Goal: Task Accomplishment & Management: Complete application form

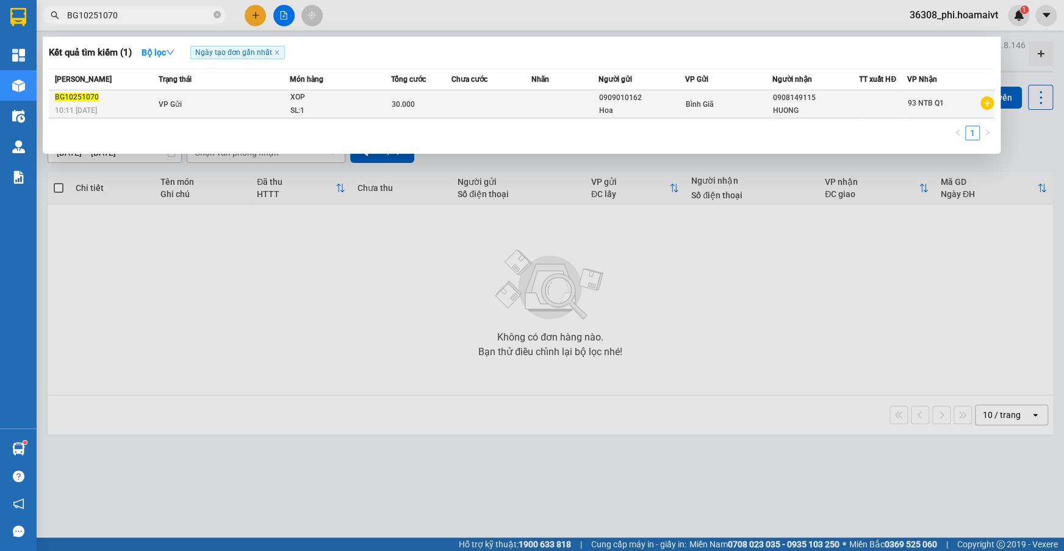
type input "BG10251070"
click at [140, 98] on div "BG10251070" at bounding box center [105, 97] width 100 height 13
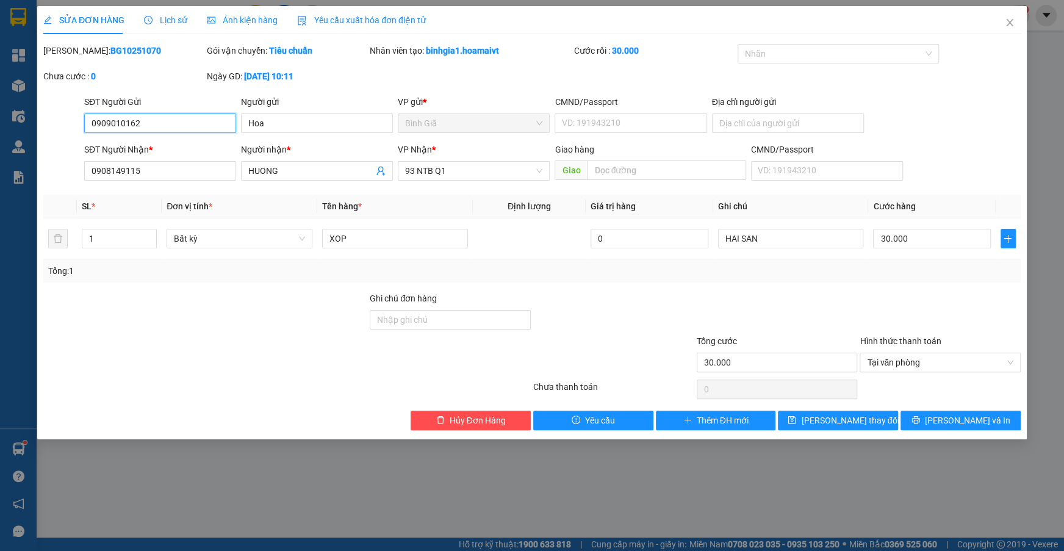
type input "0909010162"
type input "Hoa"
type input "0908149115"
type input "HUONG"
type input "30.000"
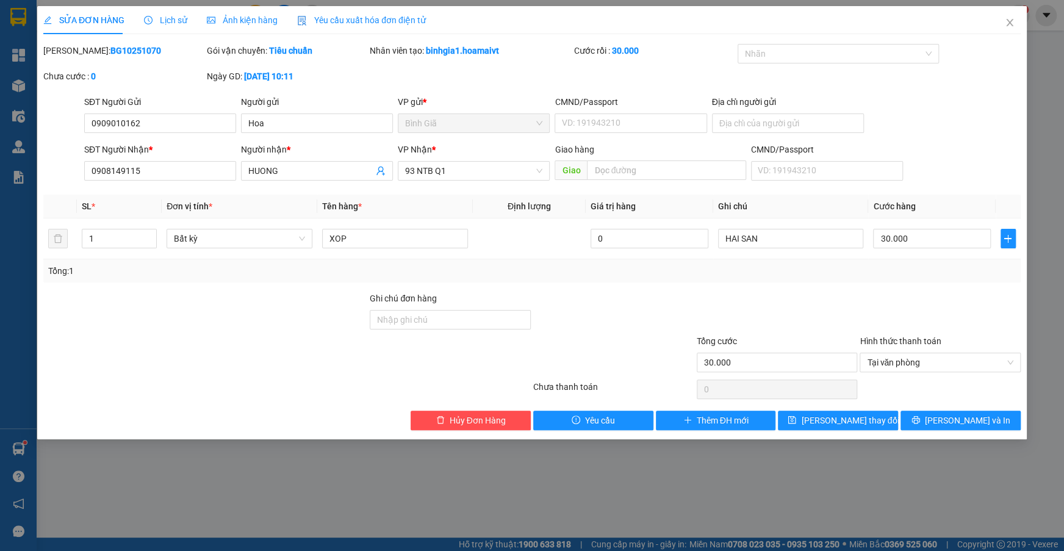
click at [480, 430] on div "SỬA ĐƠN HÀNG Lịch sử Ảnh kiện hàng Yêu cầu xuất hóa đơn điện tử Total Paid Fee …" at bounding box center [532, 222] width 990 height 433
click at [480, 428] on button "Hủy Đơn Hàng" at bounding box center [471, 421] width 120 height 20
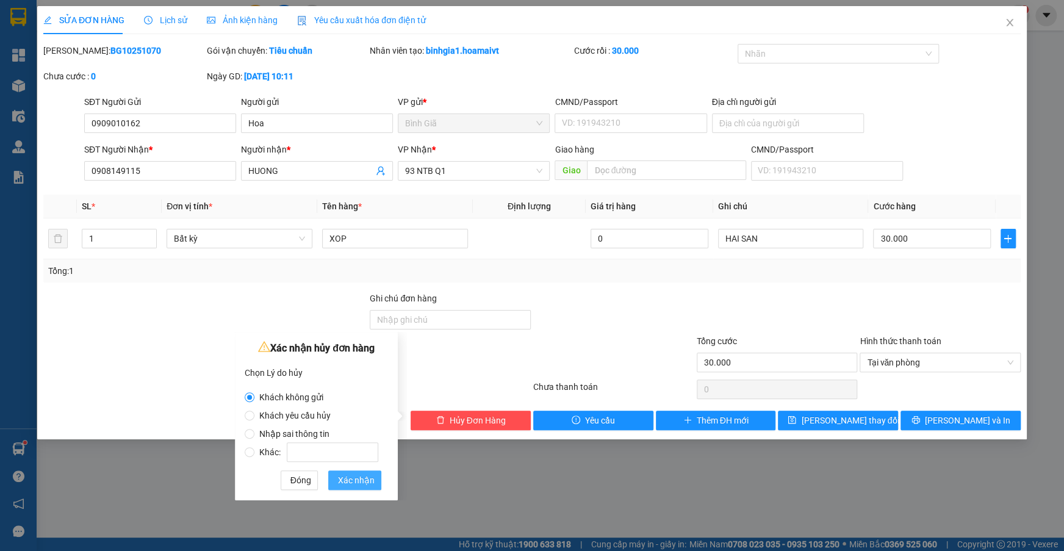
click at [361, 482] on span "Xác nhận" at bounding box center [356, 480] width 37 height 13
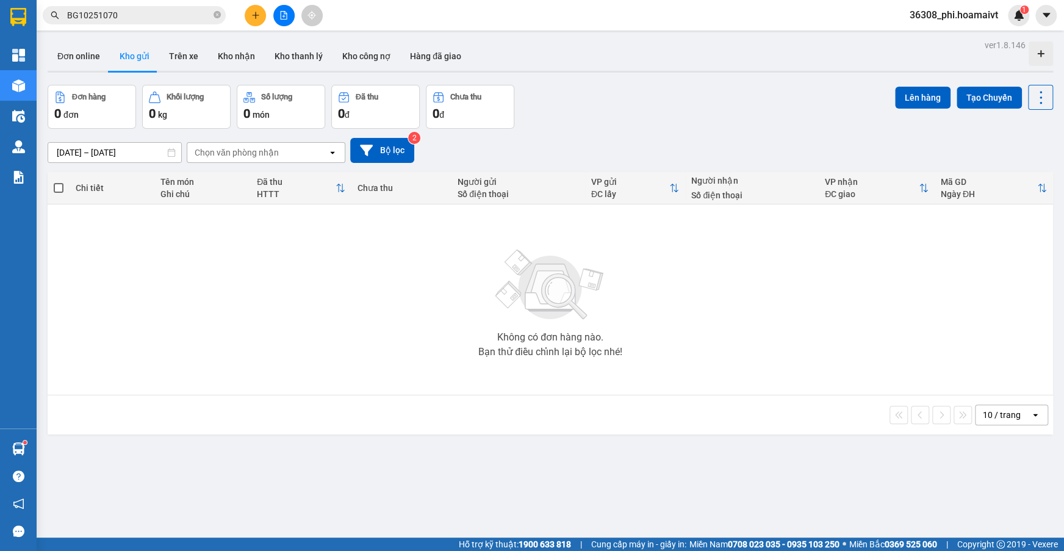
drag, startPoint x: 131, startPoint y: 11, endPoint x: 13, endPoint y: 7, distance: 117.8
click at [36, 10] on div "BG10251070" at bounding box center [119, 15] width 238 height 18
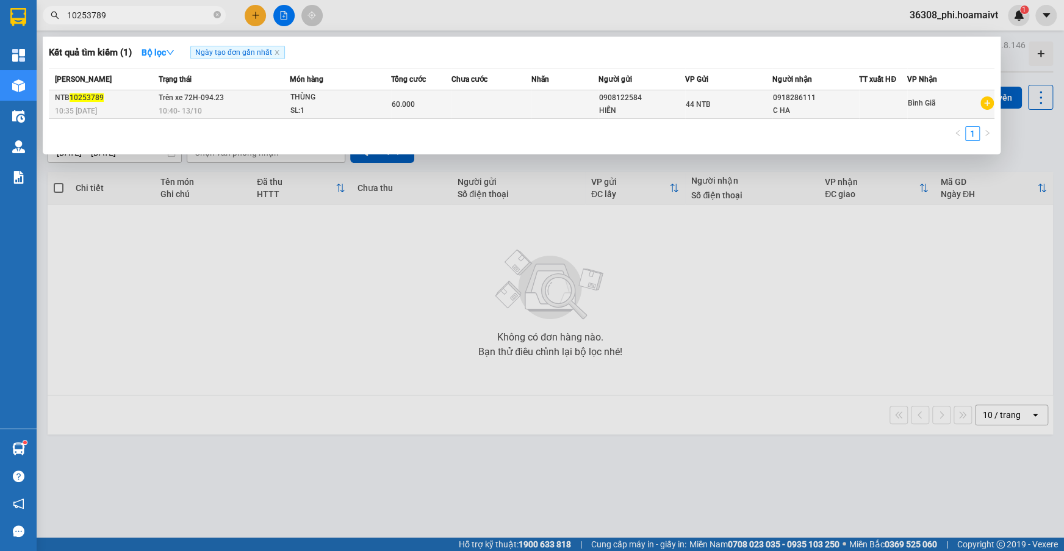
type input "10253789"
click at [174, 108] on span "10:40 [DATE]" at bounding box center [180, 111] width 43 height 9
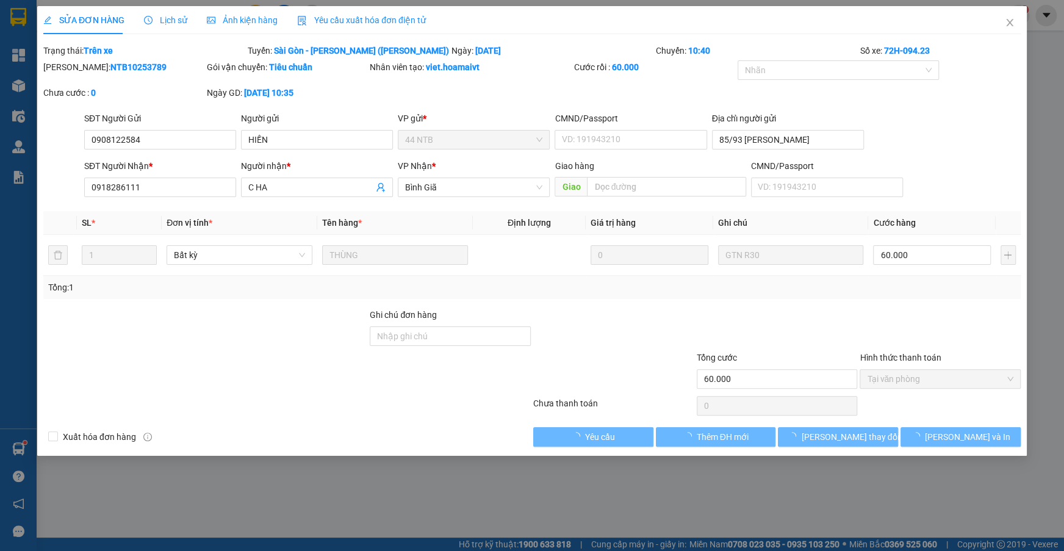
click at [171, 12] on div "Lịch sử" at bounding box center [165, 20] width 43 height 28
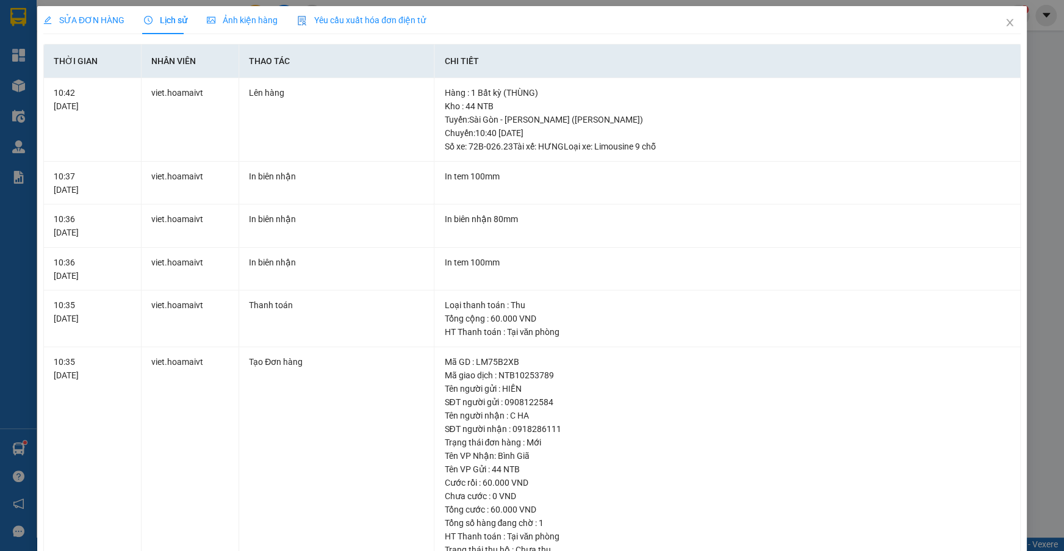
click at [112, 26] on div "SỬA ĐƠN HÀNG" at bounding box center [83, 19] width 81 height 13
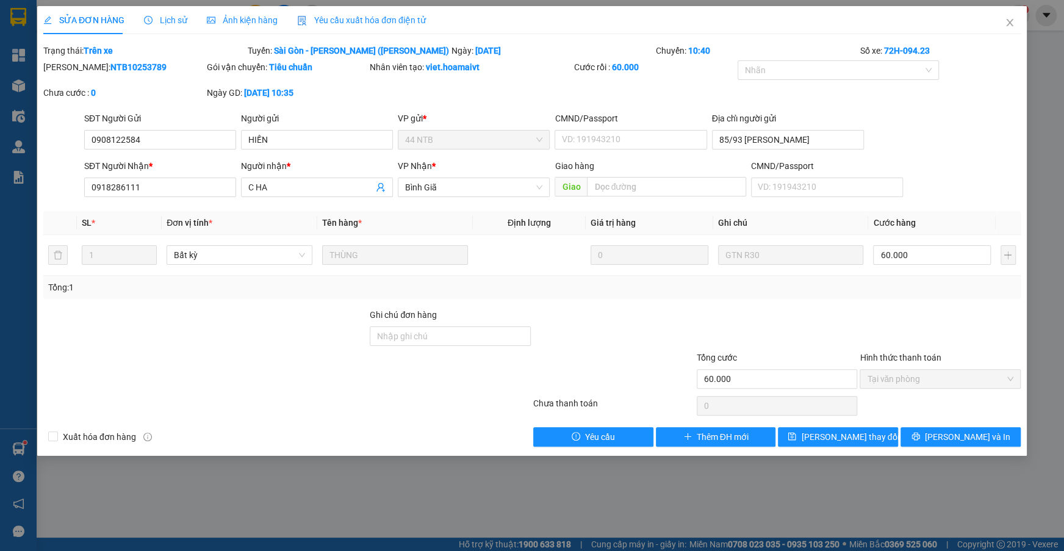
drag, startPoint x: 134, startPoint y: 67, endPoint x: 73, endPoint y: 68, distance: 61.0
click at [73, 68] on div "[PERSON_NAME]: NTB10253789" at bounding box center [123, 66] width 161 height 13
copy b "NTB10253789"
click at [1020, 21] on span "Close" at bounding box center [1010, 23] width 34 height 34
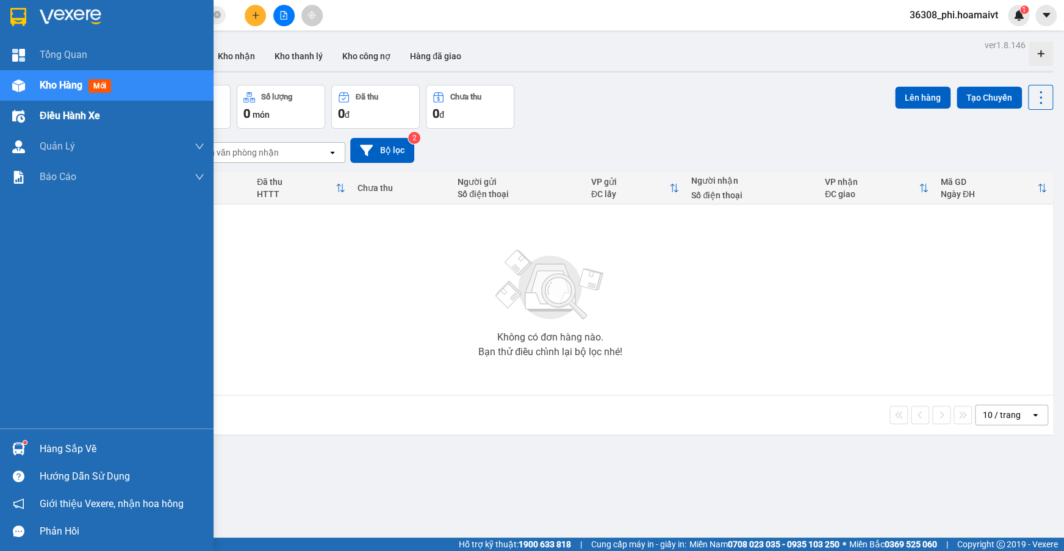
click at [84, 121] on span "Điều hành xe" at bounding box center [70, 115] width 60 height 15
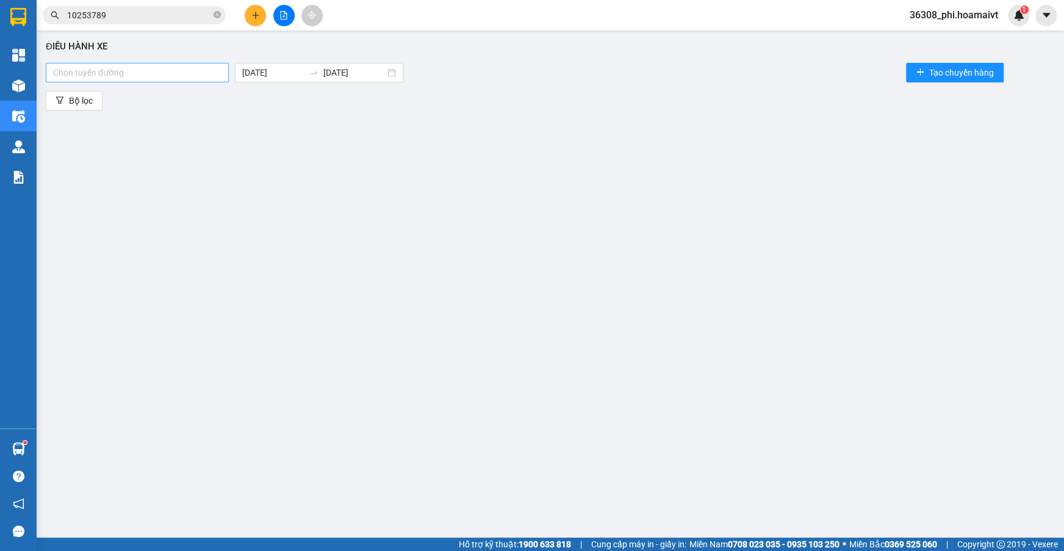
click at [102, 70] on div at bounding box center [137, 72] width 177 height 15
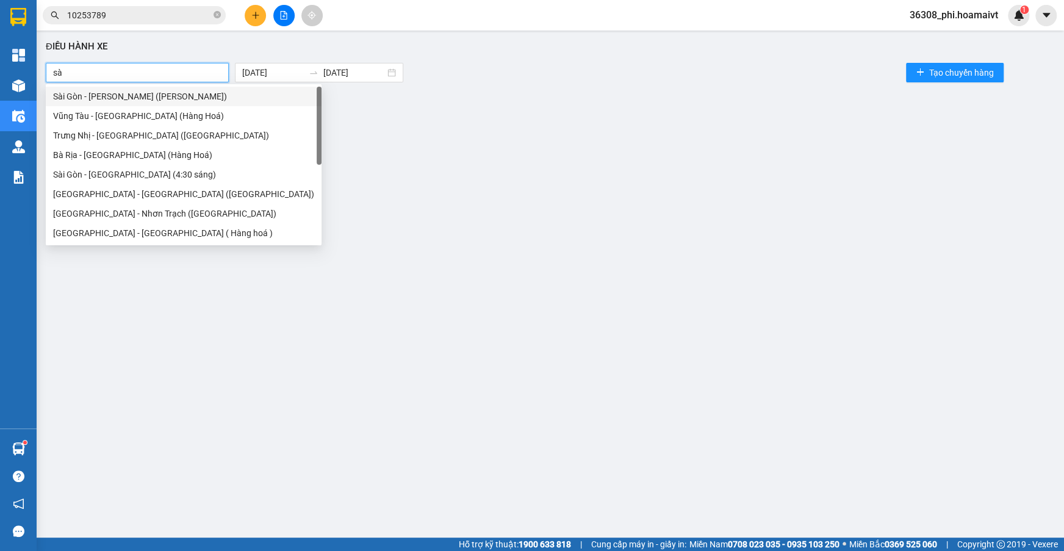
type input "sài"
click at [128, 96] on div "Sài Gòn - [PERSON_NAME] ([PERSON_NAME])" at bounding box center [183, 96] width 261 height 13
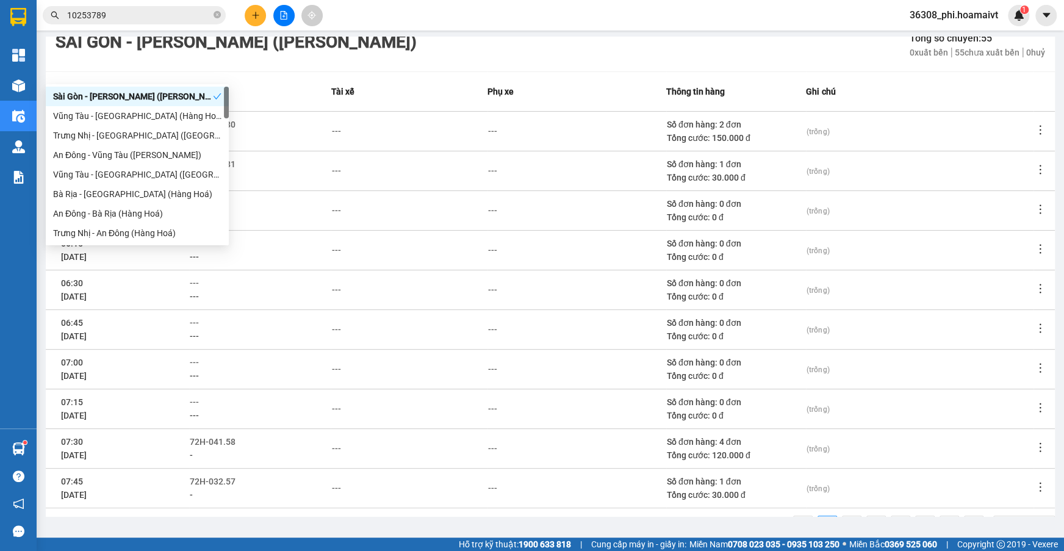
scroll to position [139, 0]
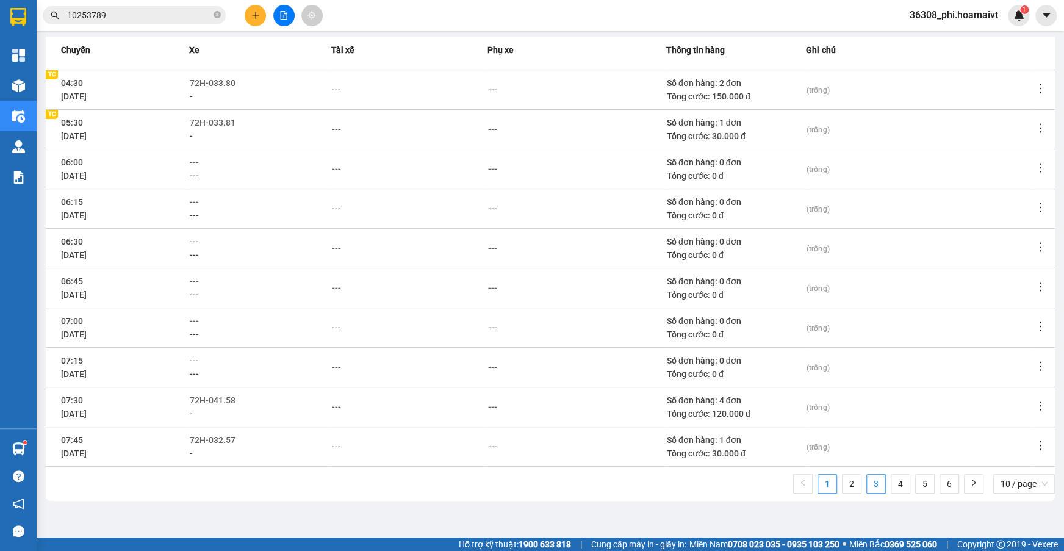
click at [867, 486] on link "3" at bounding box center [876, 484] width 18 height 18
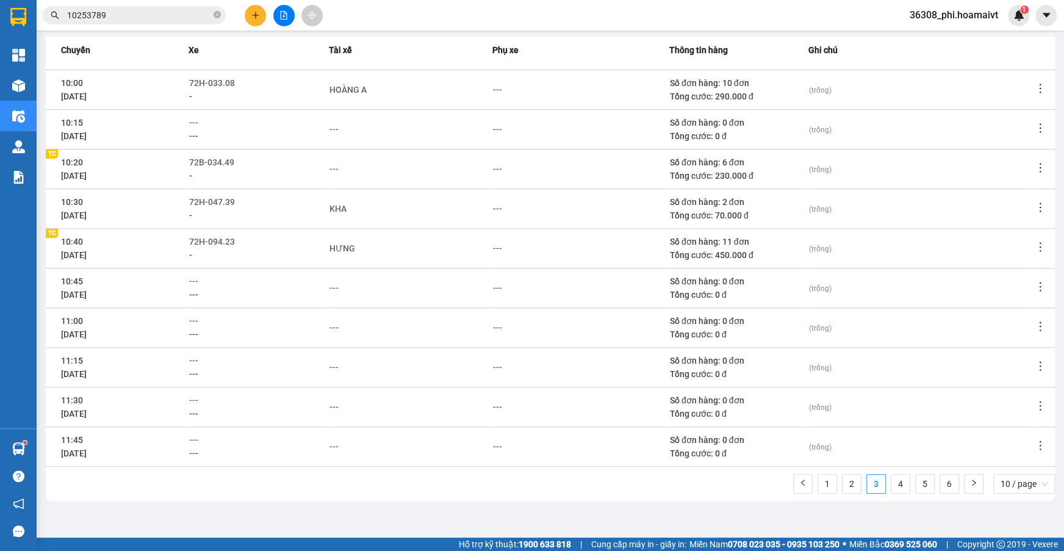
click at [1034, 247] on icon "more" at bounding box center [1040, 247] width 12 height 12
click at [996, 298] on span "Xem phơi" at bounding box center [1002, 300] width 36 height 10
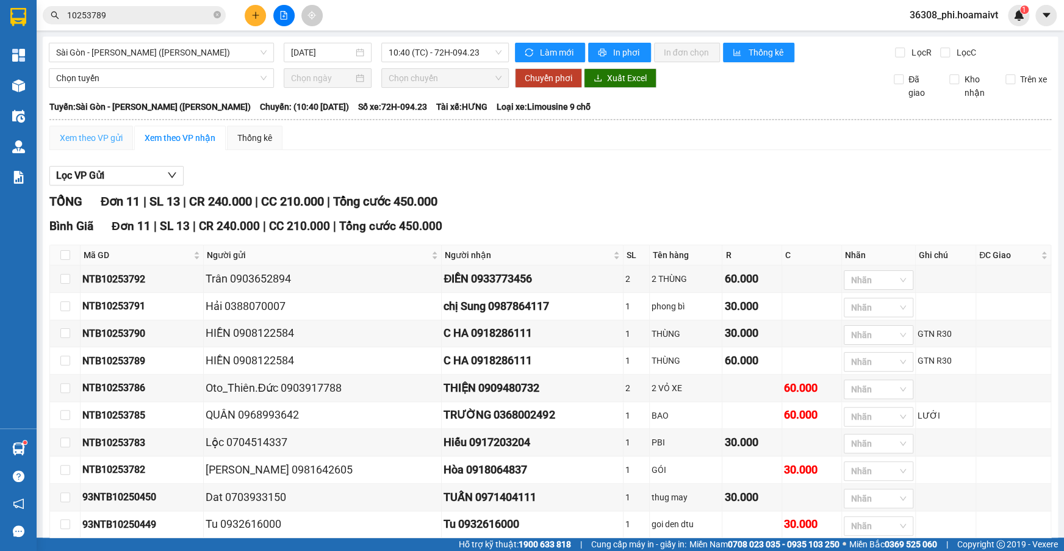
click at [112, 127] on div "Xem theo VP gửi" at bounding box center [91, 138] width 84 height 24
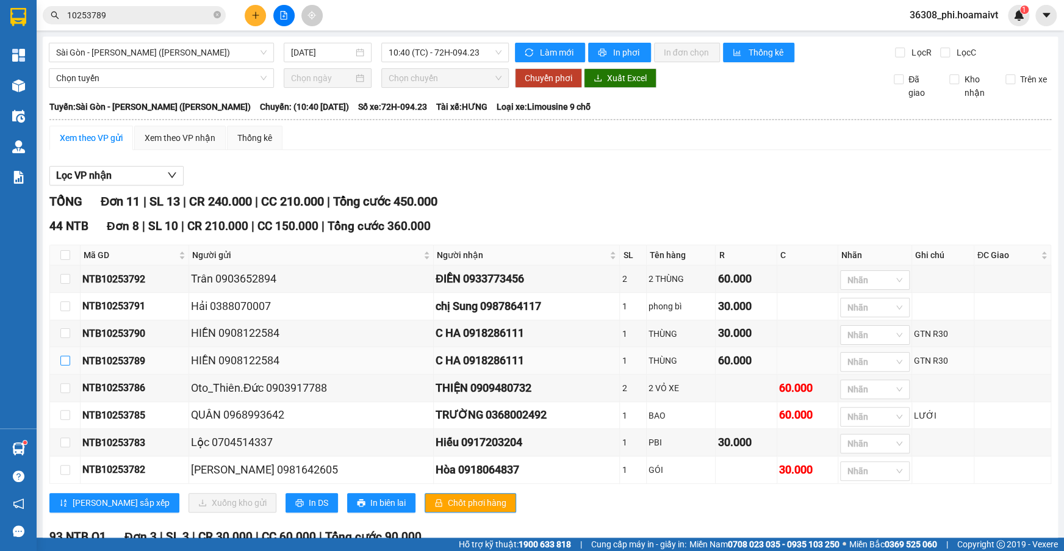
click at [66, 361] on input "checkbox" at bounding box center [65, 361] width 10 height 10
checkbox input "true"
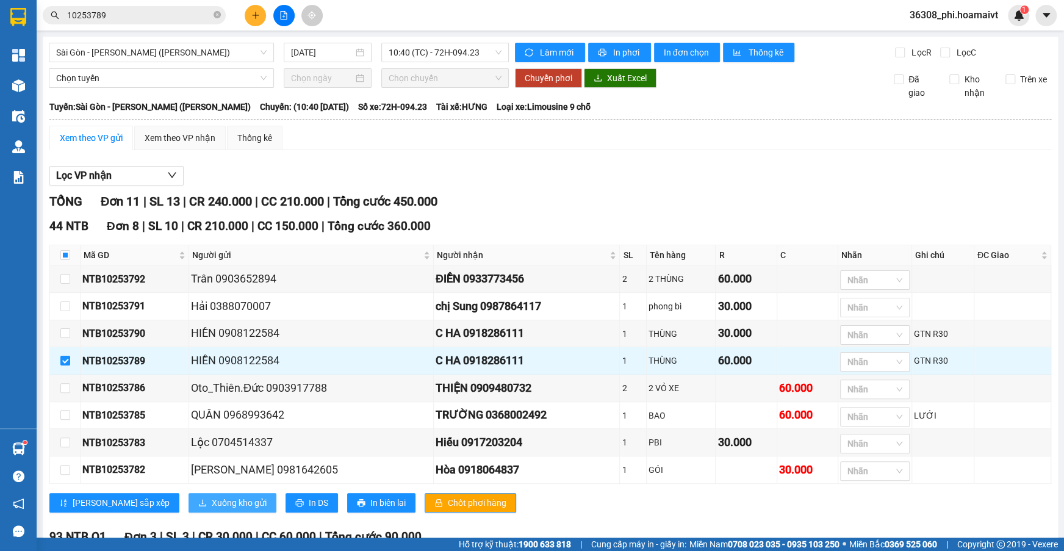
click at [212, 497] on span "Xuống kho gửi" at bounding box center [239, 502] width 55 height 13
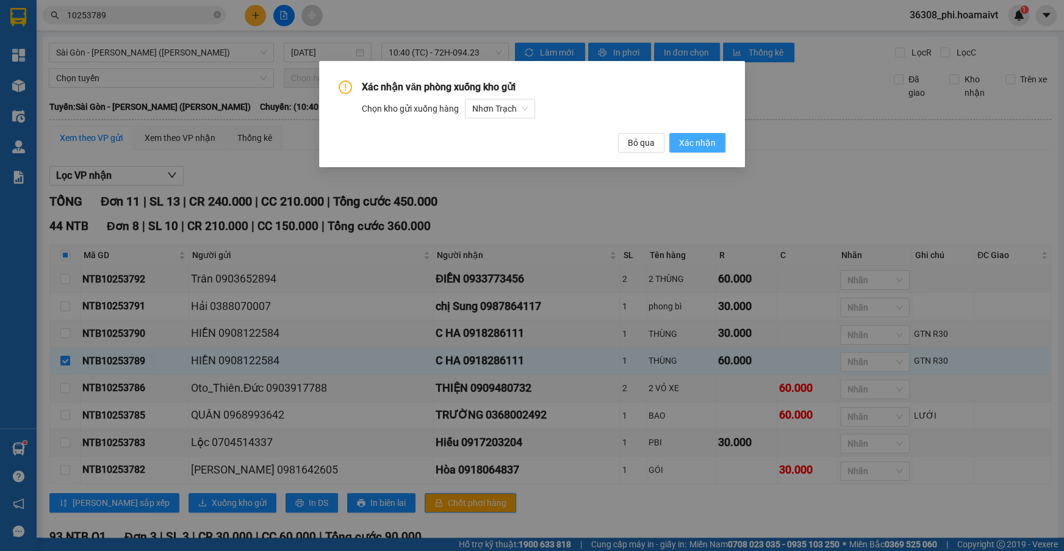
click at [706, 143] on span "Xác nhận" at bounding box center [697, 142] width 37 height 13
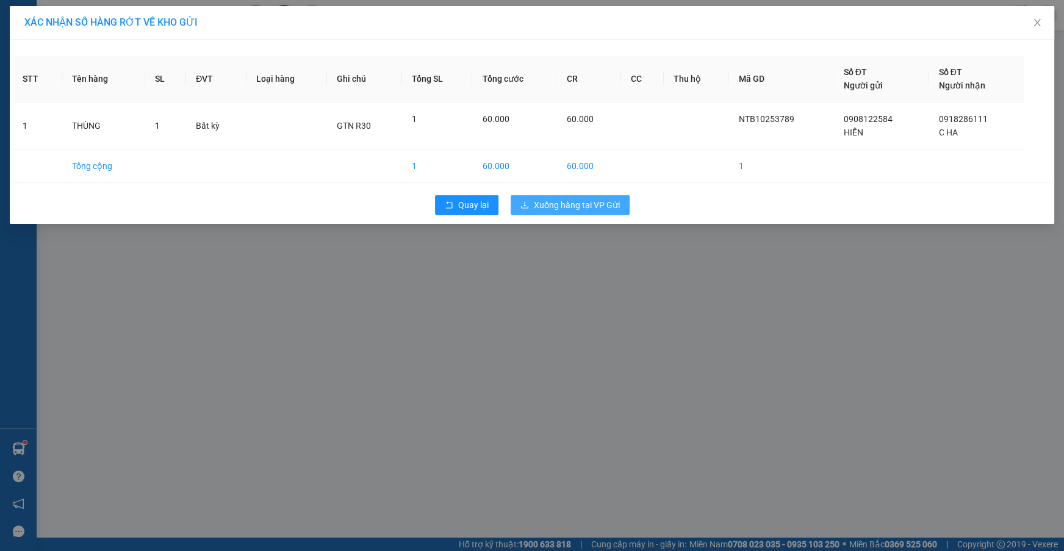
click at [585, 196] on button "Xuống hàng tại VP Gửi" at bounding box center [570, 205] width 119 height 20
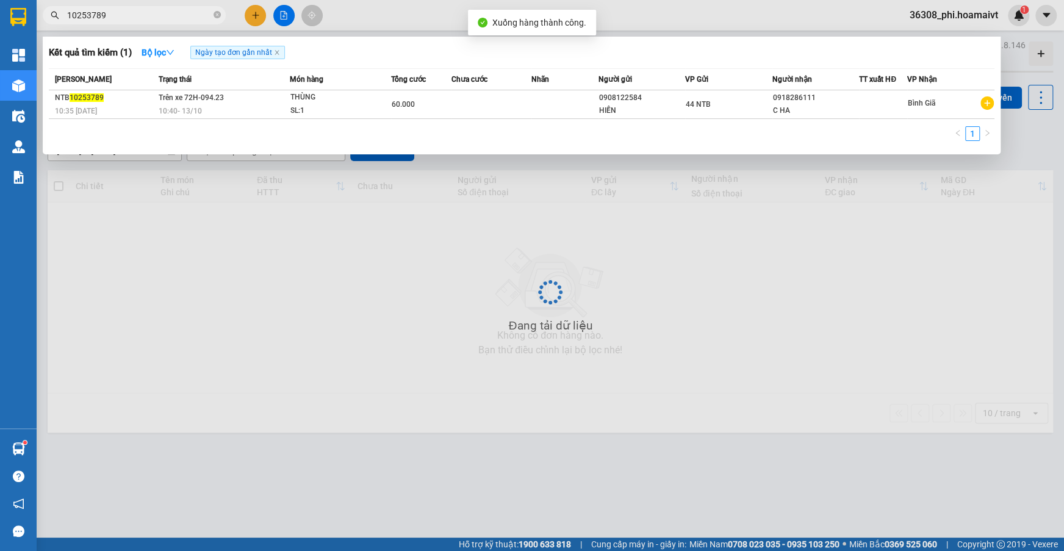
click at [114, 9] on input "10253789" at bounding box center [139, 15] width 144 height 13
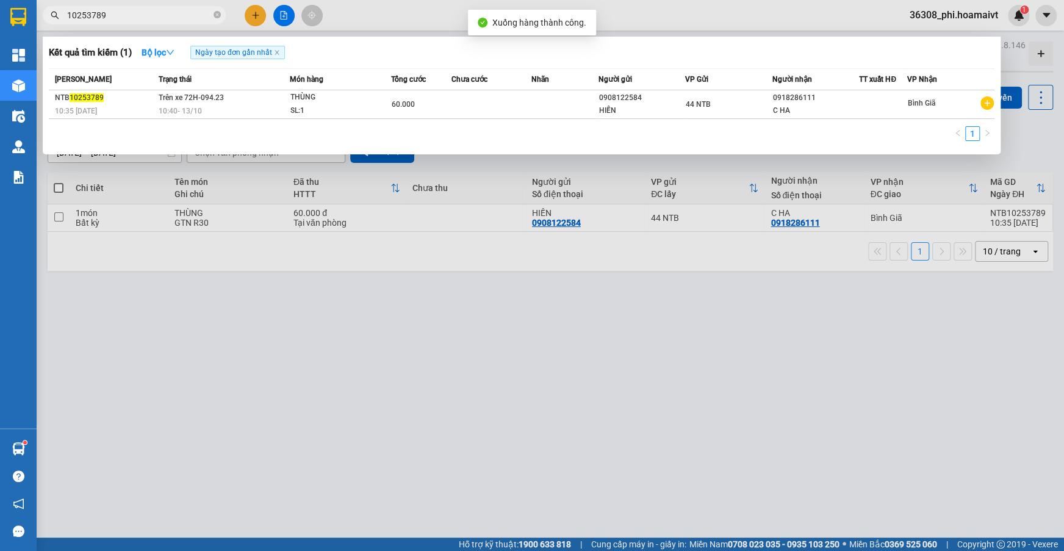
click at [106, 86] on th "[PERSON_NAME]" at bounding box center [102, 79] width 107 height 21
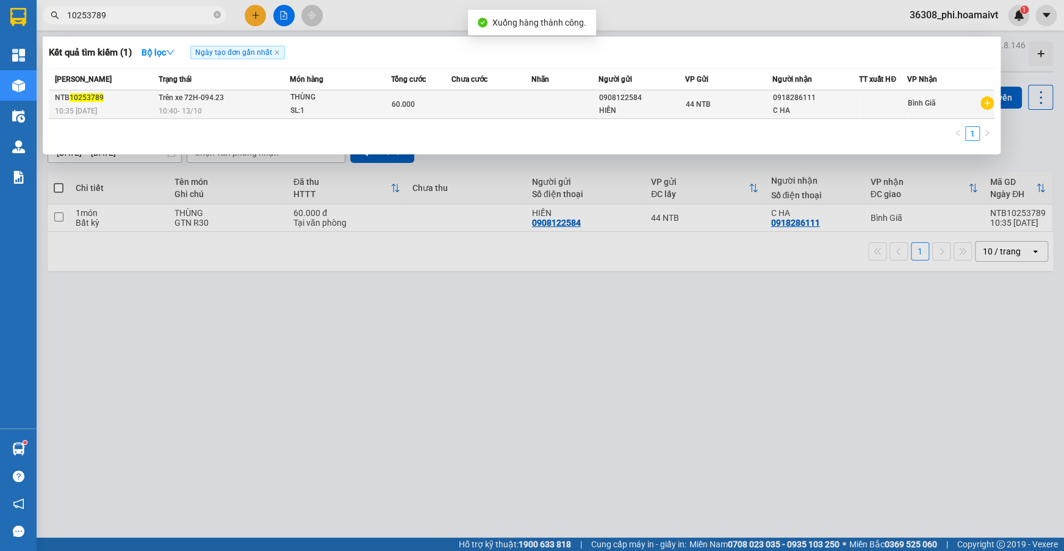
click at [104, 92] on div "NTB 10253789" at bounding box center [105, 98] width 100 height 13
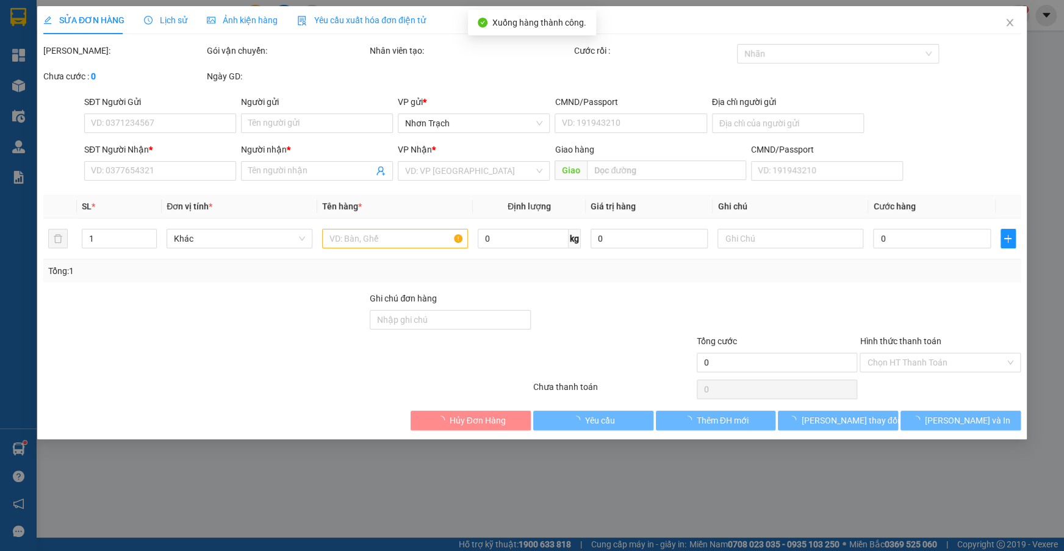
type input "0908122584"
type input "HIỀN"
type input "85/93 [PERSON_NAME]"
type input "0918286111"
type input "C HA"
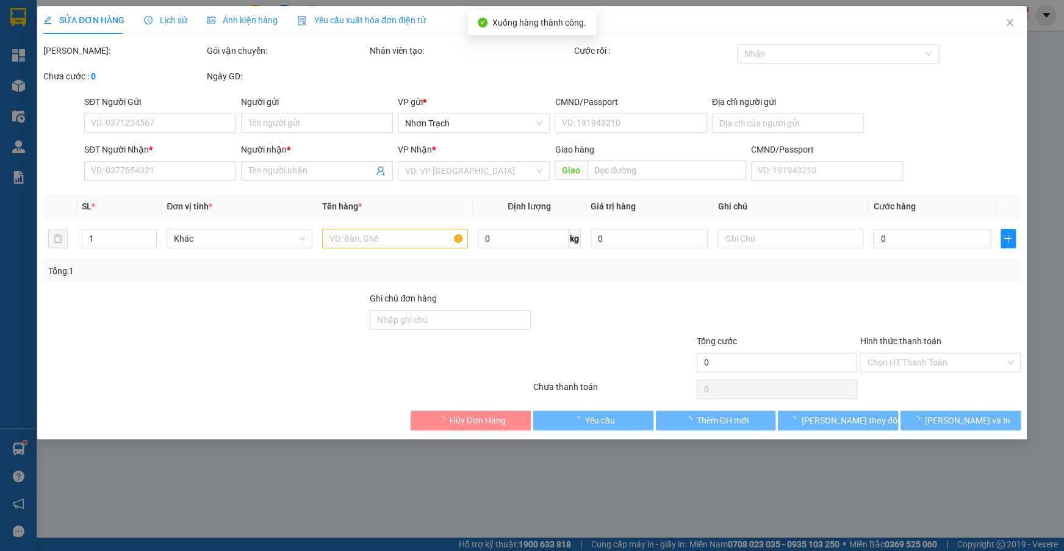
type input "60.000"
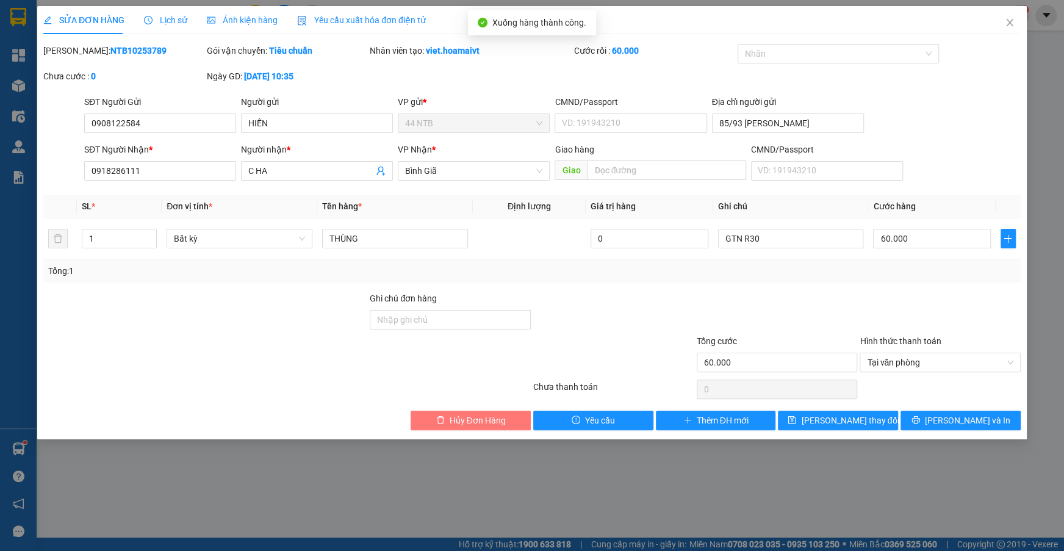
click at [483, 424] on span "Hủy Đơn Hàng" at bounding box center [478, 420] width 56 height 13
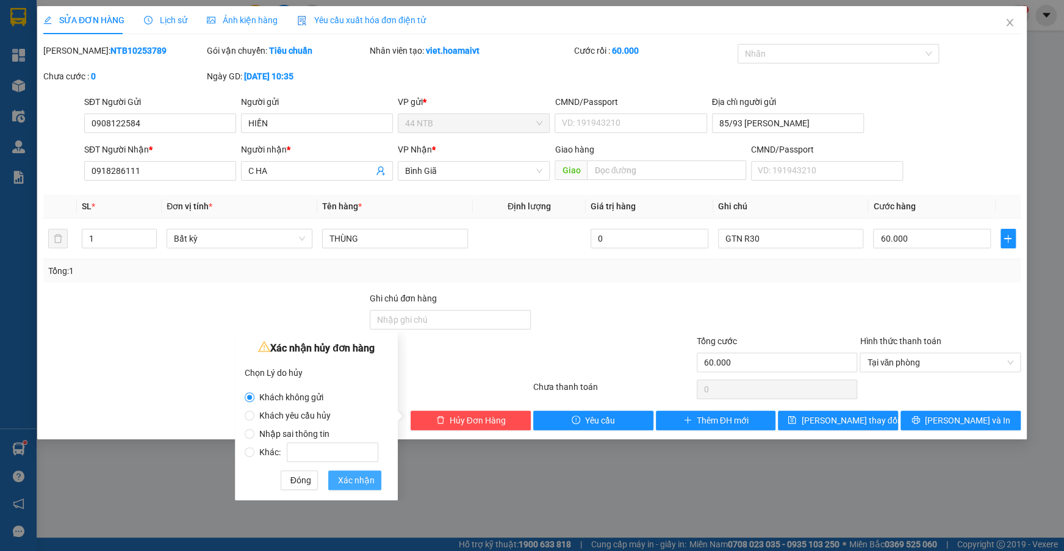
click at [341, 481] on span "Xác nhận" at bounding box center [356, 480] width 37 height 13
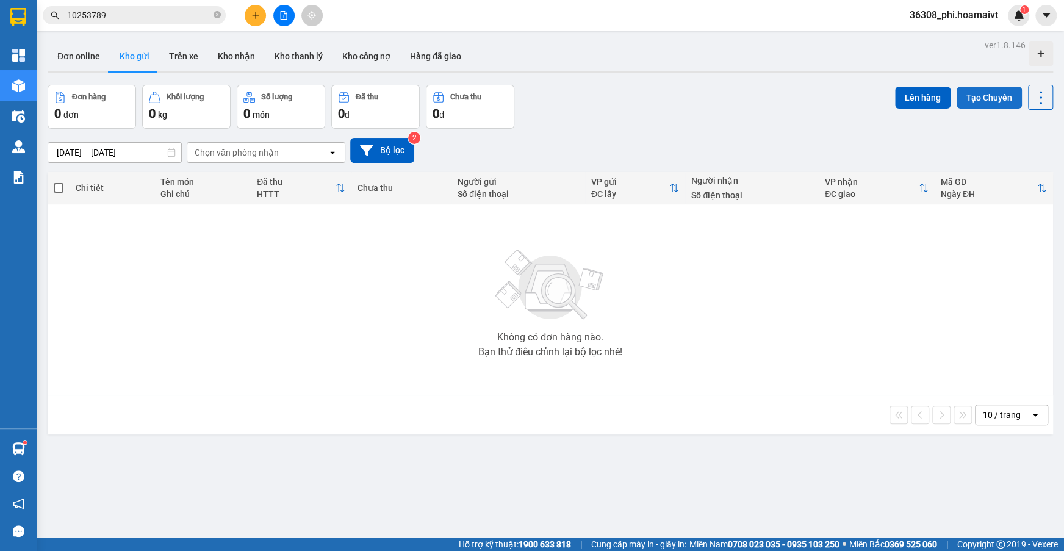
click at [975, 106] on button "Tạo Chuyến" at bounding box center [989, 98] width 65 height 22
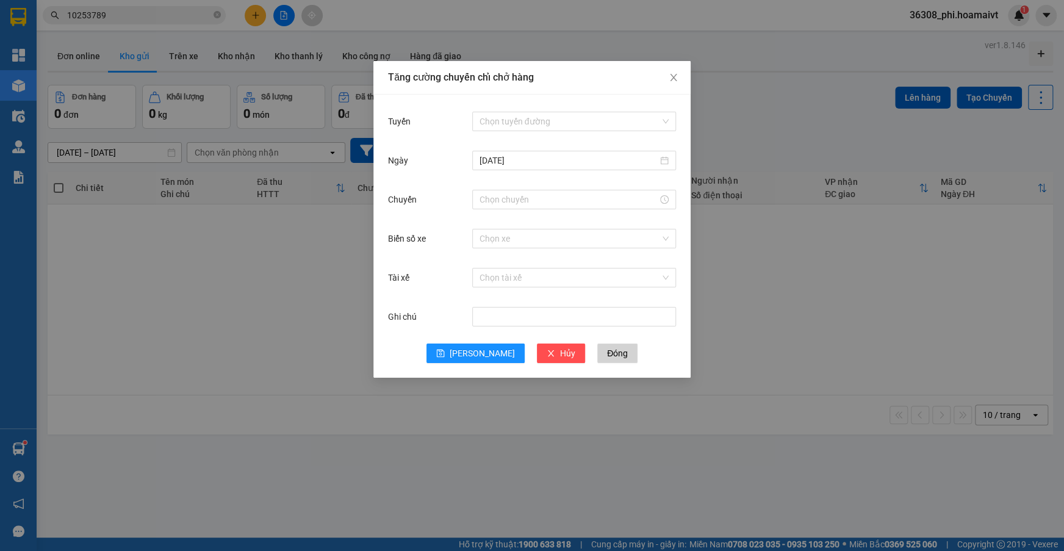
click at [523, 132] on div "Chọn tuyến đường" at bounding box center [574, 121] width 204 height 24
click at [566, 123] on input "Tuyến" at bounding box center [570, 121] width 181 height 18
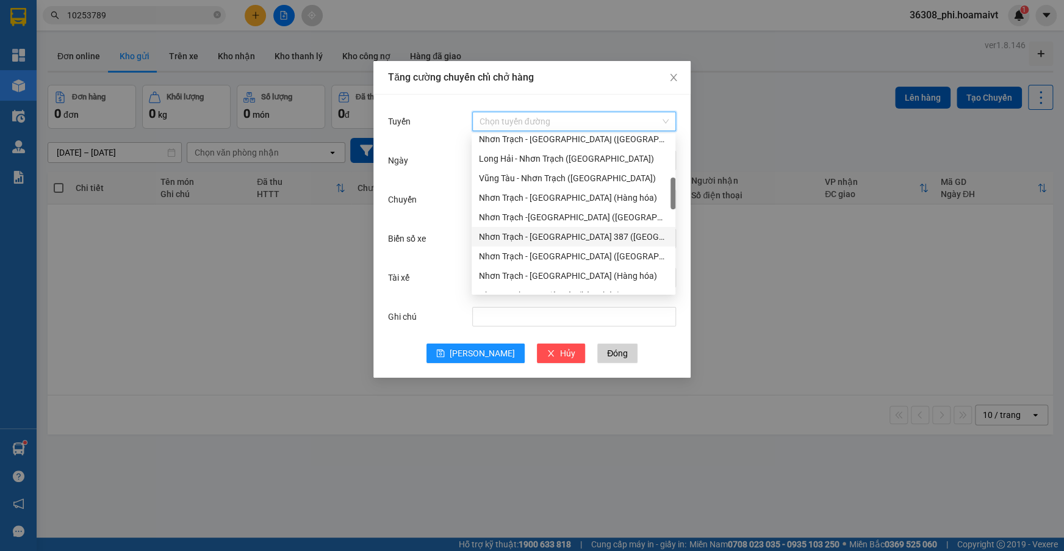
click at [607, 240] on div "Nhơn Trạch - [GEOGRAPHIC_DATA] 387 ([GEOGRAPHIC_DATA])" at bounding box center [573, 236] width 189 height 13
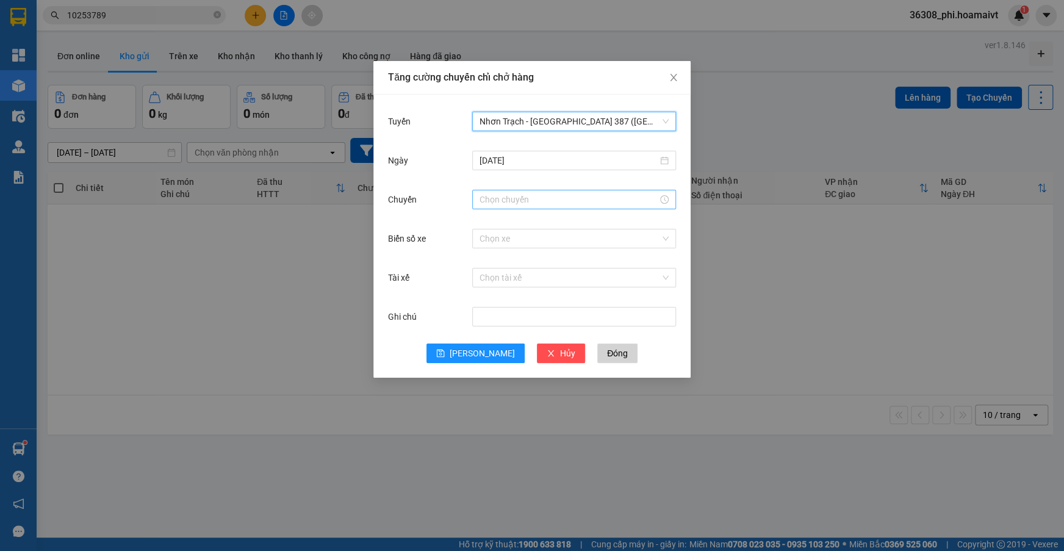
click at [529, 206] on div at bounding box center [574, 200] width 204 height 20
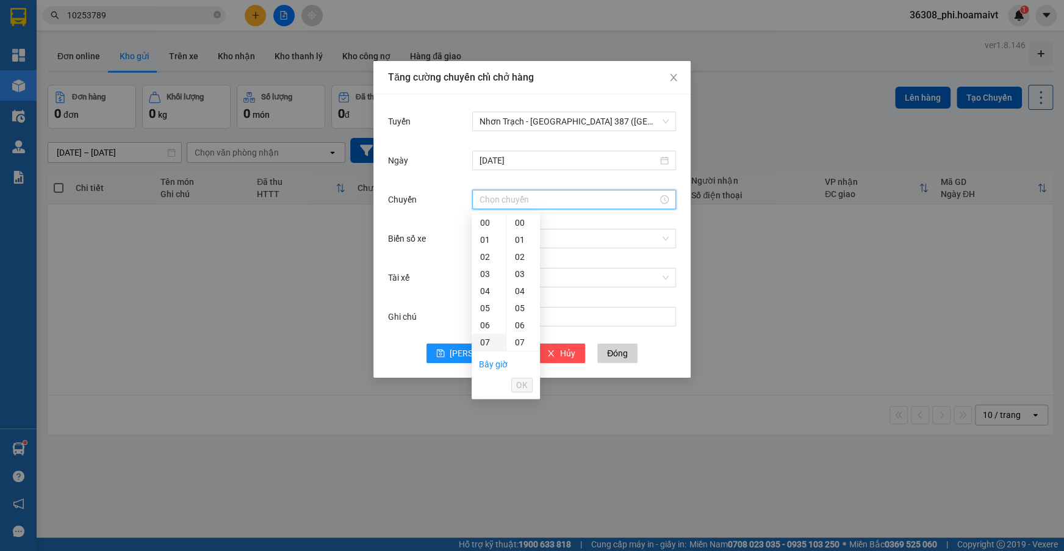
click at [489, 342] on div "07" at bounding box center [489, 342] width 34 height 17
type input "07:00"
click at [516, 226] on div "00" at bounding box center [524, 222] width 34 height 17
click at [519, 386] on span "OK" at bounding box center [522, 384] width 12 height 13
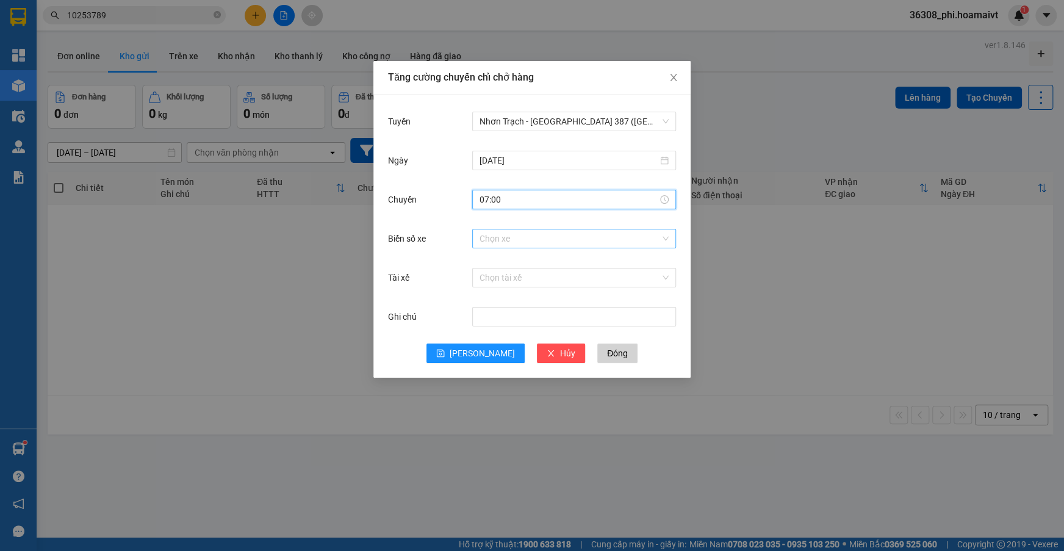
click at [494, 239] on input "Biển số xe" at bounding box center [570, 238] width 181 height 18
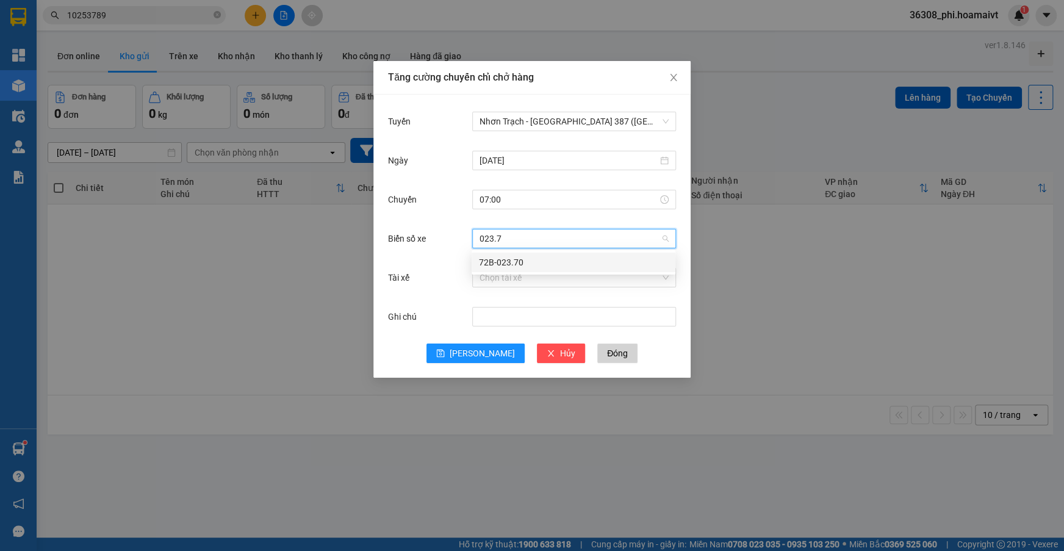
type input "023.70"
click at [493, 258] on div "72B-023.70" at bounding box center [573, 262] width 189 height 13
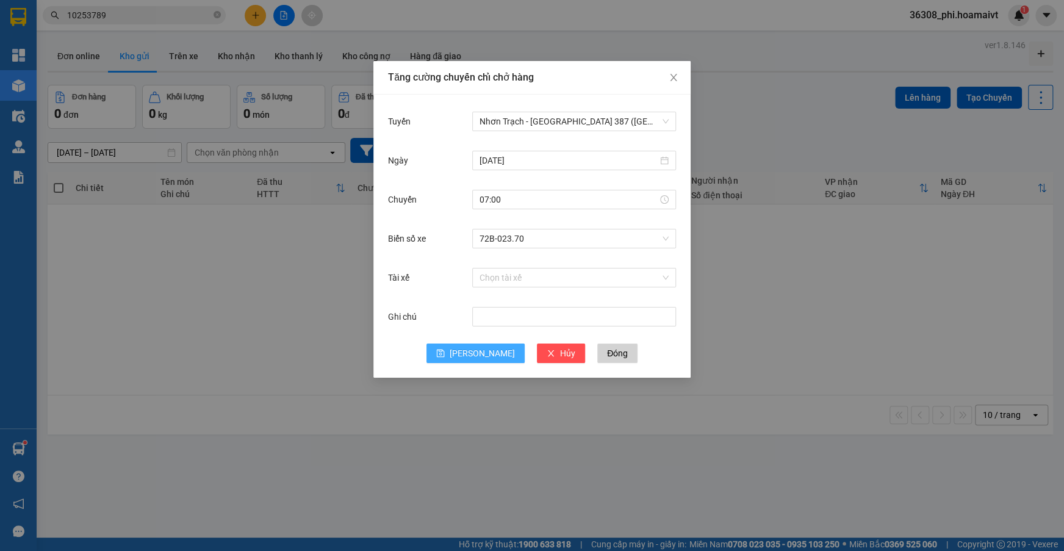
click at [472, 355] on button "[PERSON_NAME]" at bounding box center [476, 354] width 98 height 20
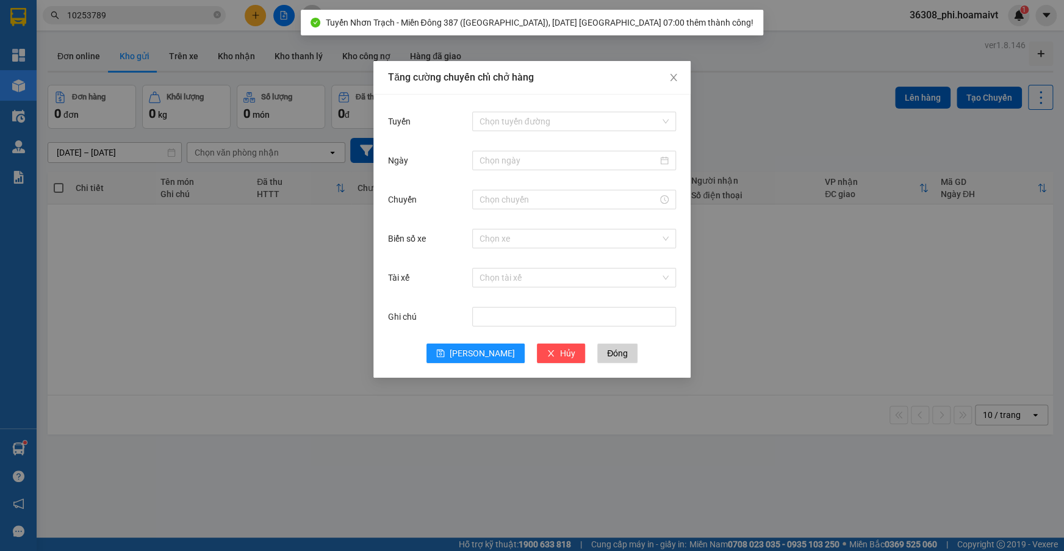
click at [582, 141] on div "Tuyến Chọn tuyến đường" at bounding box center [532, 128] width 288 height 39
click at [579, 114] on input "Tuyến" at bounding box center [570, 121] width 181 height 18
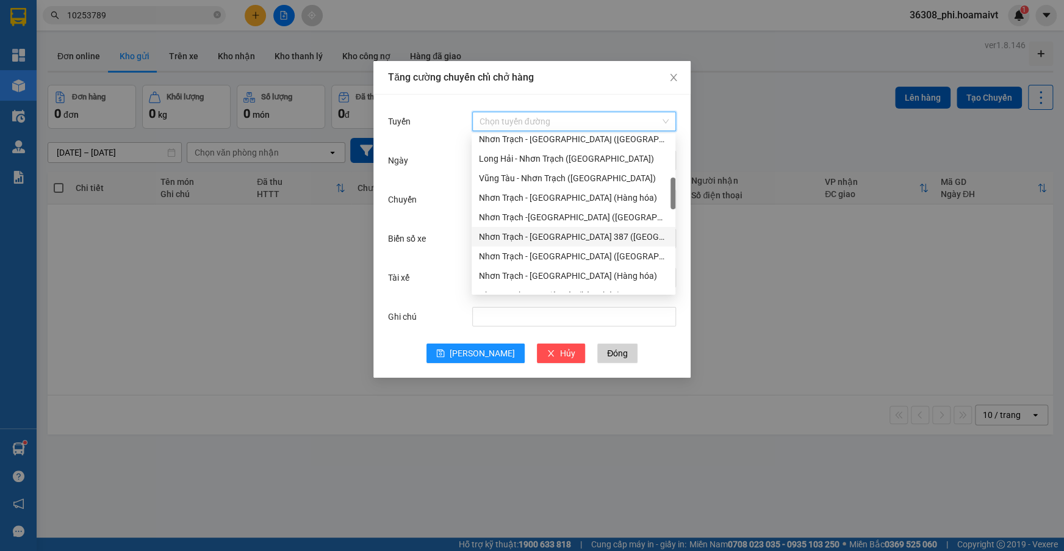
click at [590, 237] on div "Nhơn Trạch - [GEOGRAPHIC_DATA] 387 ([GEOGRAPHIC_DATA])" at bounding box center [573, 236] width 189 height 13
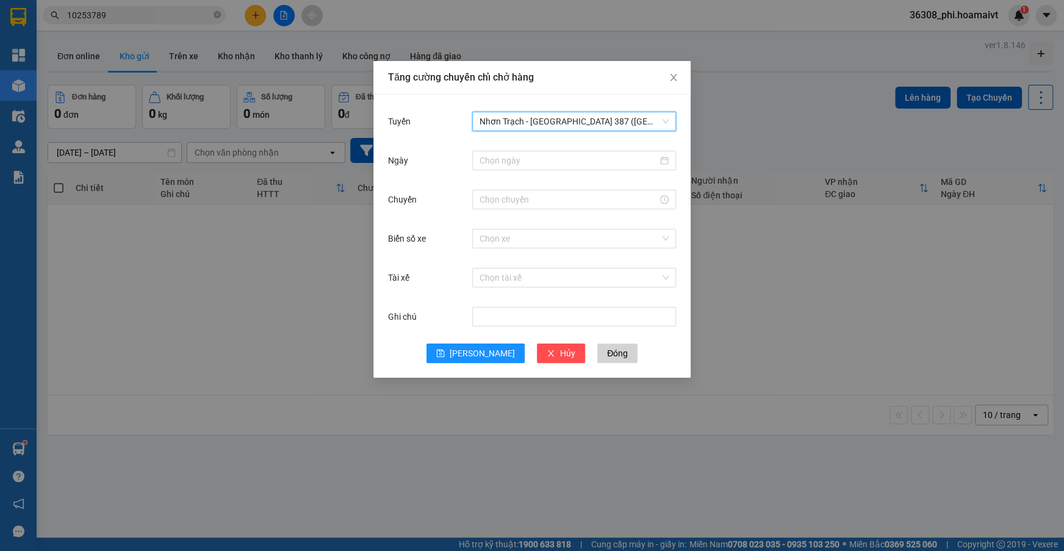
click at [518, 182] on div "Ngày" at bounding box center [532, 167] width 288 height 39
click at [521, 170] on div at bounding box center [574, 160] width 204 height 24
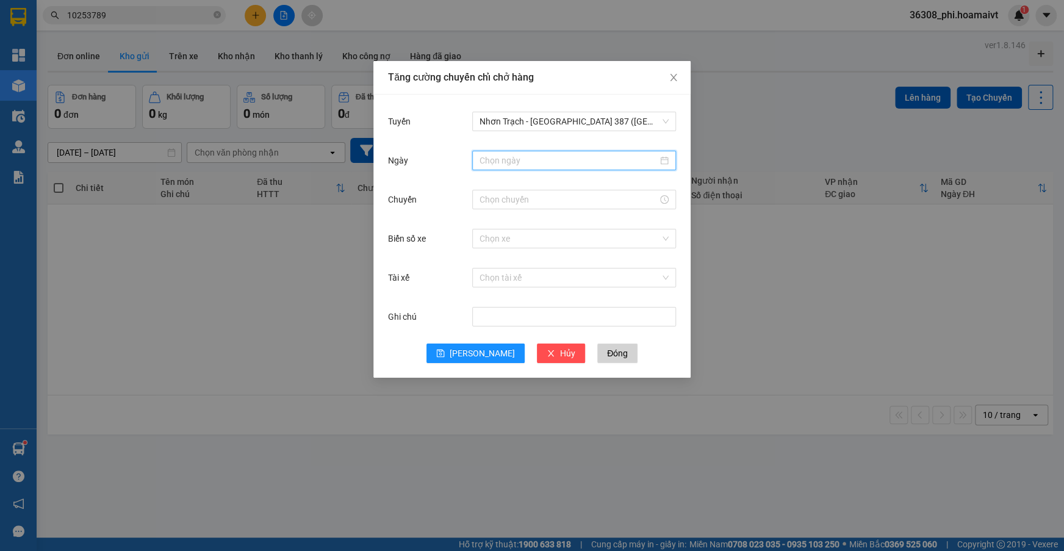
click at [522, 167] on input "Ngày" at bounding box center [569, 160] width 178 height 13
type input "[DATE]"
drag, startPoint x: 515, startPoint y: 269, endPoint x: 504, endPoint y: 251, distance: 20.8
click at [514, 269] on div "13" at bounding box center [512, 268] width 15 height 15
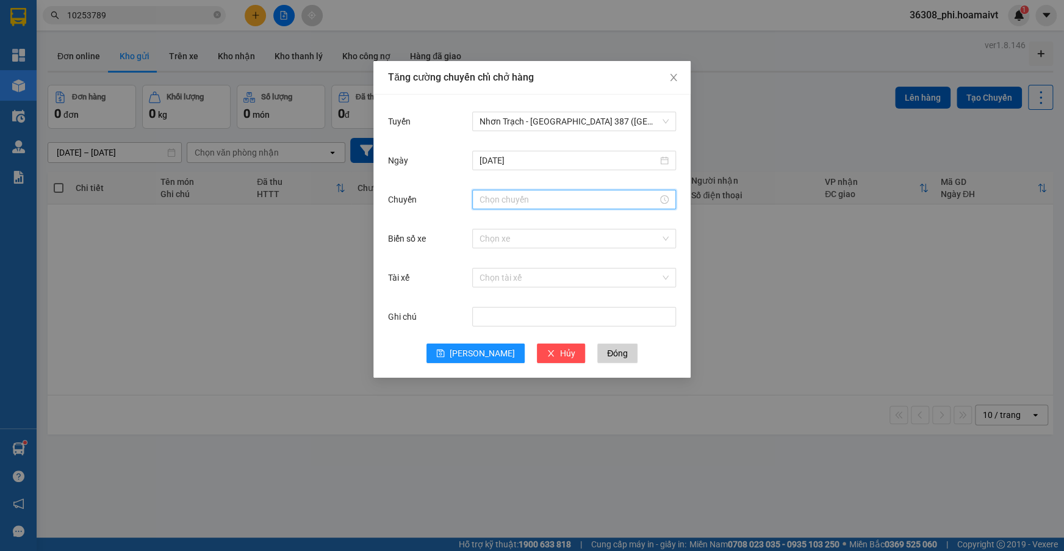
click at [495, 200] on input "Chuyến" at bounding box center [569, 199] width 178 height 13
click at [485, 240] on div "08" at bounding box center [489, 239] width 34 height 17
type input "08:00"
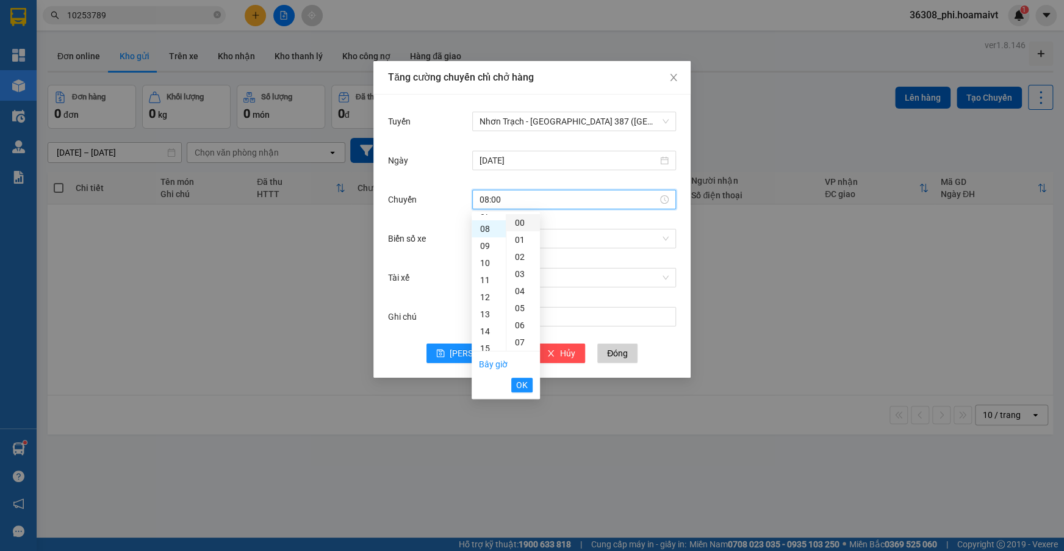
scroll to position [136, 0]
click at [522, 225] on div "00" at bounding box center [524, 222] width 34 height 17
click at [523, 384] on span "OK" at bounding box center [522, 384] width 12 height 13
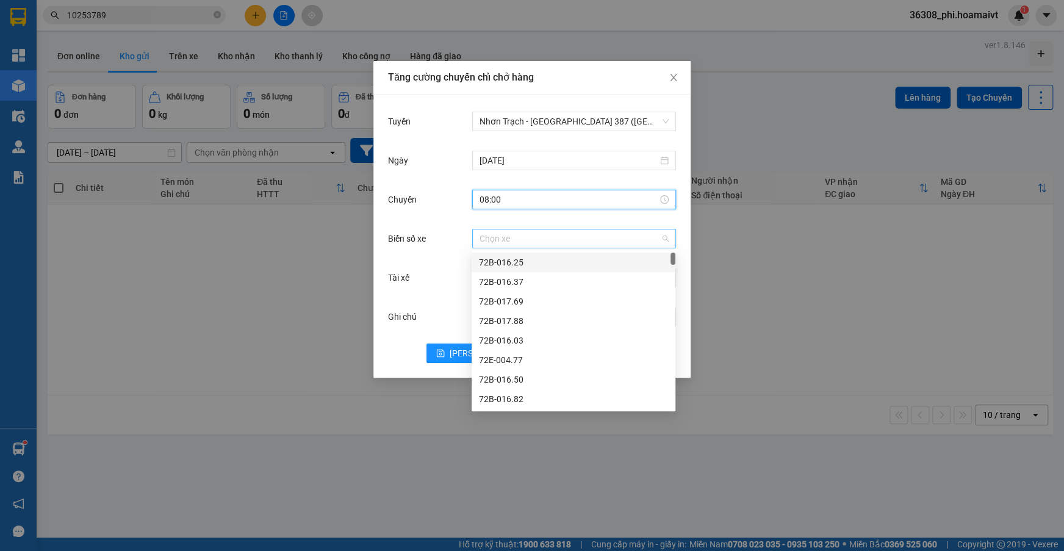
click at [496, 247] on span at bounding box center [570, 238] width 181 height 18
type input "070.05"
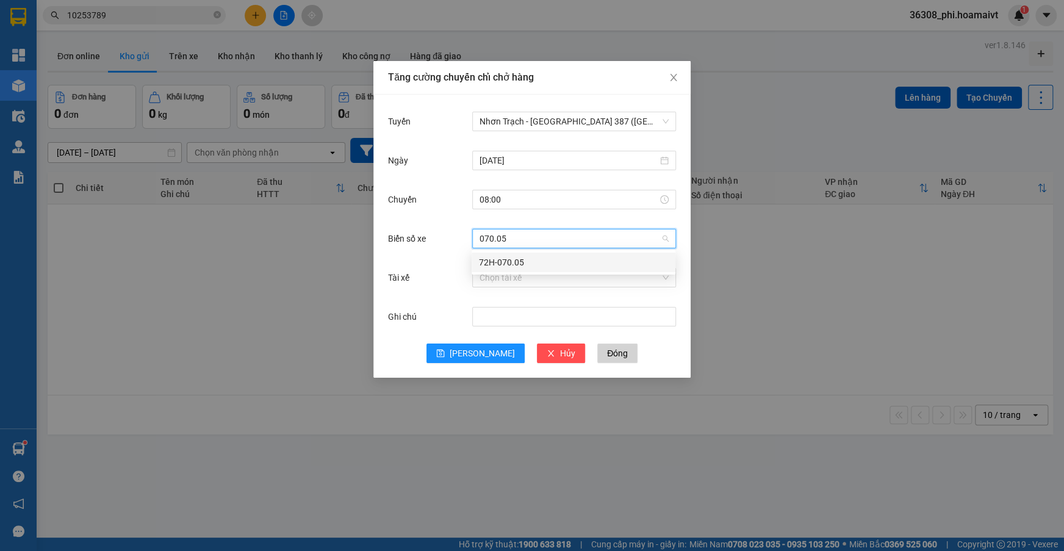
click at [496, 256] on div "72H-070.05" at bounding box center [573, 262] width 189 height 13
click at [463, 367] on div "Tuyến Nhơn Trạch - Miền Đông 387 (Hàng hóa) [DATE] [GEOGRAPHIC_DATA] 08:00 Biển…" at bounding box center [531, 236] width 317 height 283
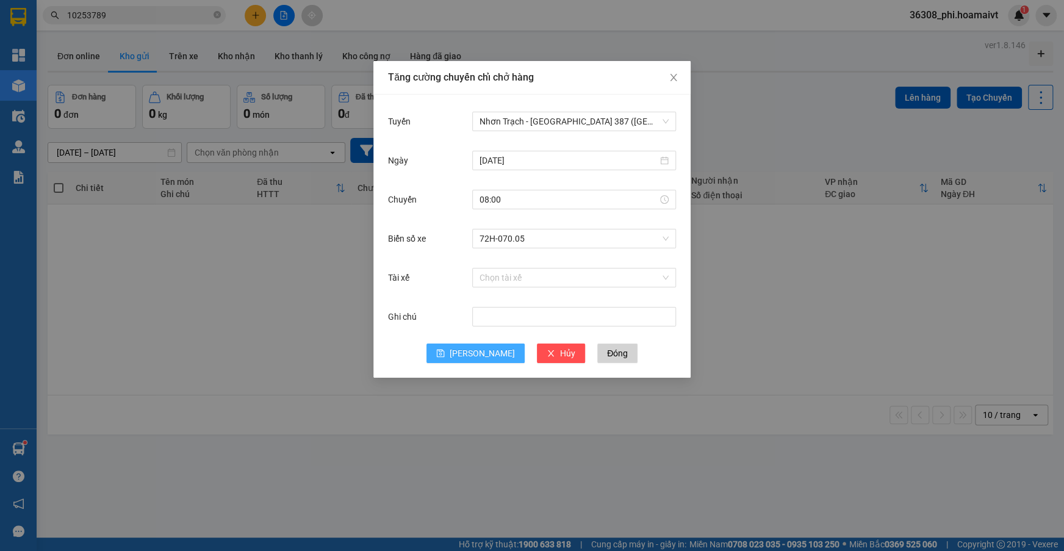
click at [445, 354] on icon "save" at bounding box center [440, 353] width 9 height 9
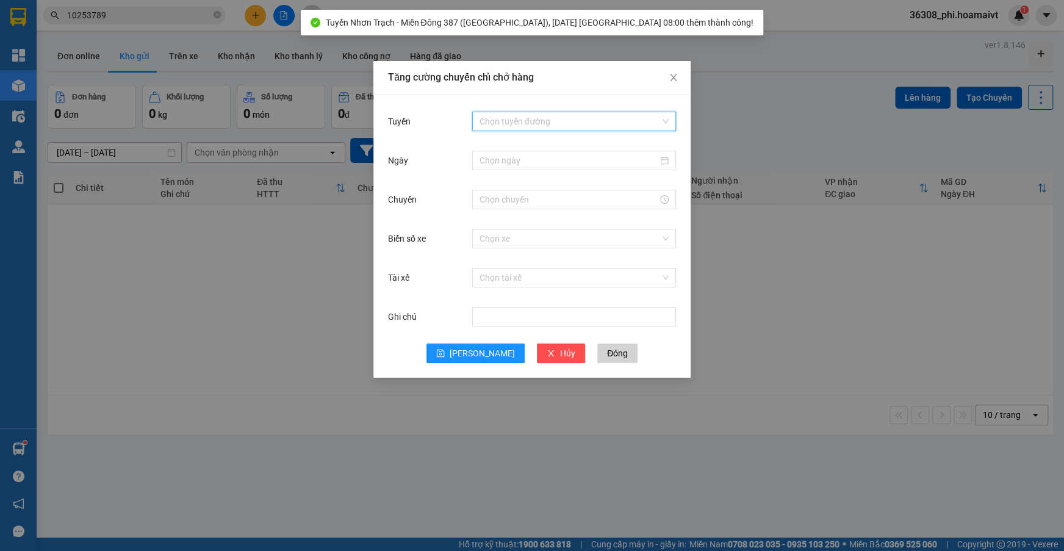
click at [595, 129] on input "Tuyến" at bounding box center [570, 121] width 181 height 18
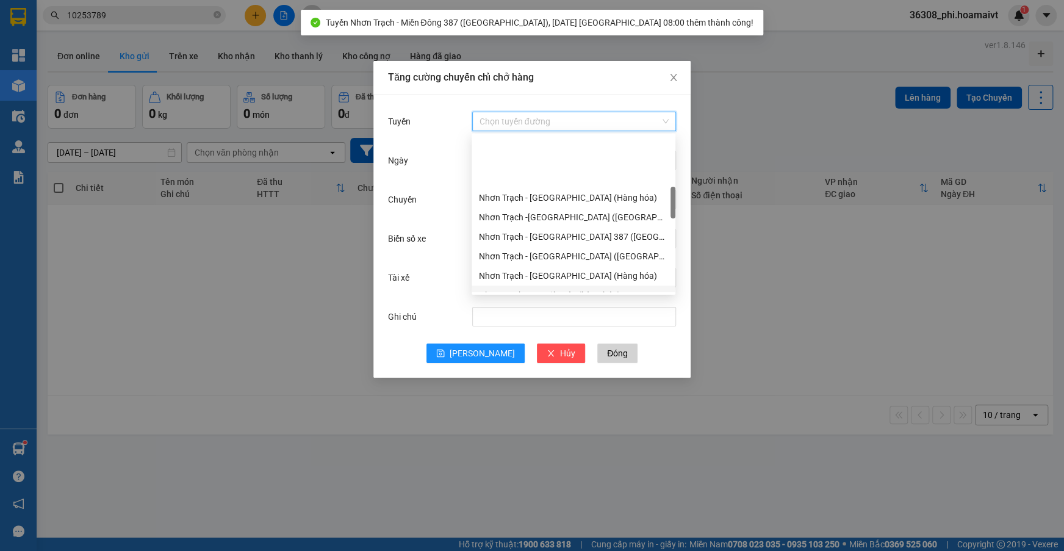
scroll to position [277, 0]
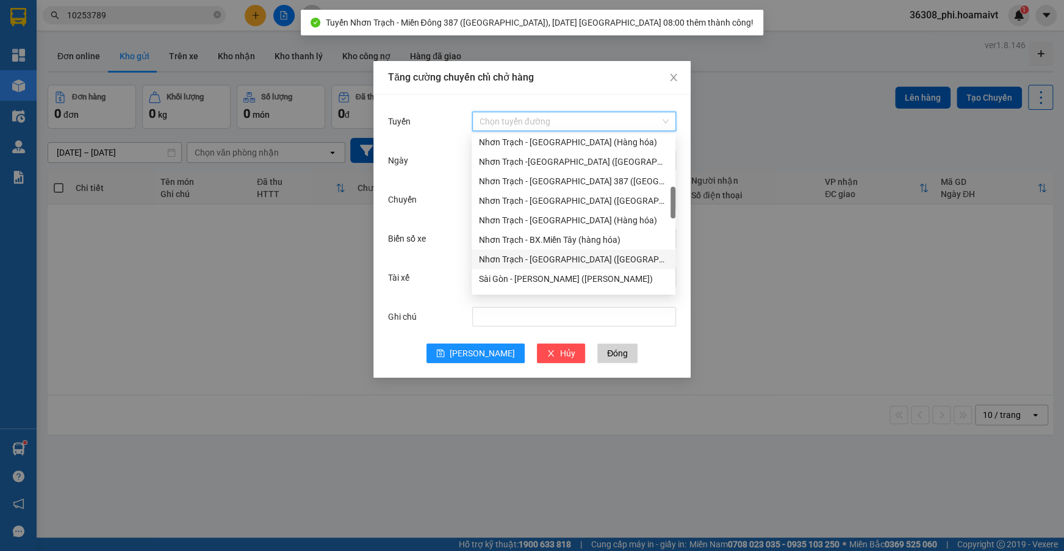
click at [564, 265] on div "Nhơn Trạch - [GEOGRAPHIC_DATA] ([GEOGRAPHIC_DATA])" at bounding box center [573, 259] width 189 height 13
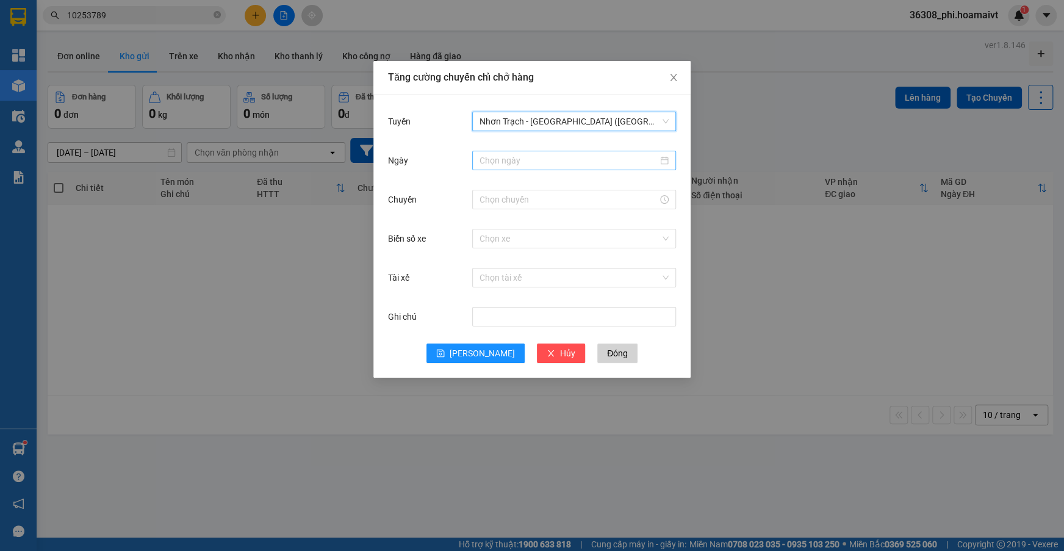
click at [489, 162] on input "Ngày" at bounding box center [569, 160] width 178 height 13
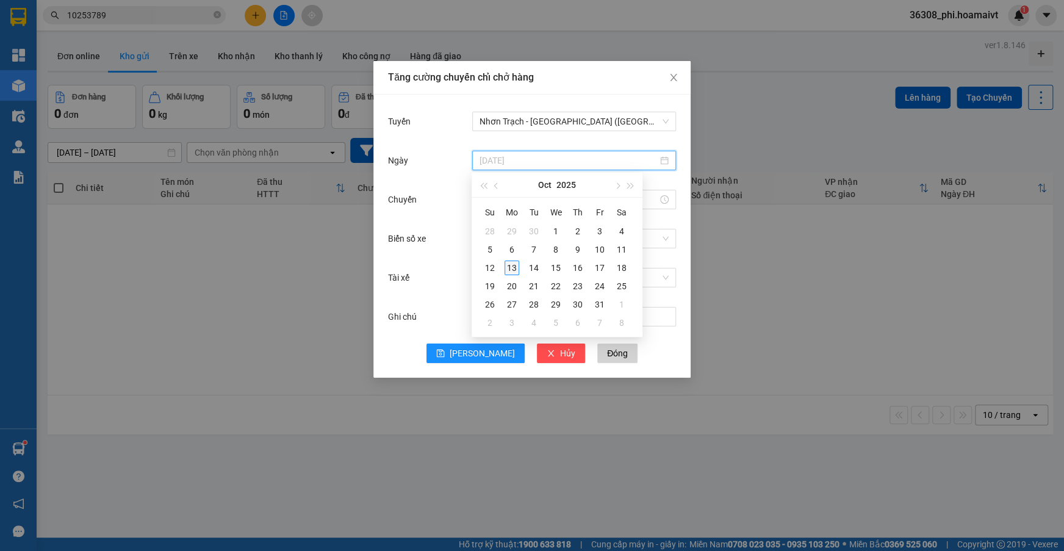
type input "[DATE]"
click at [516, 267] on div "13" at bounding box center [512, 268] width 15 height 15
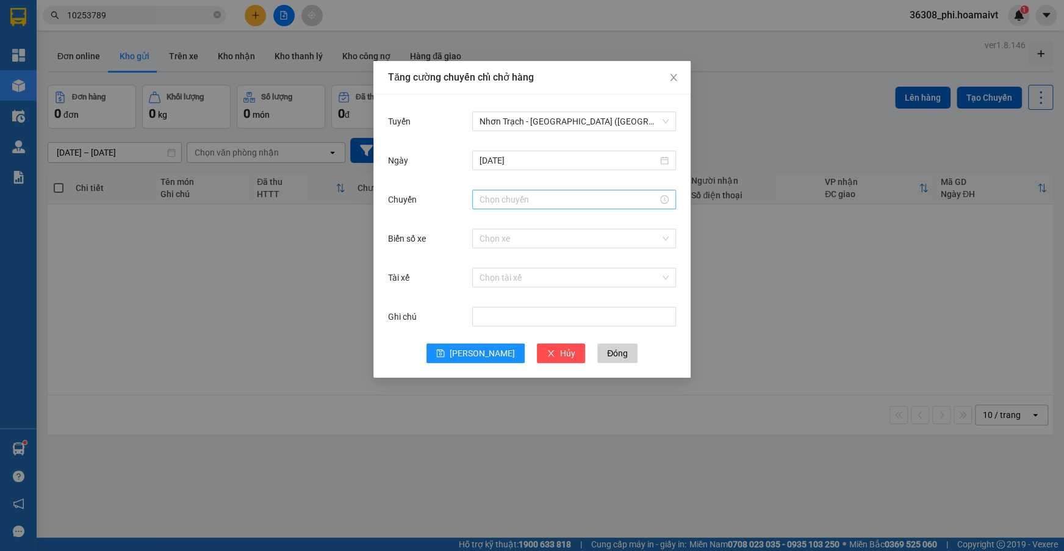
click at [496, 208] on div at bounding box center [574, 200] width 204 height 20
click at [496, 199] on input "Chuyến" at bounding box center [569, 199] width 178 height 13
click at [488, 222] on div "08" at bounding box center [489, 223] width 34 height 17
type input "08:00"
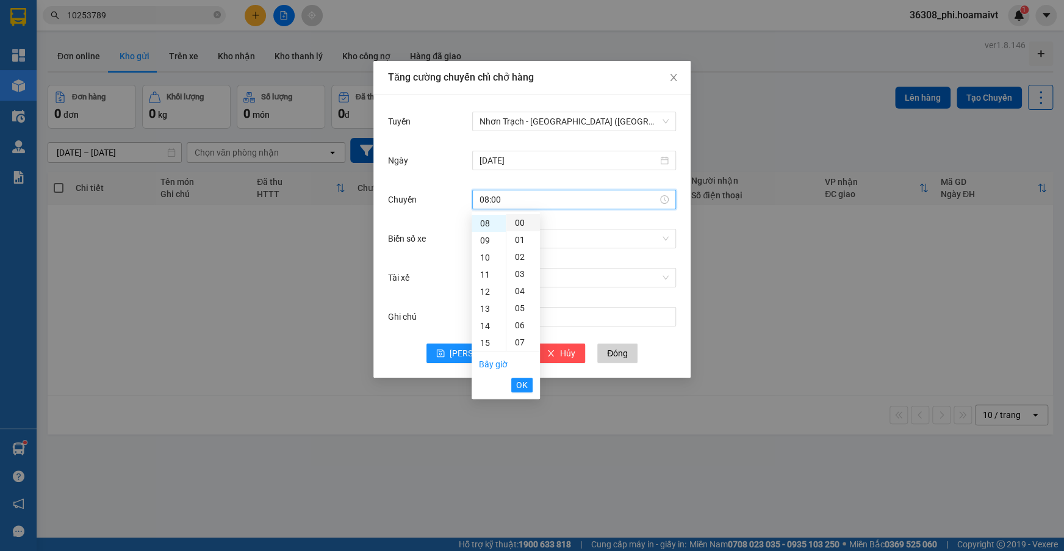
click at [519, 223] on div "00" at bounding box center [524, 222] width 34 height 17
click at [523, 384] on span "OK" at bounding box center [522, 384] width 12 height 13
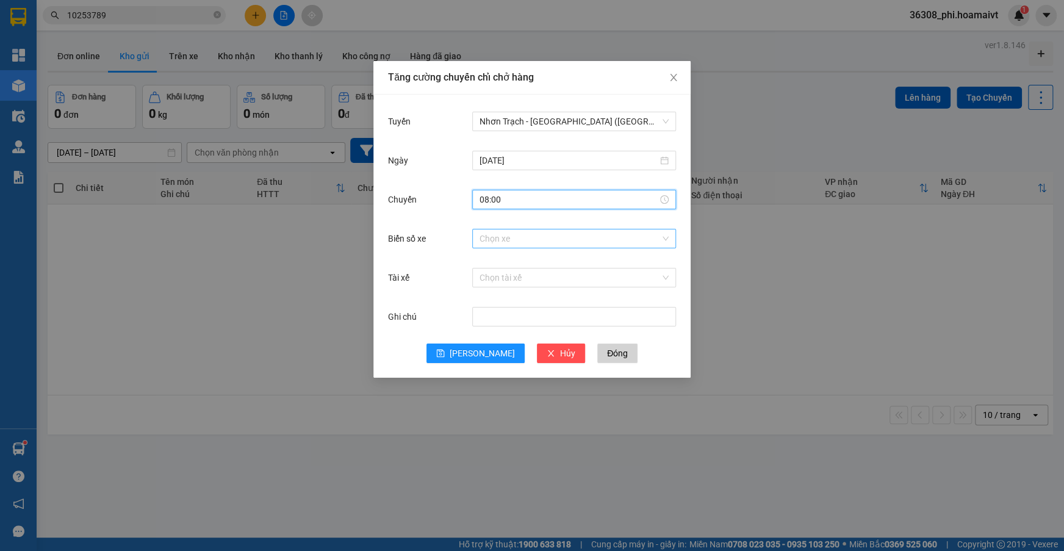
click at [500, 240] on input "Biển số xe" at bounding box center [570, 238] width 181 height 18
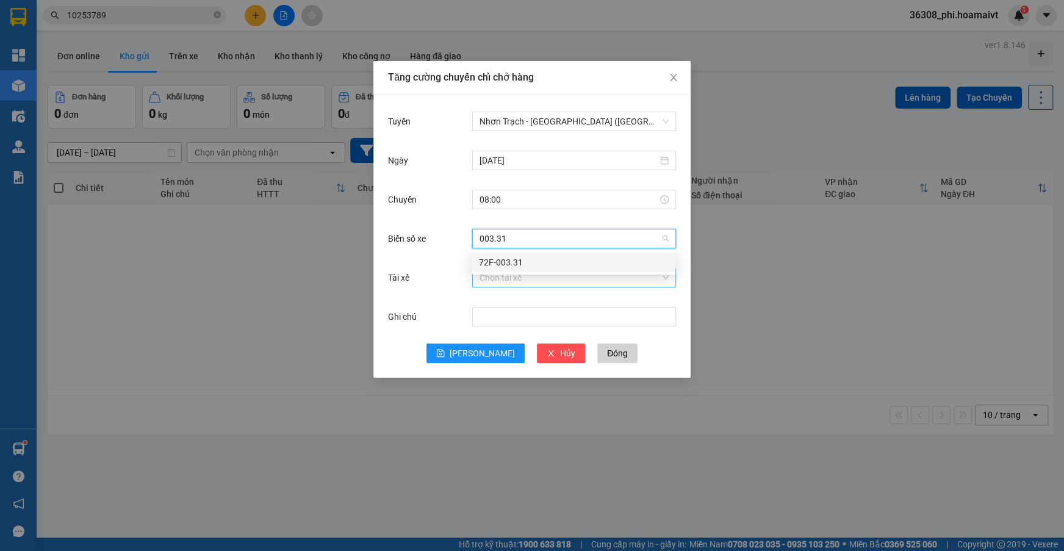
type input "003.31"
click at [512, 276] on input "Tài xế" at bounding box center [570, 278] width 181 height 18
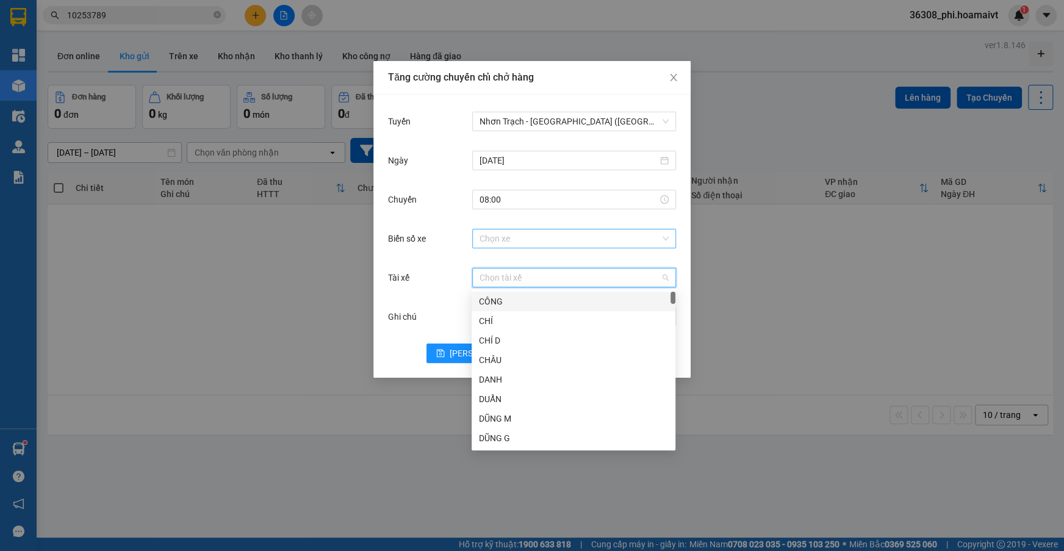
click at [516, 243] on input "Biển số xe" at bounding box center [570, 238] width 181 height 18
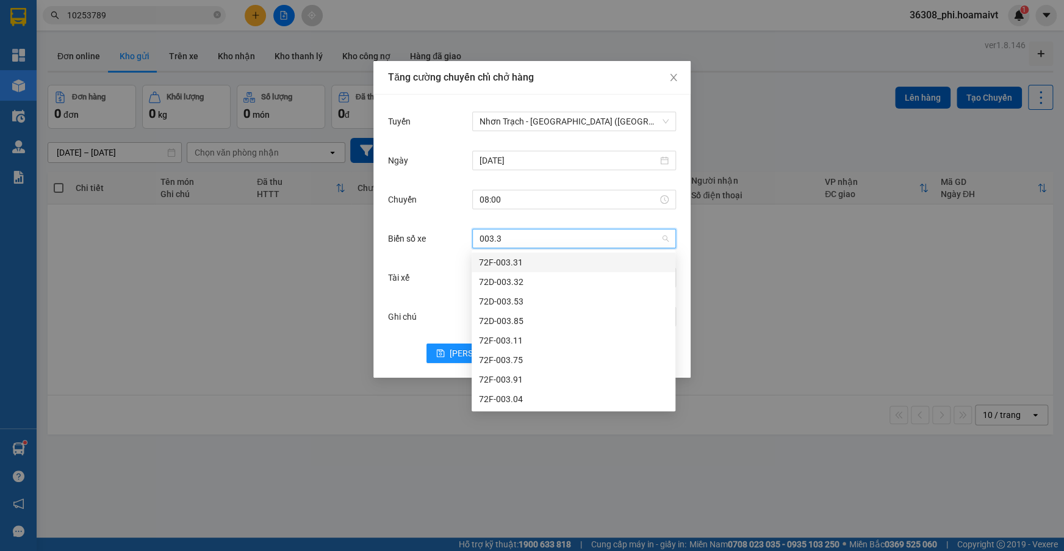
type input "003.31"
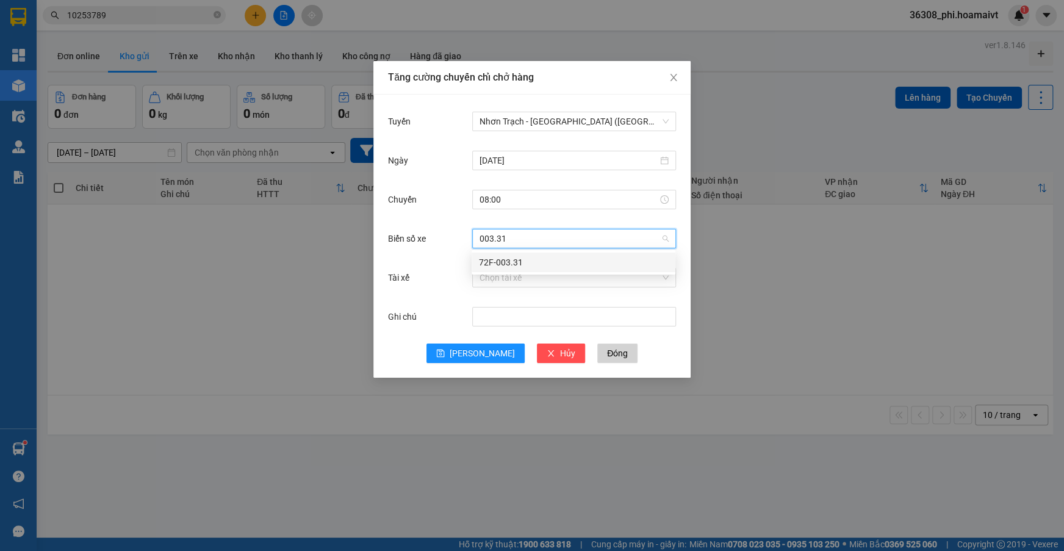
click at [500, 264] on div "72F-003.31" at bounding box center [573, 262] width 189 height 13
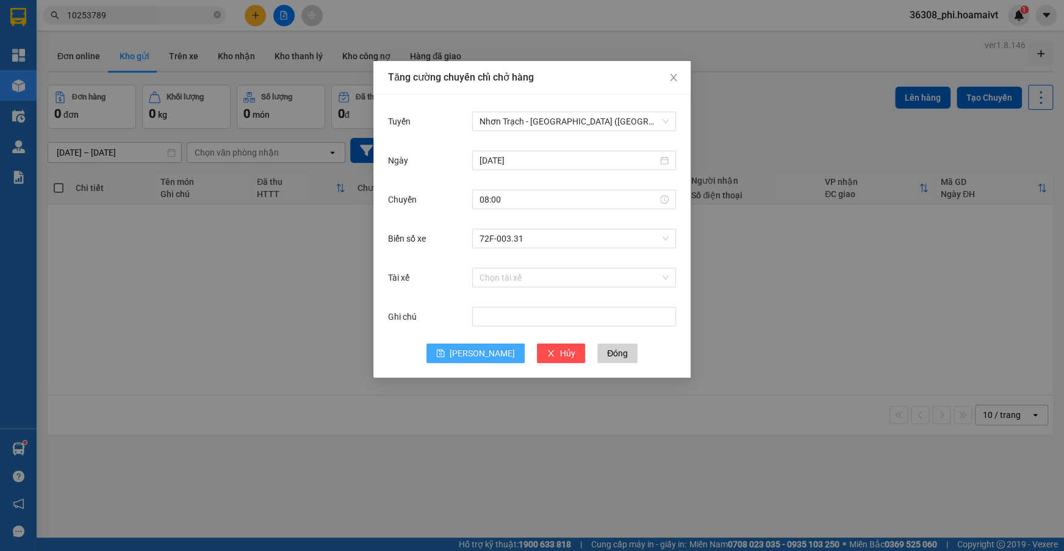
click at [482, 355] on span "[PERSON_NAME]" at bounding box center [482, 353] width 65 height 13
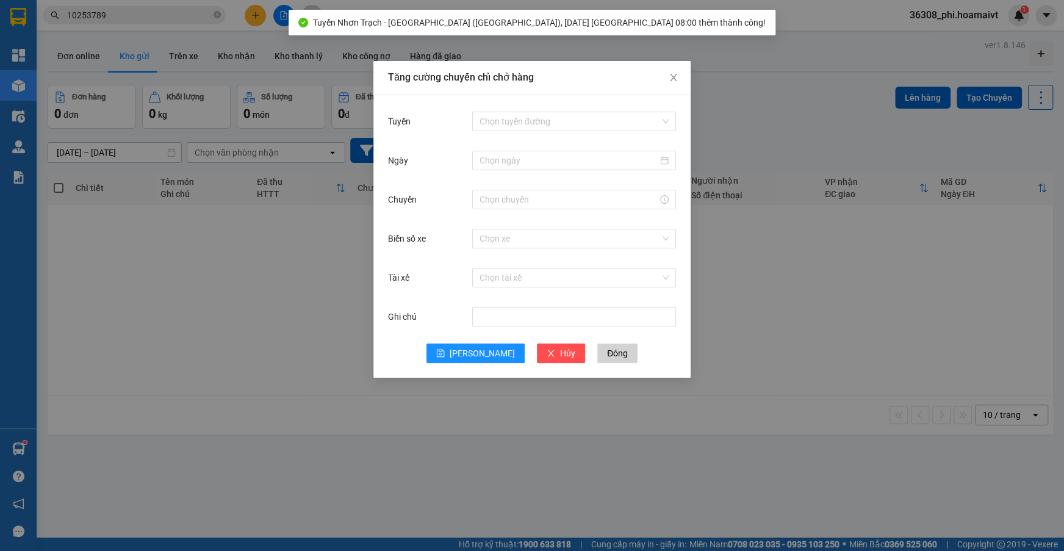
click at [523, 135] on div "Tuyến Chọn tuyến đường" at bounding box center [532, 128] width 288 height 39
click at [531, 114] on input "Tuyến" at bounding box center [570, 121] width 181 height 18
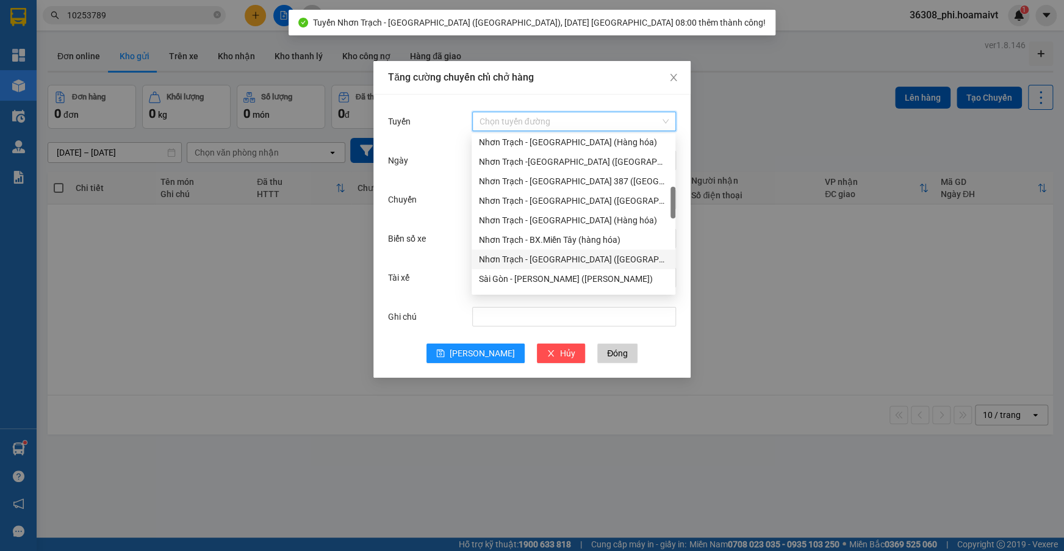
click at [542, 259] on div "Nhơn Trạch - [GEOGRAPHIC_DATA] ([GEOGRAPHIC_DATA])" at bounding box center [573, 259] width 189 height 13
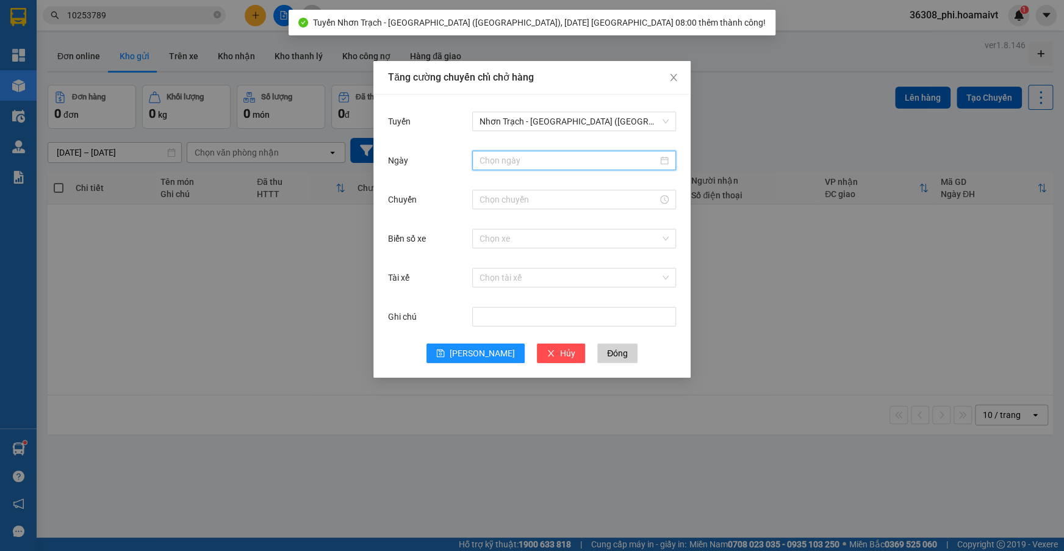
click at [505, 156] on input "Ngày" at bounding box center [569, 160] width 178 height 13
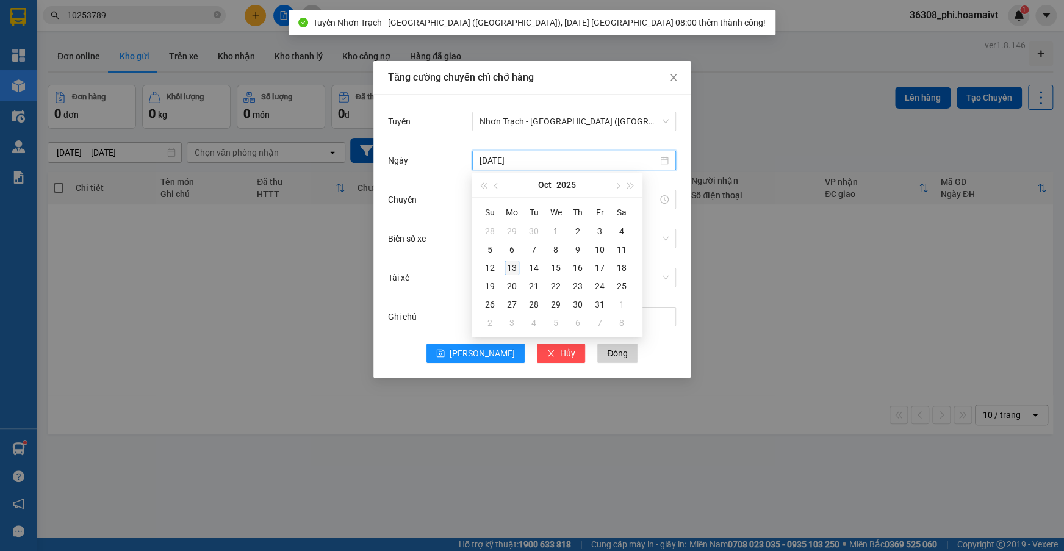
type input "[DATE]"
click at [511, 268] on div "13" at bounding box center [512, 268] width 15 height 15
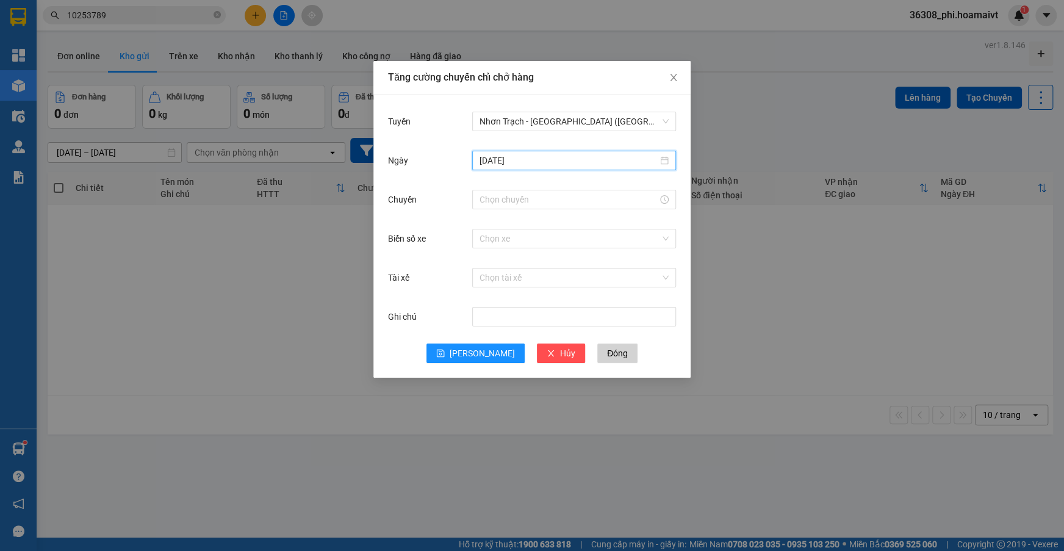
click at [492, 211] on div at bounding box center [574, 199] width 204 height 24
click at [492, 205] on input "Chuyến" at bounding box center [569, 199] width 178 height 13
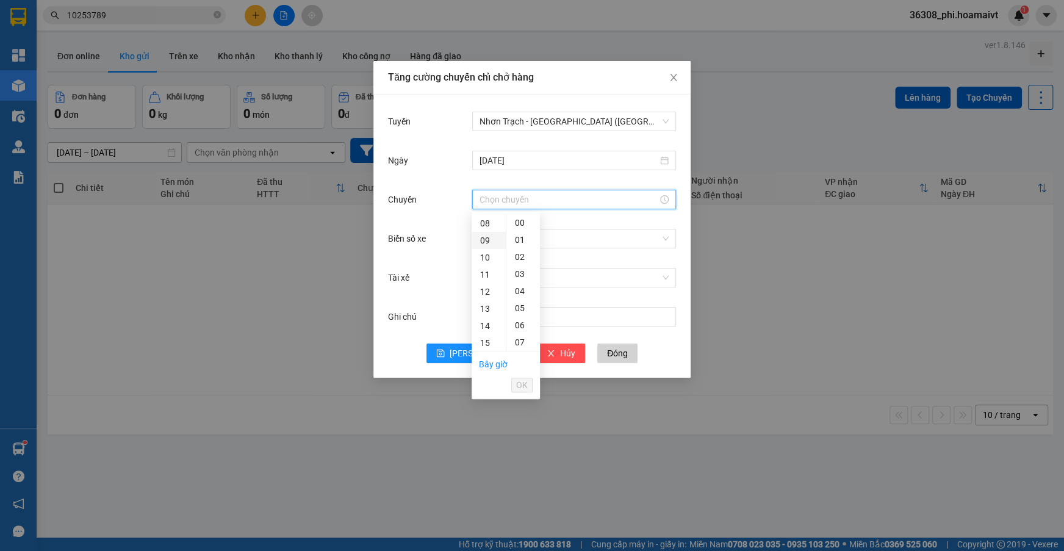
click at [482, 242] on div "09" at bounding box center [489, 240] width 34 height 17
type input "09:00"
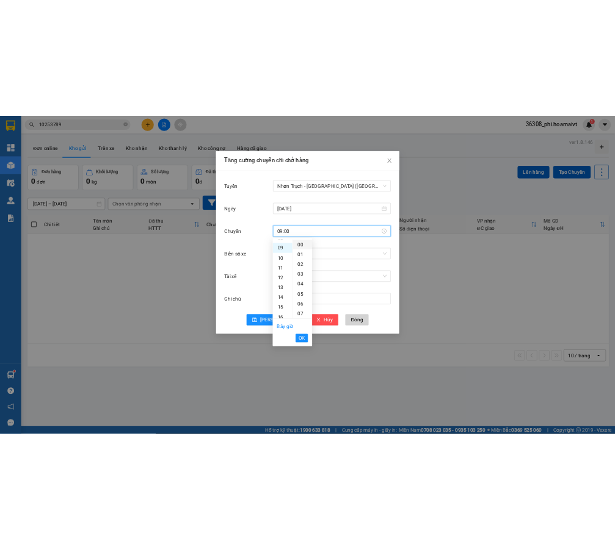
scroll to position [153, 0]
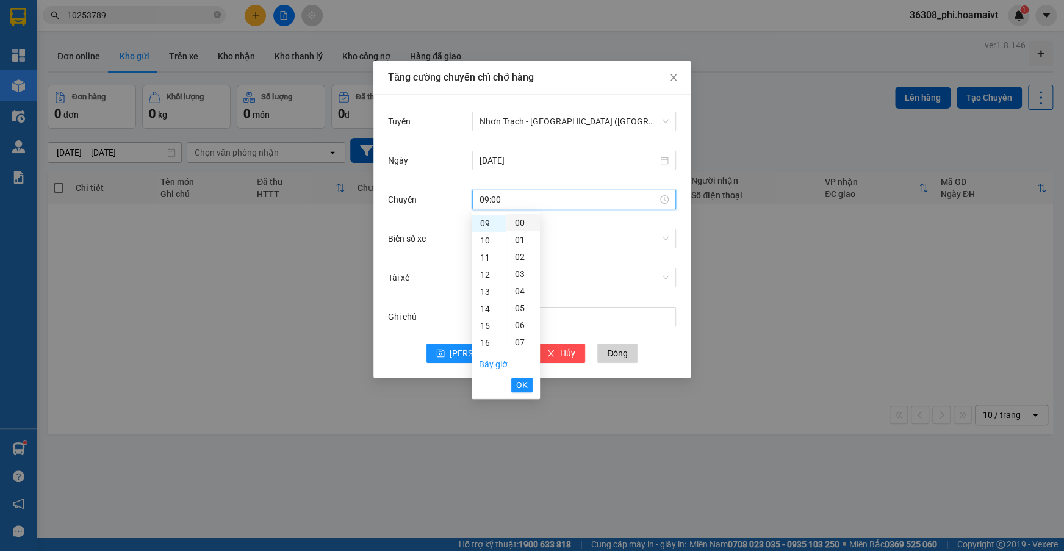
click at [513, 228] on div "00" at bounding box center [524, 222] width 34 height 17
click at [515, 389] on button "OK" at bounding box center [521, 385] width 21 height 15
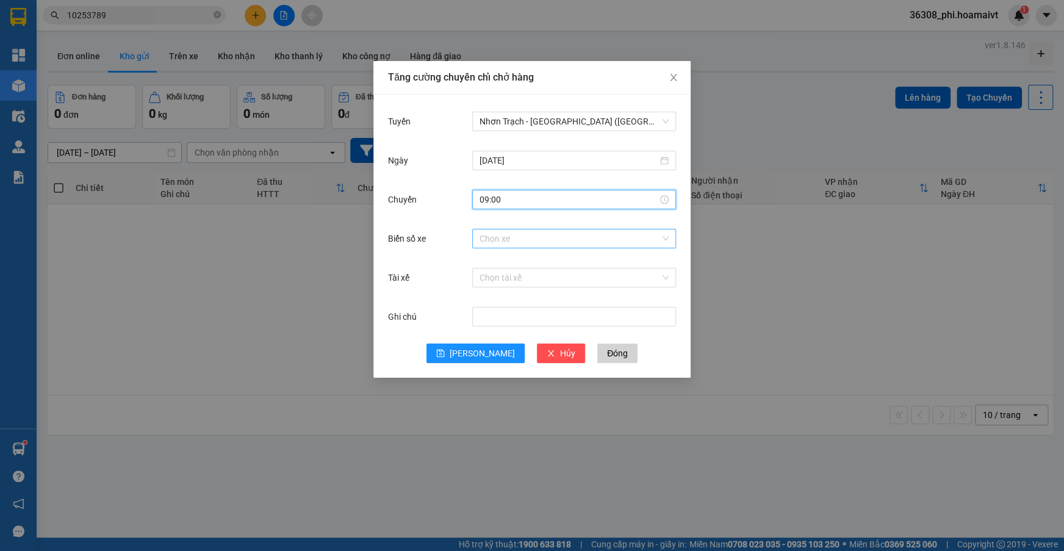
click at [502, 229] on input "Biển số xe" at bounding box center [570, 238] width 181 height 18
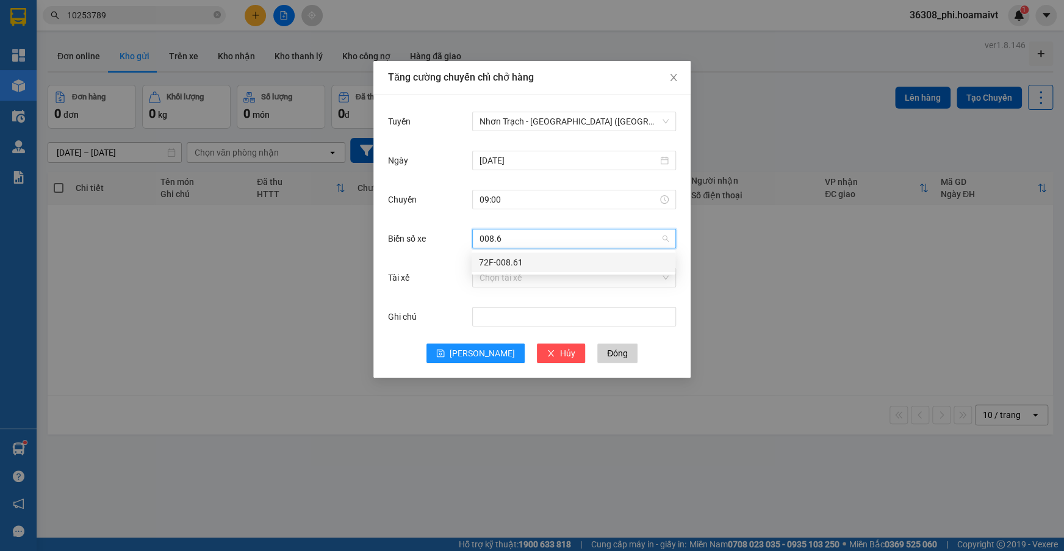
type input "008.61"
click at [510, 262] on div "72F-008.61" at bounding box center [573, 262] width 189 height 13
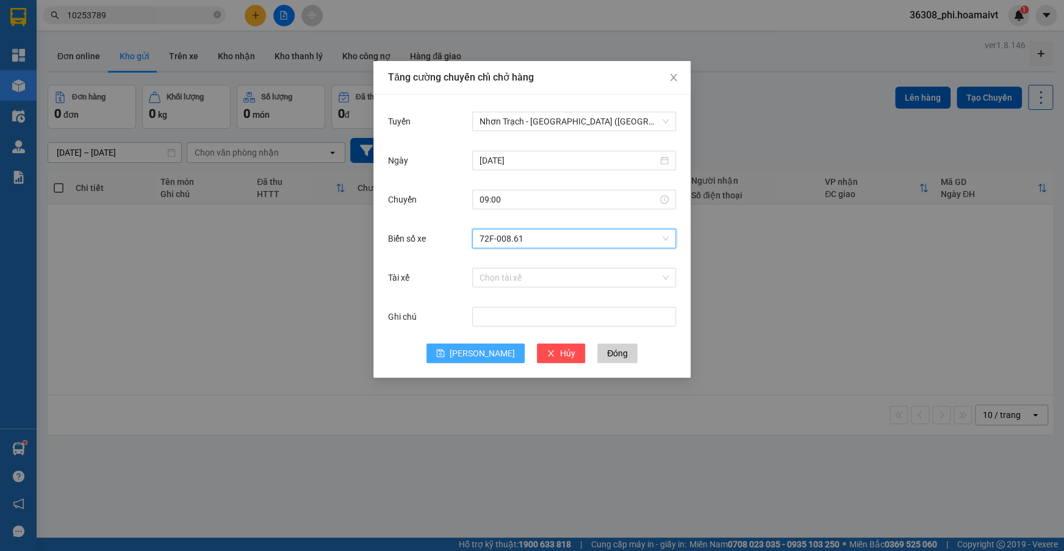
click at [476, 353] on span "[PERSON_NAME]" at bounding box center [482, 353] width 65 height 13
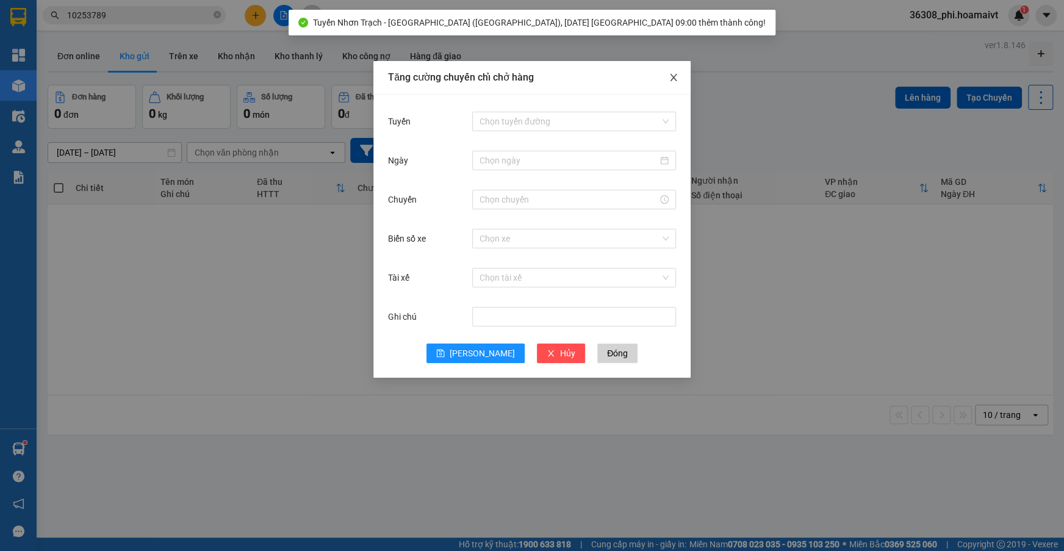
click at [671, 79] on icon "close" at bounding box center [674, 78] width 10 height 10
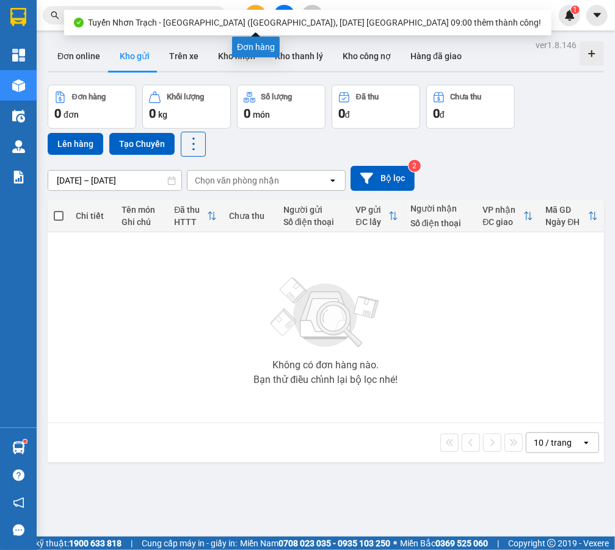
click at [251, 8] on button at bounding box center [255, 15] width 21 height 21
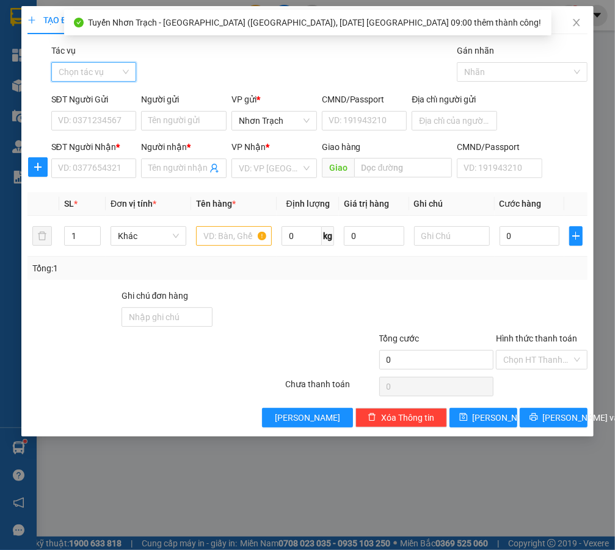
click at [81, 72] on input "Tác vụ" at bounding box center [90, 72] width 62 height 18
click at [82, 92] on div "Nhập hàng lên xe" at bounding box center [99, 96] width 81 height 13
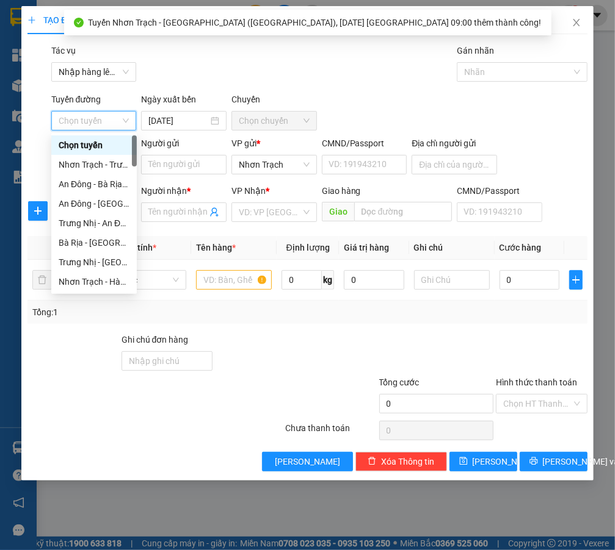
scroll to position [277, 0]
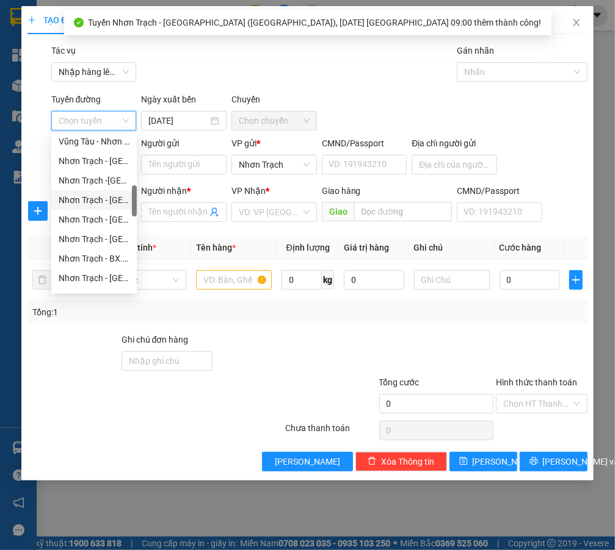
click at [102, 199] on div "Nhơn Trạch - [GEOGRAPHIC_DATA] 387 ([GEOGRAPHIC_DATA])" at bounding box center [94, 199] width 71 height 13
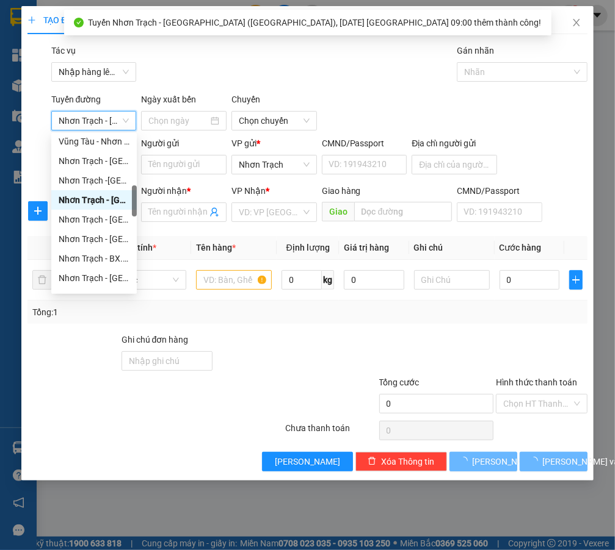
type input "[DATE]"
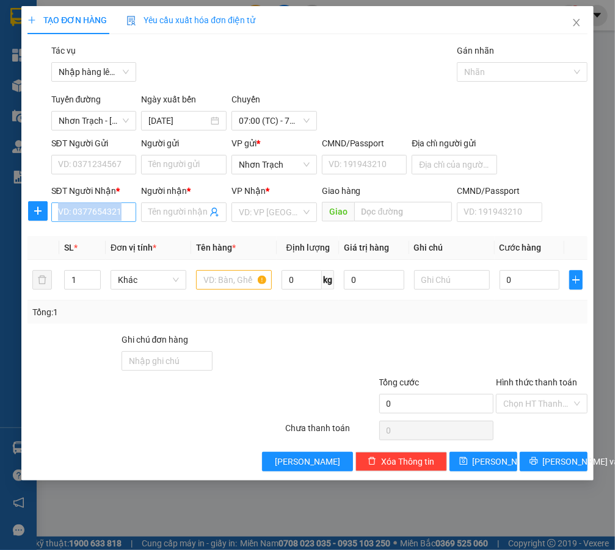
drag, startPoint x: 92, startPoint y: 225, endPoint x: 92, endPoint y: 215, distance: 9.2
click at [92, 215] on div "SĐT Người Nhận * VD: 0377654321" at bounding box center [93, 205] width 85 height 43
click at [92, 215] on input "SĐT Người Nhận *" at bounding box center [93, 213] width 85 height 20
type input "0903357466"
click at [128, 240] on div "0903357466 - KO TÊN" at bounding box center [101, 236] width 84 height 13
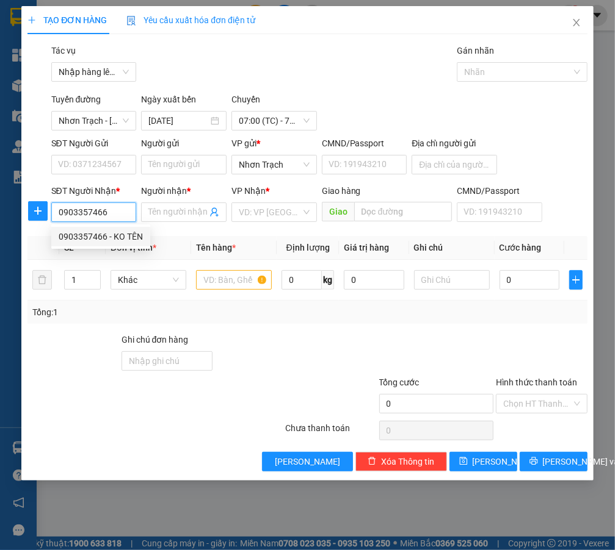
type input "KO TÊN"
type input "0903357466"
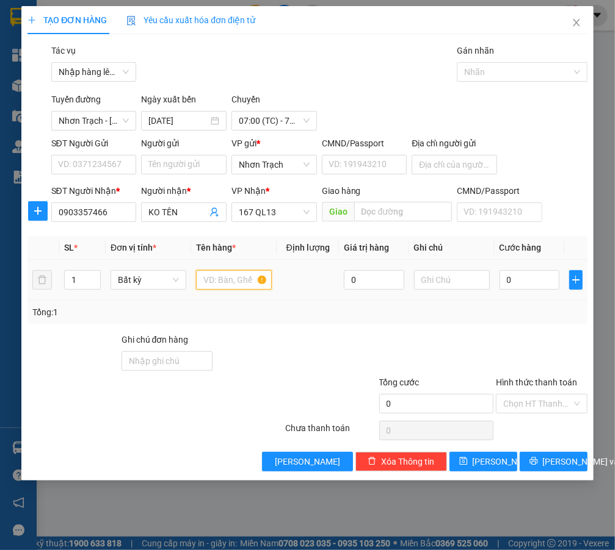
click at [238, 289] on input "text" at bounding box center [234, 280] width 76 height 20
type input "1 XỐP"
click at [519, 281] on input "0" at bounding box center [529, 280] width 60 height 20
type input "5"
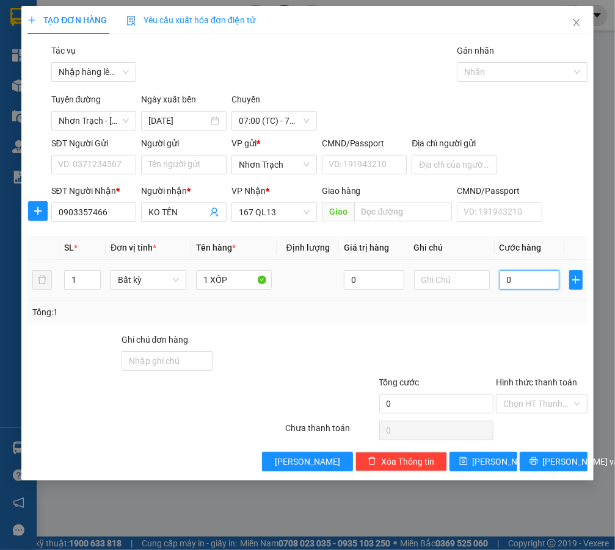
type input "5"
type input "50"
type input "500"
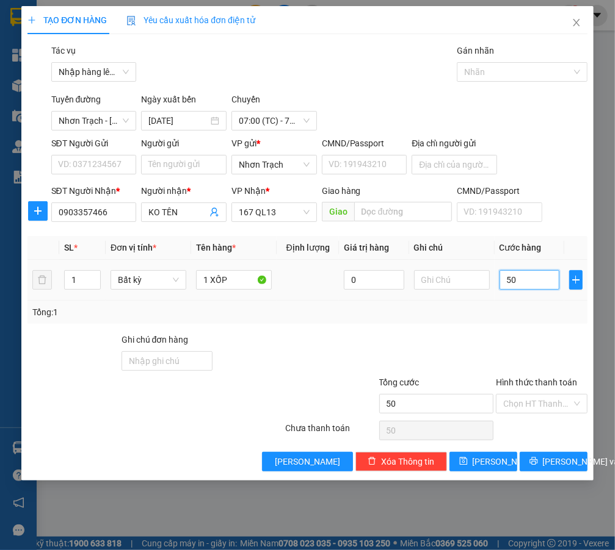
type input "500"
type input "5.000"
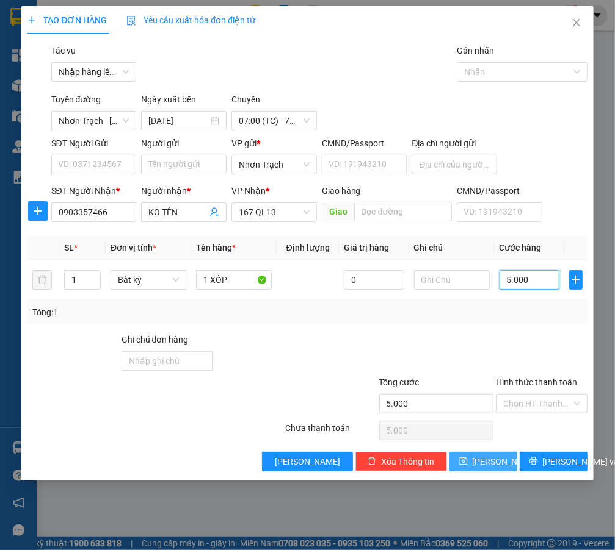
type input "50.000"
click at [483, 469] on button "[PERSON_NAME]" at bounding box center [483, 462] width 68 height 20
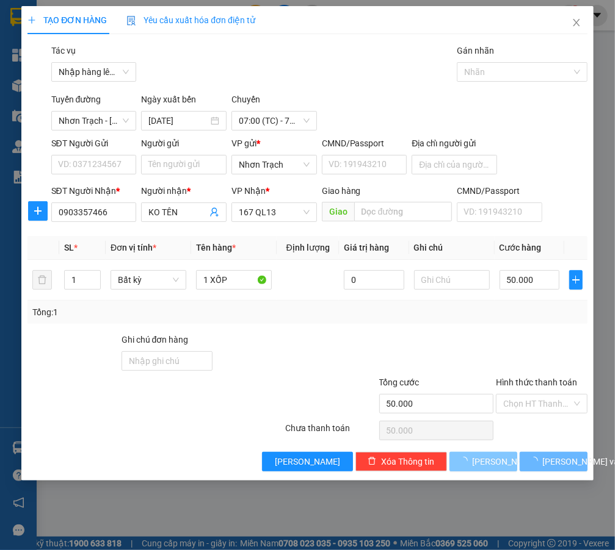
type input "0"
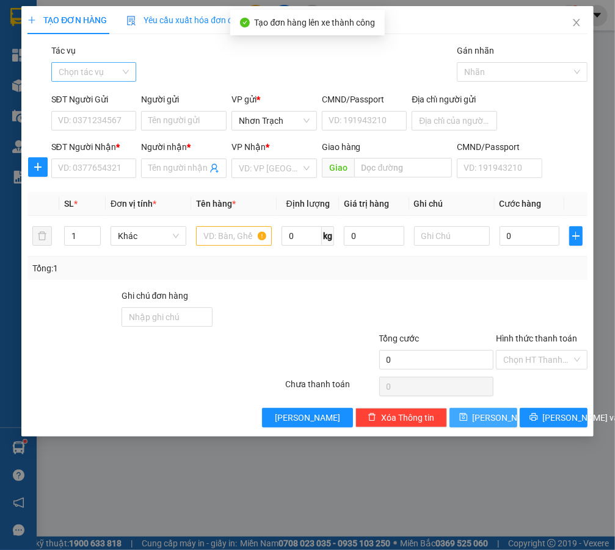
click at [122, 74] on div "Chọn tác vụ" at bounding box center [93, 72] width 85 height 20
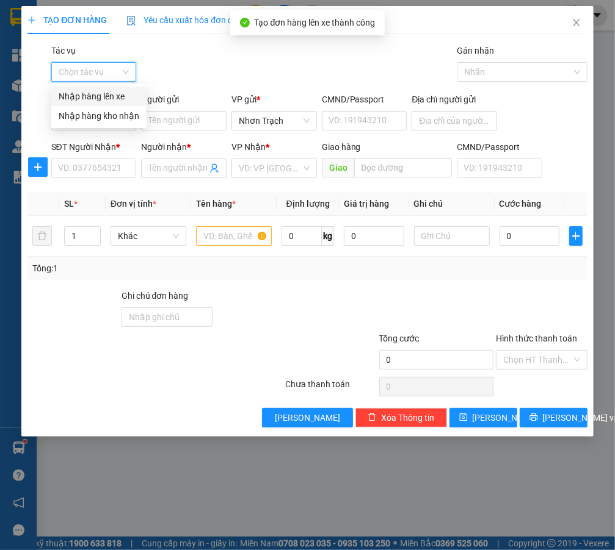
click at [113, 96] on div "Nhập hàng lên xe" at bounding box center [99, 96] width 81 height 13
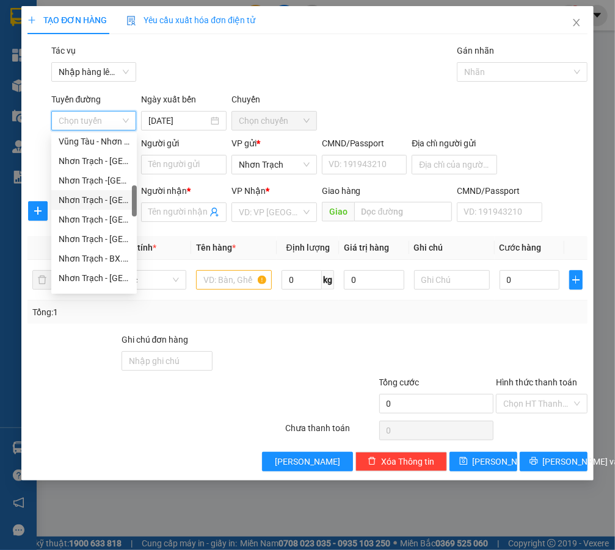
click at [118, 197] on div "Nhơn Trạch - [GEOGRAPHIC_DATA] 387 ([GEOGRAPHIC_DATA])" at bounding box center [94, 199] width 71 height 13
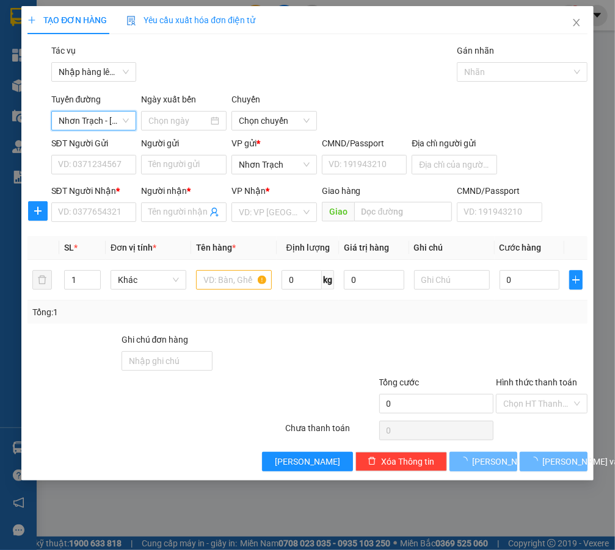
type input "[DATE]"
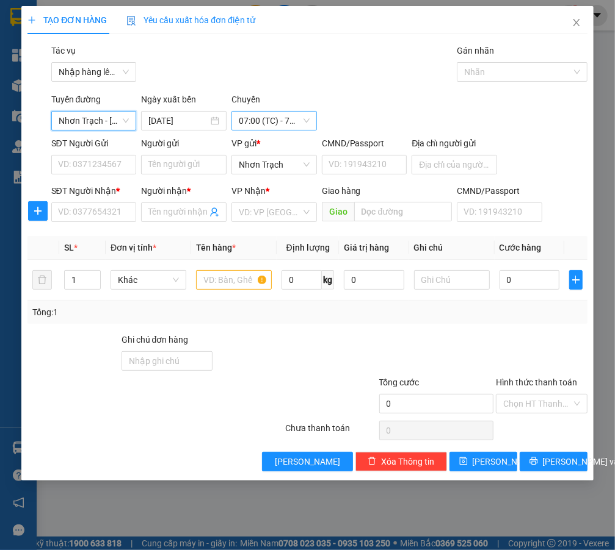
click at [265, 122] on span "07:00 (TC) - 72B-023.70" at bounding box center [274, 121] width 71 height 18
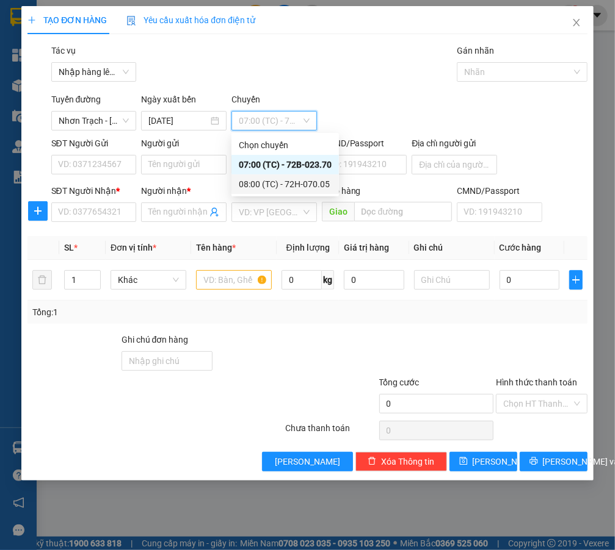
click at [284, 185] on div "08:00 (TC) - 72H-070.05" at bounding box center [285, 184] width 93 height 13
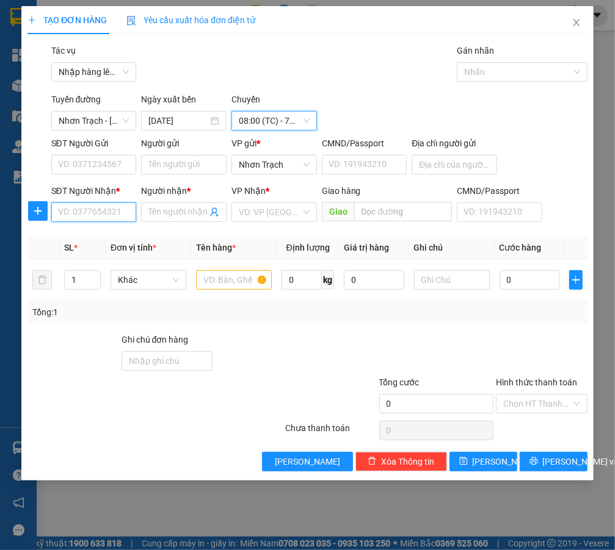
click at [90, 209] on input "SĐT Người Nhận *" at bounding box center [93, 213] width 85 height 20
type input "0974262629"
click at [119, 237] on div "0974262629 - A PHƯƠNG" at bounding box center [109, 236] width 101 height 13
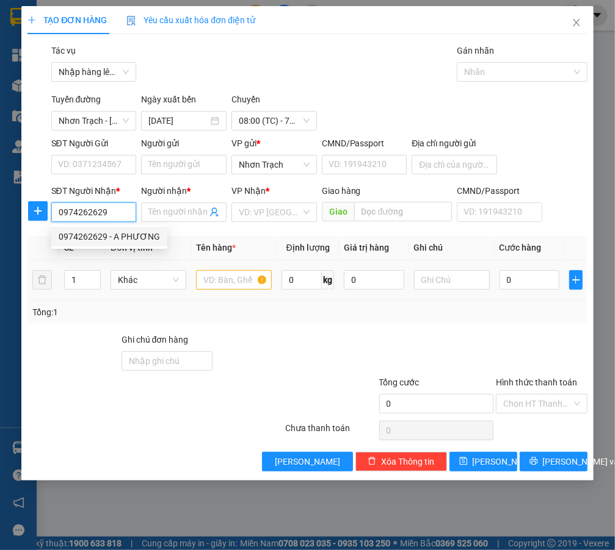
type input "A PHƯƠNG"
type input "0974262629"
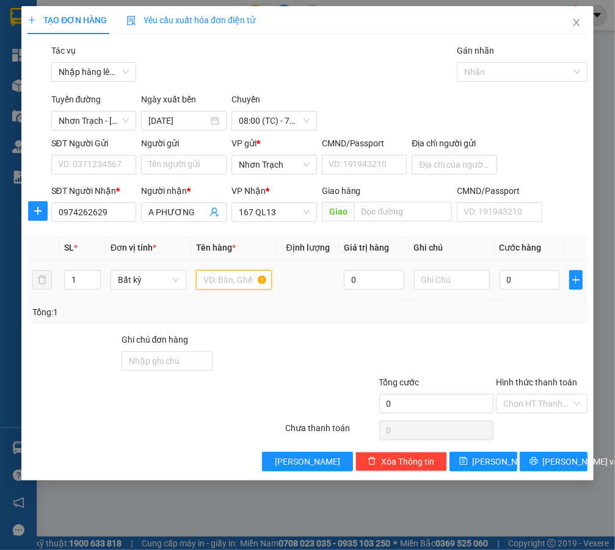
click at [212, 286] on input "text" at bounding box center [234, 280] width 76 height 20
type input "1 HỘP"
click at [540, 291] on div "0" at bounding box center [529, 280] width 60 height 24
click at [538, 287] on input "0" at bounding box center [529, 280] width 60 height 20
type input "4"
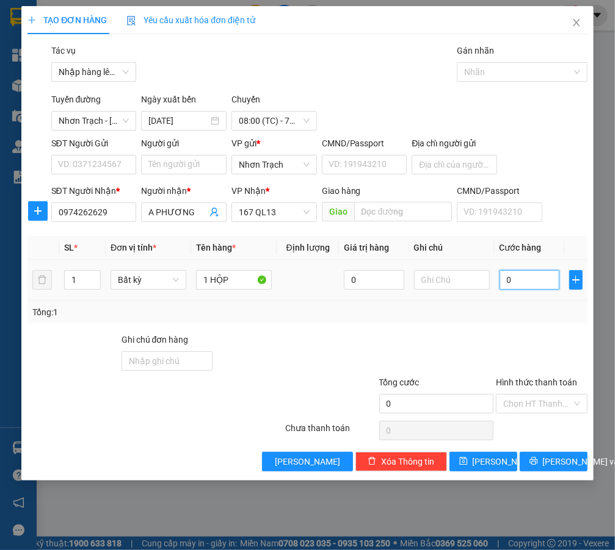
type input "4"
type input "40"
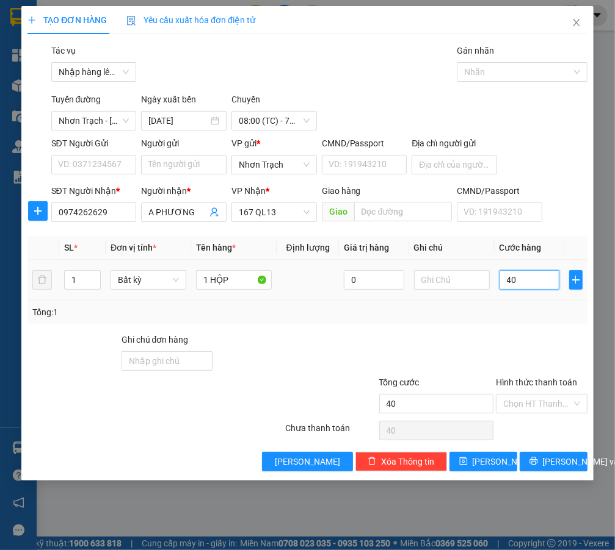
type input "400"
type input "4.000"
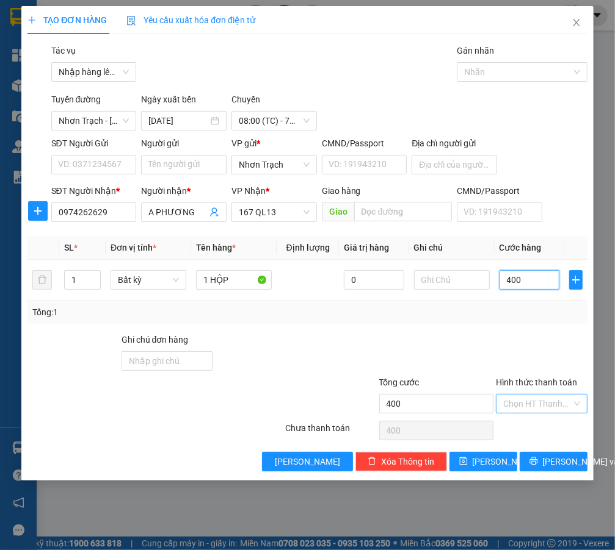
type input "4.000"
type input "40.000"
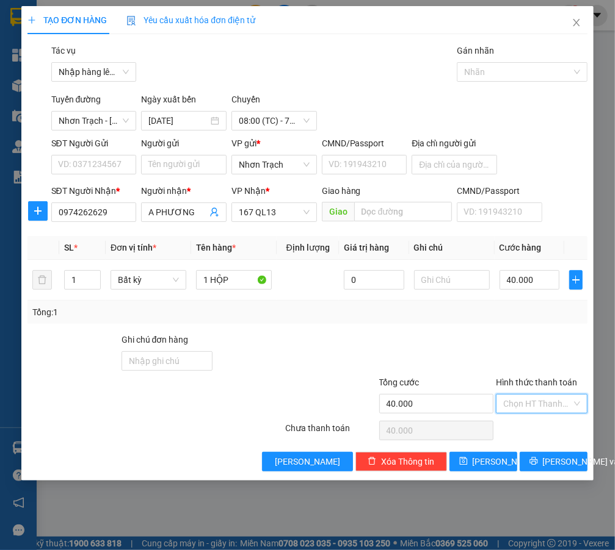
click at [530, 405] on input "Hình thức thanh toán" at bounding box center [537, 404] width 68 height 18
click at [528, 424] on div "Tại văn phòng" at bounding box center [541, 427] width 76 height 13
type input "0"
click at [496, 460] on span "[PERSON_NAME]" at bounding box center [504, 461] width 65 height 13
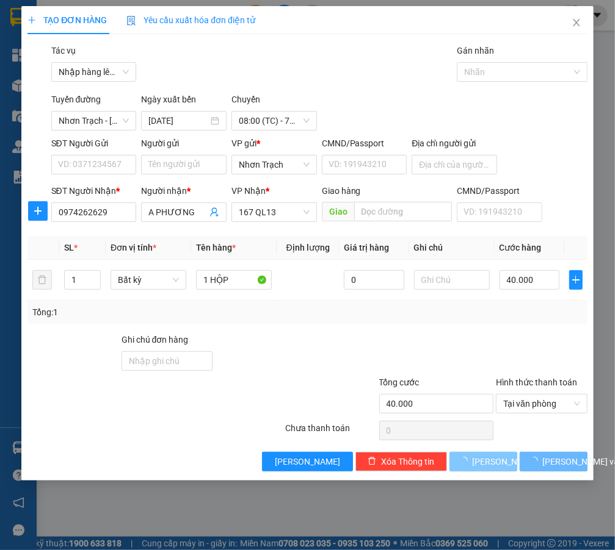
type input "0"
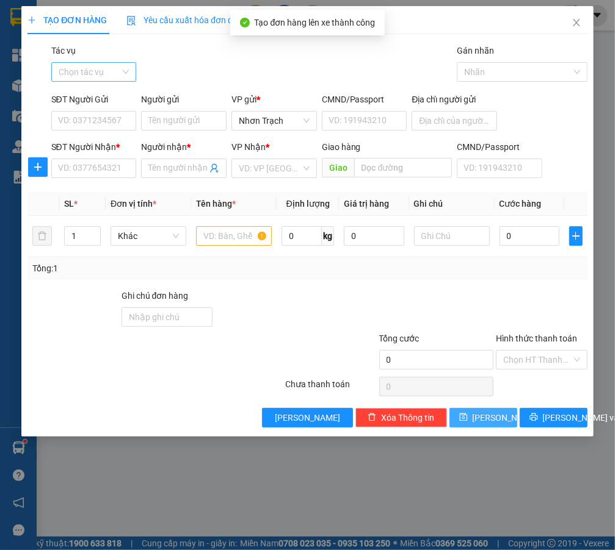
click at [79, 81] on div "Chọn tác vụ" at bounding box center [93, 72] width 85 height 20
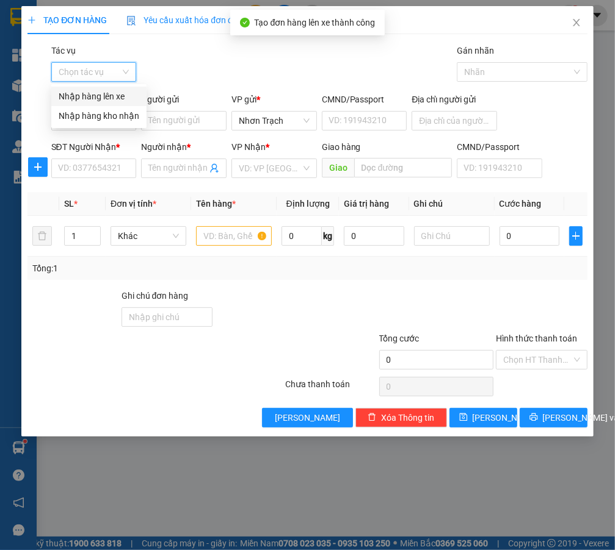
click at [81, 99] on div "Nhập hàng lên xe" at bounding box center [99, 96] width 81 height 13
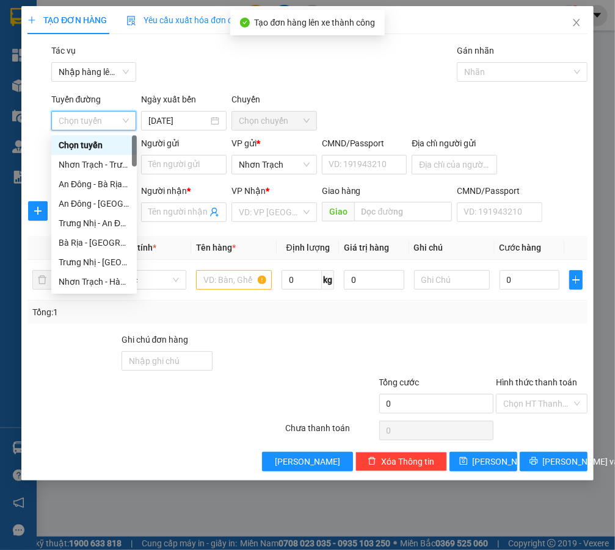
scroll to position [333, 0]
click at [104, 222] on div "Nhơn Trạch - [GEOGRAPHIC_DATA] ([GEOGRAPHIC_DATA])" at bounding box center [94, 222] width 71 height 13
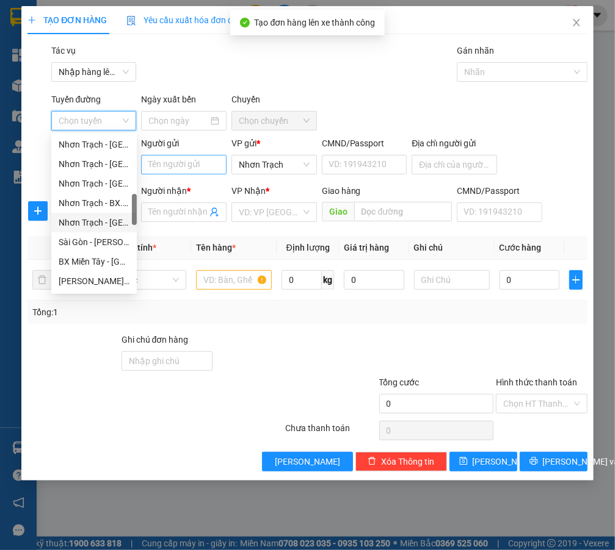
type input "[DATE]"
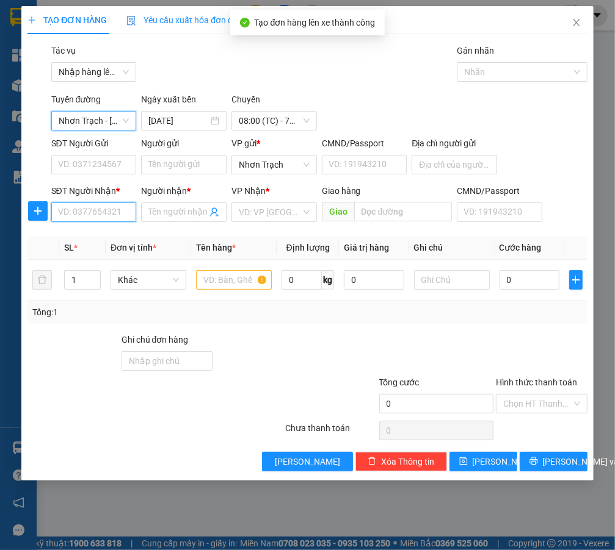
click at [79, 221] on input "SĐT Người Nhận *" at bounding box center [93, 213] width 85 height 20
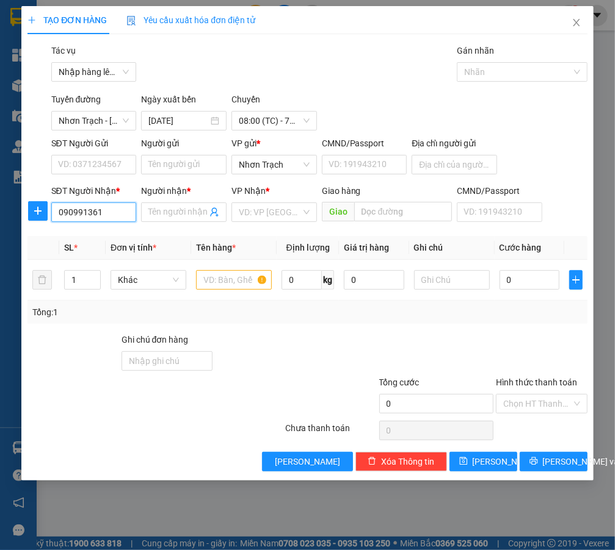
type input "0909913610"
click at [120, 235] on div "0909913610 - BÌNH" at bounding box center [96, 236] width 75 height 13
type input "BÌNH"
type input "0909913610"
click at [228, 276] on input "text" at bounding box center [234, 280] width 76 height 20
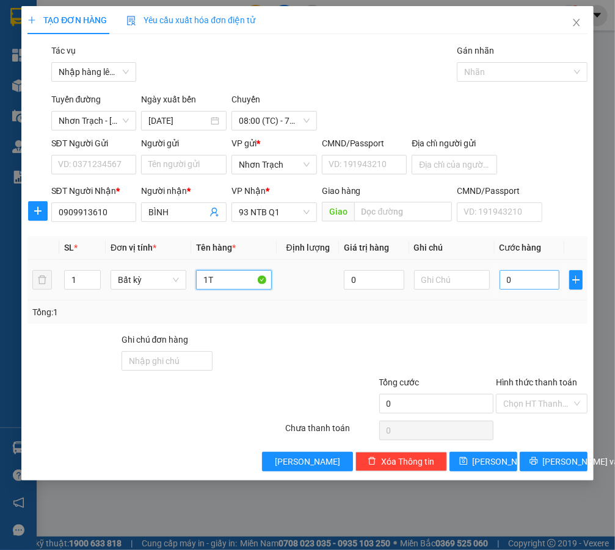
type input "1T"
click at [521, 275] on input "0" at bounding box center [529, 280] width 60 height 20
type input "4"
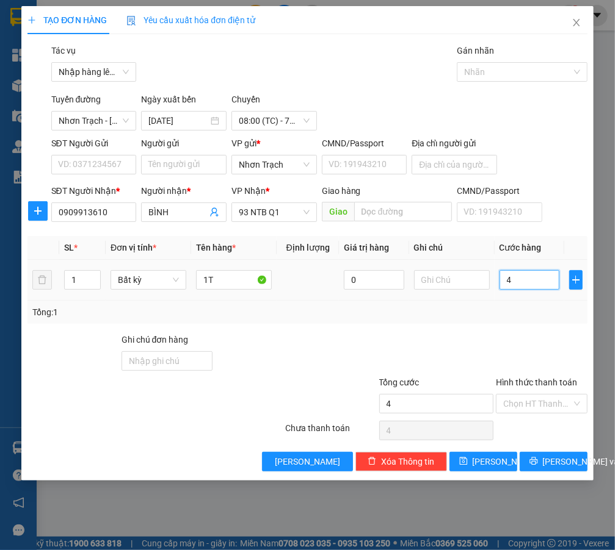
type input "40"
type input "400"
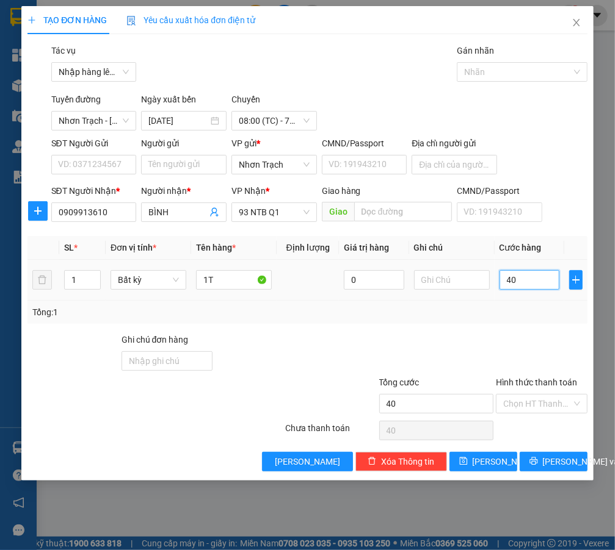
type input "400"
type input "4.000"
type input "40.000"
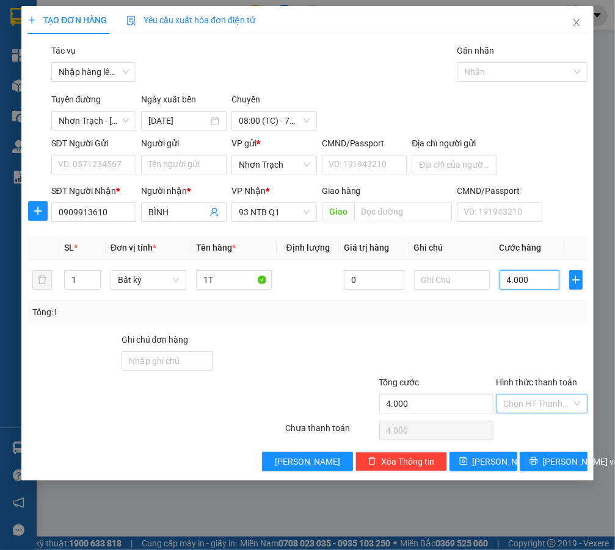
type input "40.000"
click at [532, 412] on input "Hình thức thanh toán" at bounding box center [537, 404] width 68 height 18
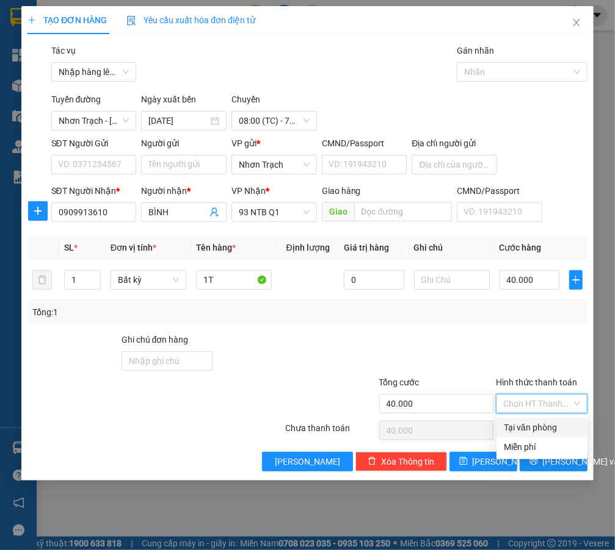
click at [514, 434] on div "Tại văn phòng" at bounding box center [541, 427] width 76 height 13
type input "0"
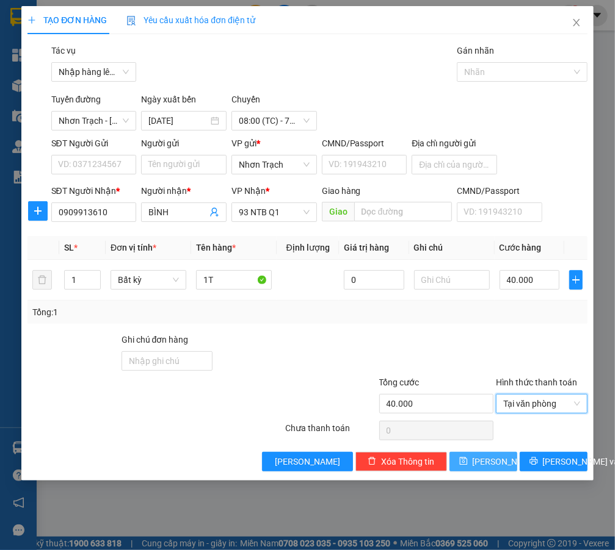
click at [496, 455] on span "[PERSON_NAME]" at bounding box center [504, 461] width 65 height 13
type input "0"
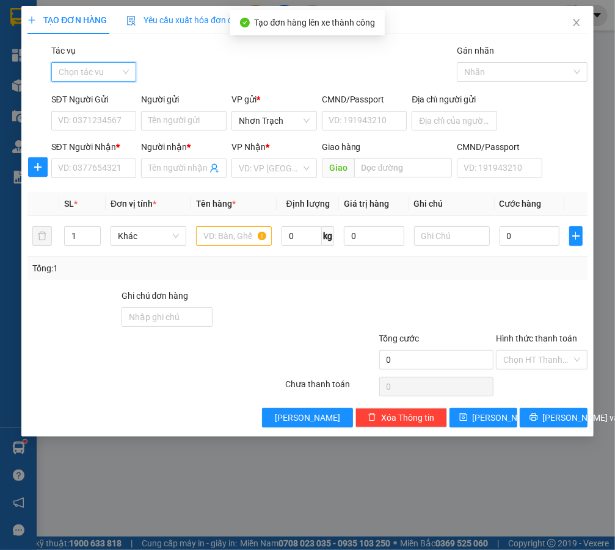
click at [84, 80] on input "Tác vụ" at bounding box center [90, 72] width 62 height 18
click at [85, 95] on div "Nhập hàng lên xe" at bounding box center [99, 96] width 81 height 13
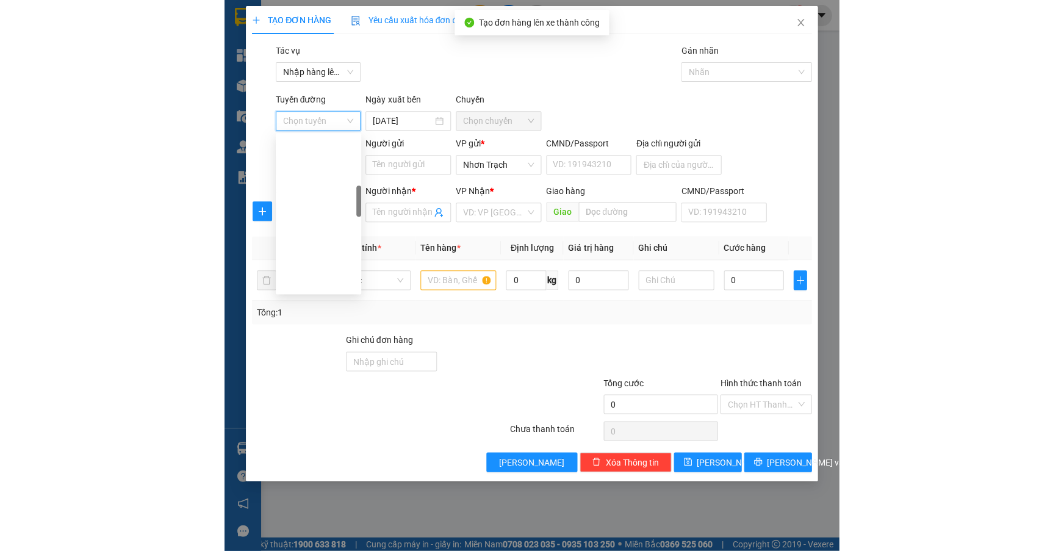
scroll to position [277, 0]
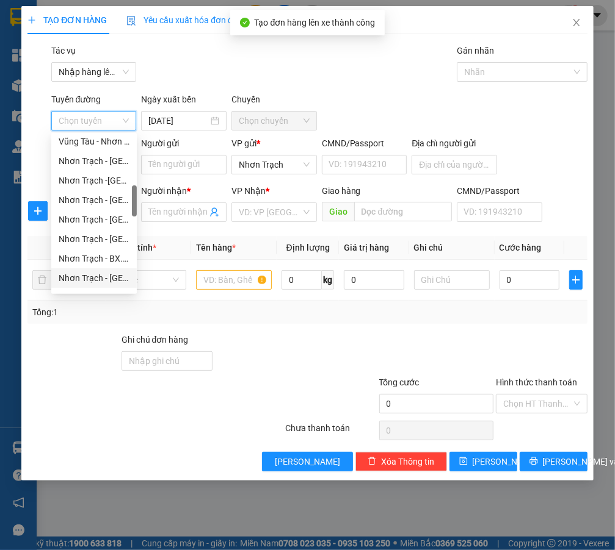
click at [100, 272] on div "Nhơn Trạch - [GEOGRAPHIC_DATA] ([GEOGRAPHIC_DATA])" at bounding box center [94, 278] width 71 height 13
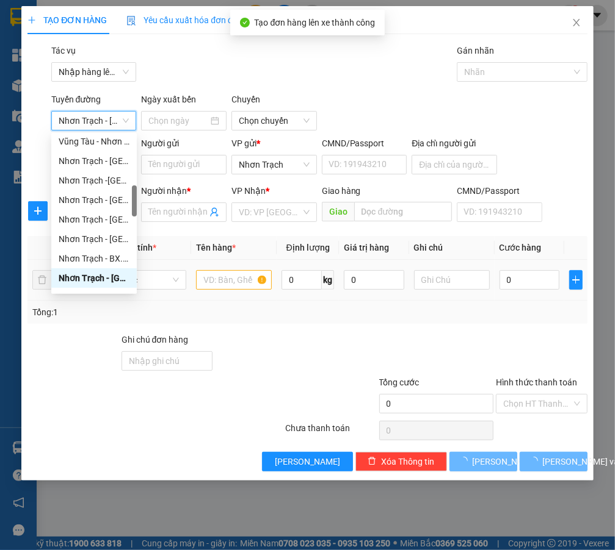
type input "[DATE]"
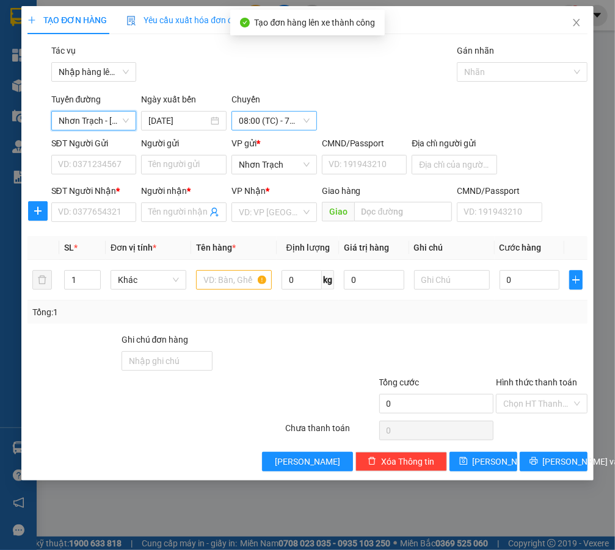
click at [262, 119] on span "08:00 (TC) - 72F-003.31" at bounding box center [274, 121] width 71 height 18
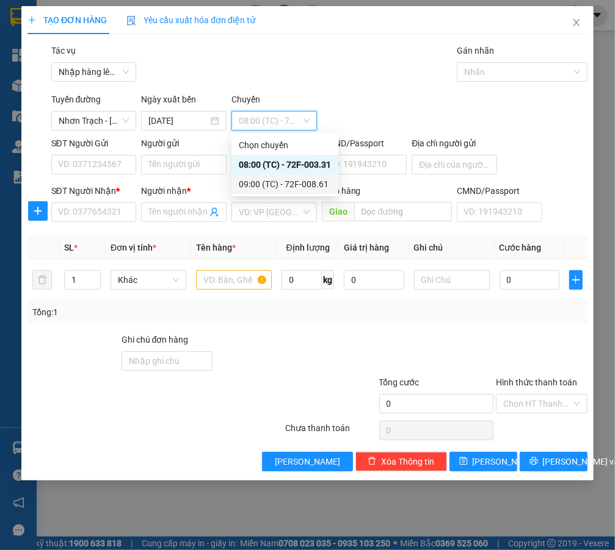
click at [275, 189] on div "09:00 (TC) - 72F-008.61" at bounding box center [285, 184] width 92 height 13
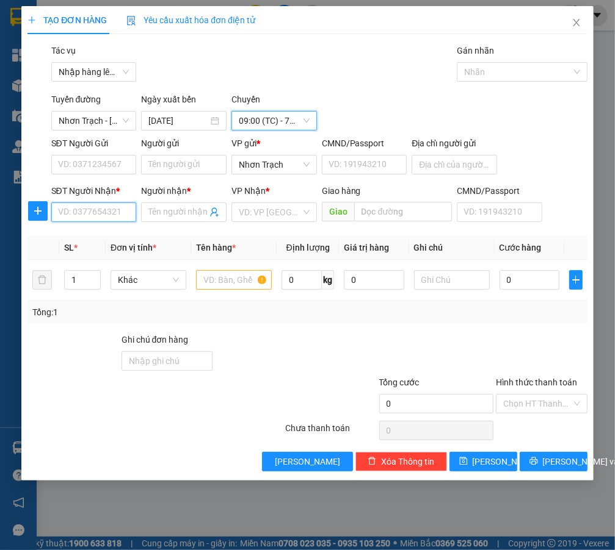
click at [116, 208] on input "SĐT Người Nhận *" at bounding box center [93, 213] width 85 height 20
type input "0949668377"
click at [106, 236] on div "0949668377 - triet" at bounding box center [94, 236] width 71 height 13
type input "triet"
type input "0949668377"
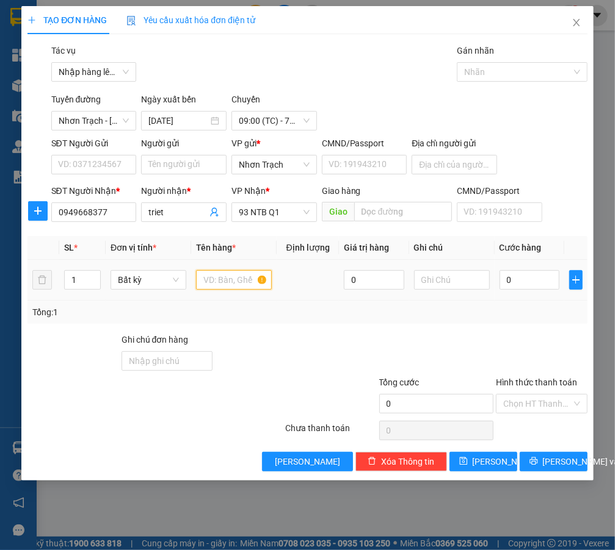
click at [226, 279] on input "text" at bounding box center [234, 280] width 76 height 20
type input "1 PHONG BÌ"
click at [547, 282] on input "0" at bounding box center [529, 280] width 60 height 20
type input "4"
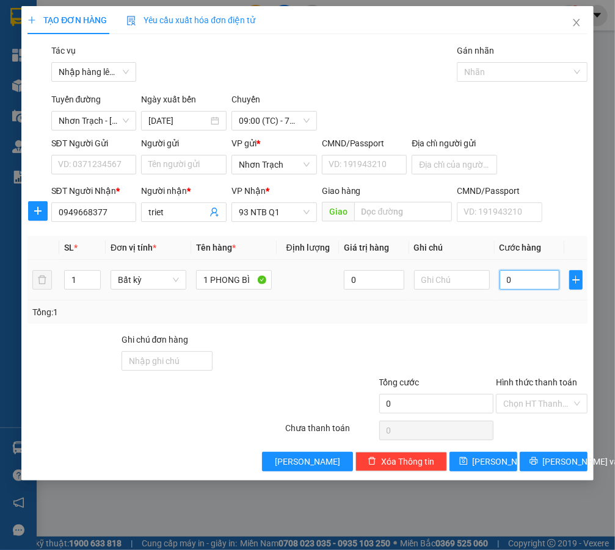
type input "4"
type input "40"
type input "400"
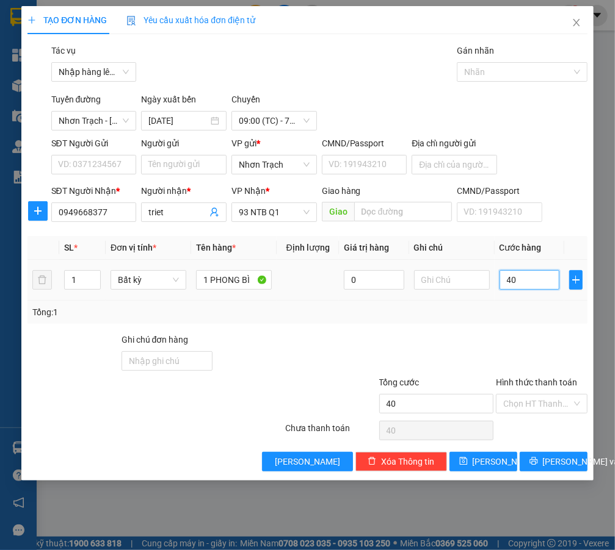
type input "400"
type input "4.000"
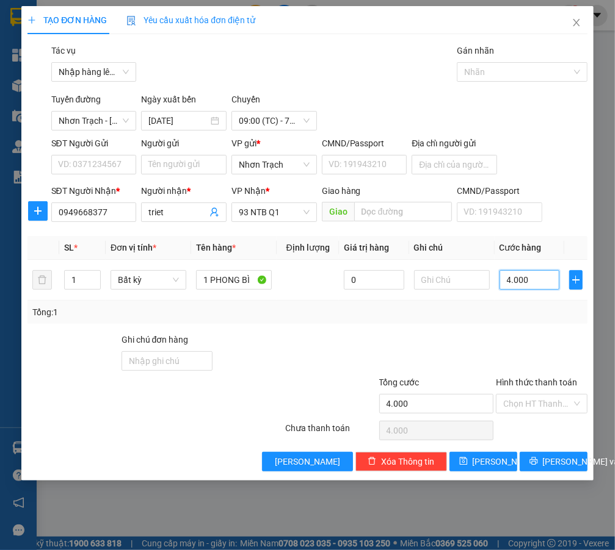
type input "40.000"
click at [527, 390] on div "Hình thức thanh toán" at bounding box center [541, 385] width 91 height 18
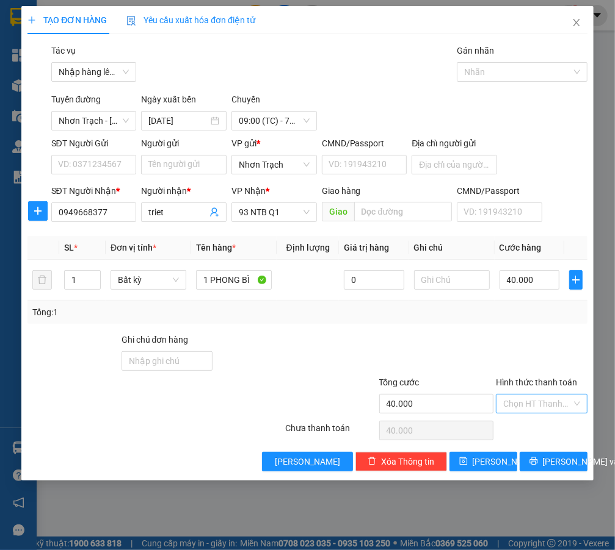
click at [530, 400] on input "Hình thức thanh toán" at bounding box center [537, 404] width 68 height 18
click at [516, 425] on div "Tại văn phòng" at bounding box center [541, 427] width 76 height 13
type input "0"
click at [486, 455] on span "[PERSON_NAME]" at bounding box center [504, 461] width 65 height 13
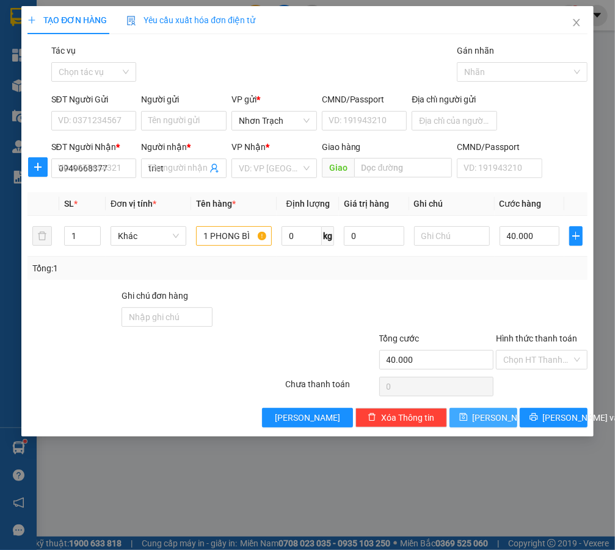
type input "0"
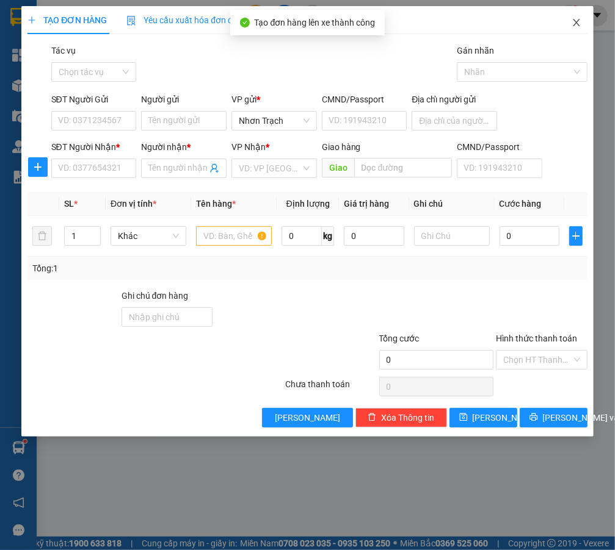
click at [582, 27] on span "Close" at bounding box center [576, 23] width 34 height 34
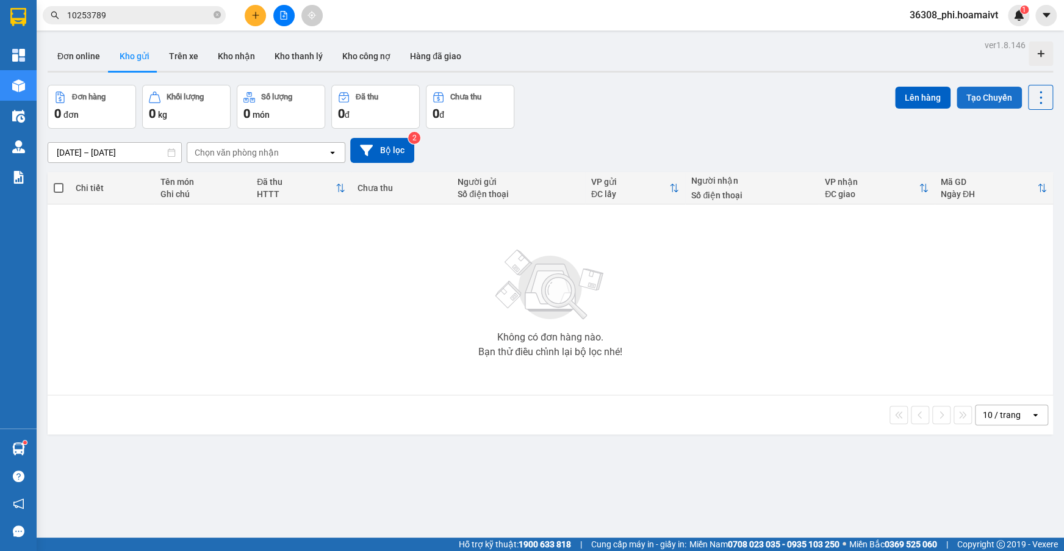
click at [996, 102] on button "Tạo Chuyến" at bounding box center [989, 98] width 65 height 22
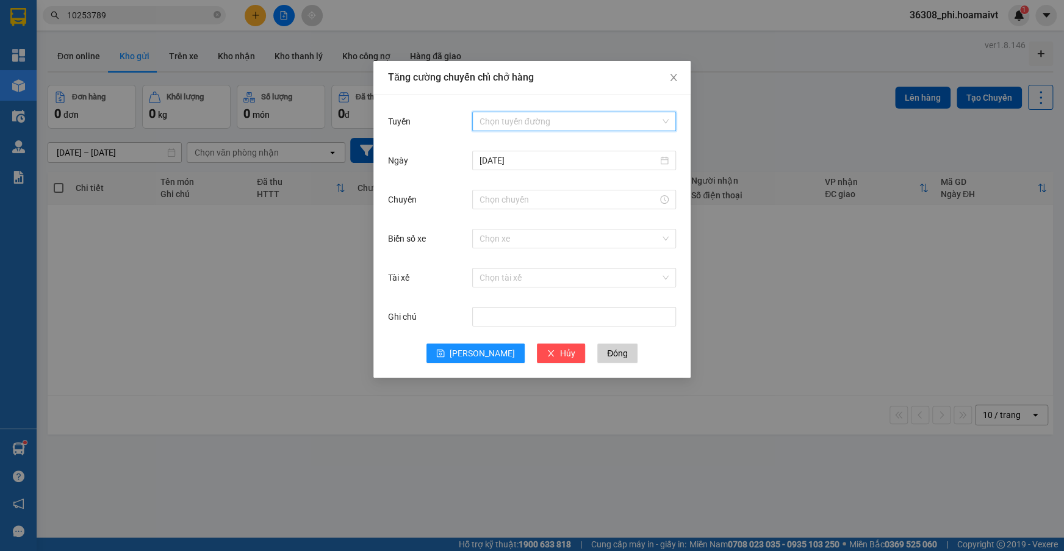
click at [537, 116] on input "Tuyến" at bounding box center [570, 121] width 181 height 18
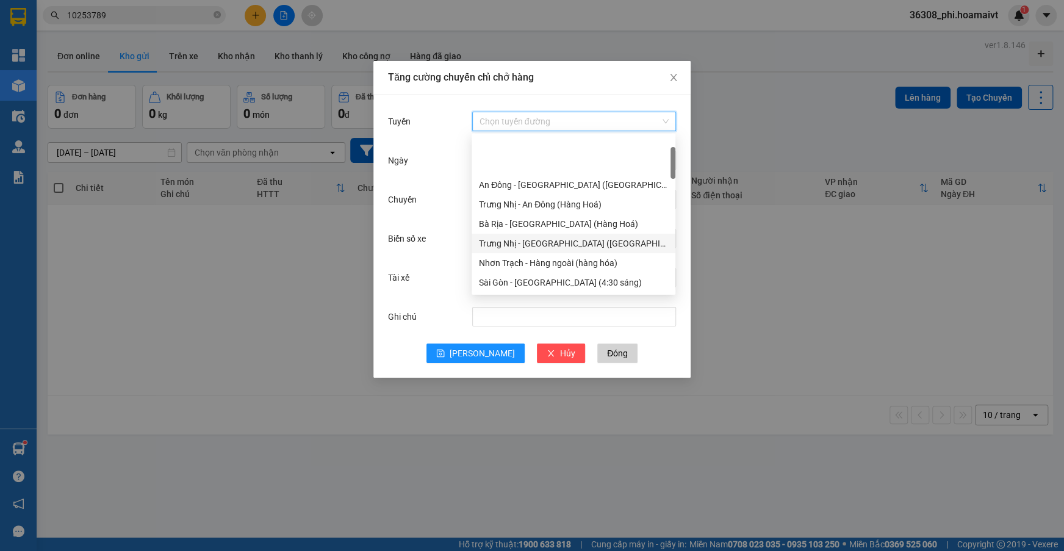
scroll to position [333, 0]
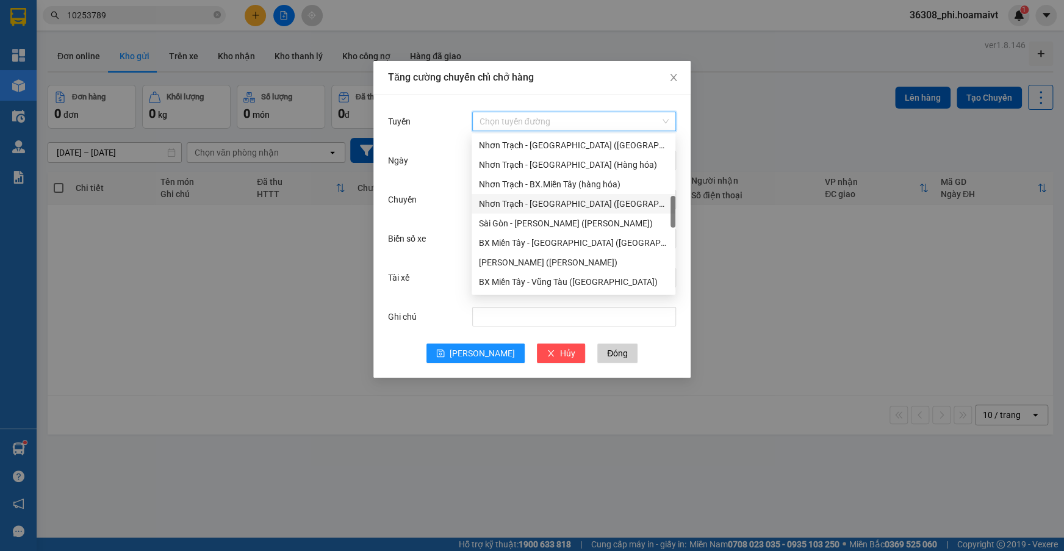
click at [536, 204] on div "Nhơn Trạch - [GEOGRAPHIC_DATA] ([GEOGRAPHIC_DATA])" at bounding box center [573, 203] width 189 height 13
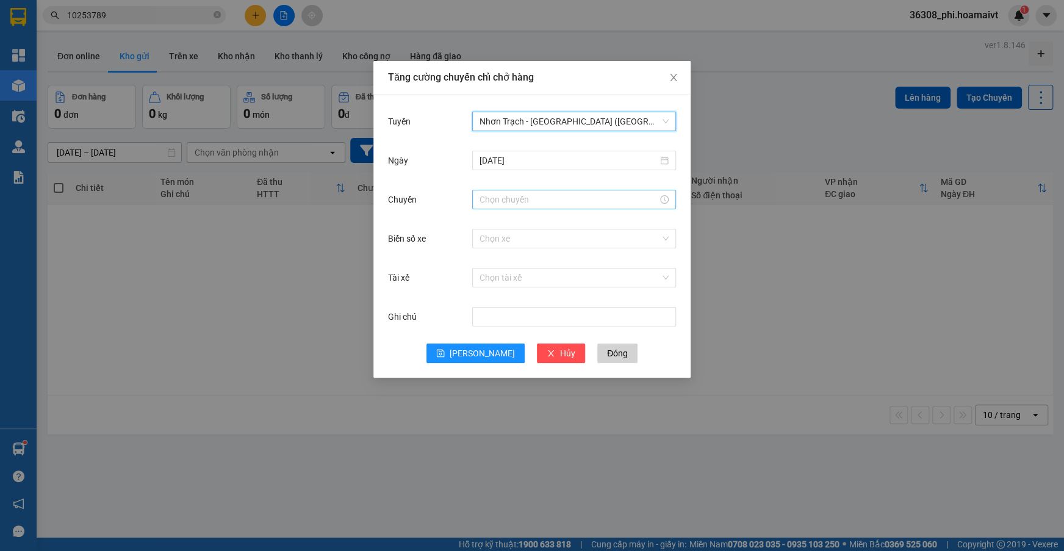
click at [514, 201] on input "Chuyến" at bounding box center [569, 199] width 178 height 13
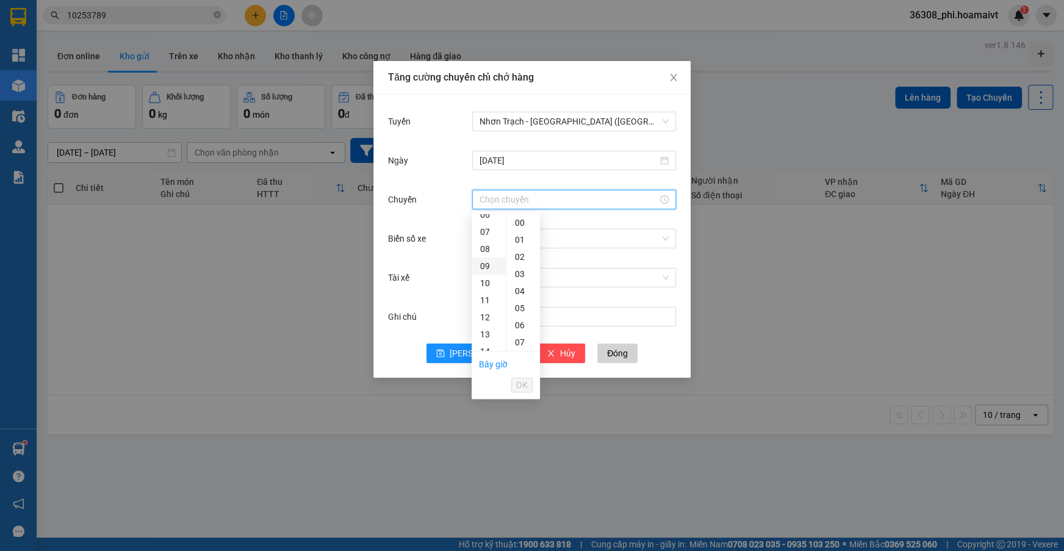
click at [484, 268] on div "09" at bounding box center [489, 266] width 34 height 17
type input "09:00"
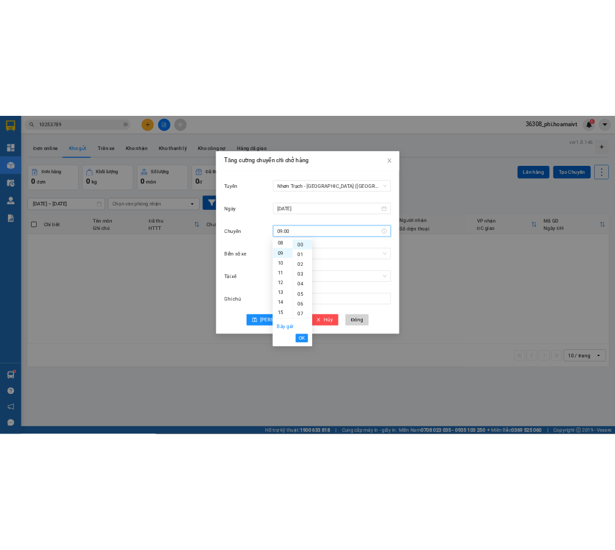
scroll to position [153, 0]
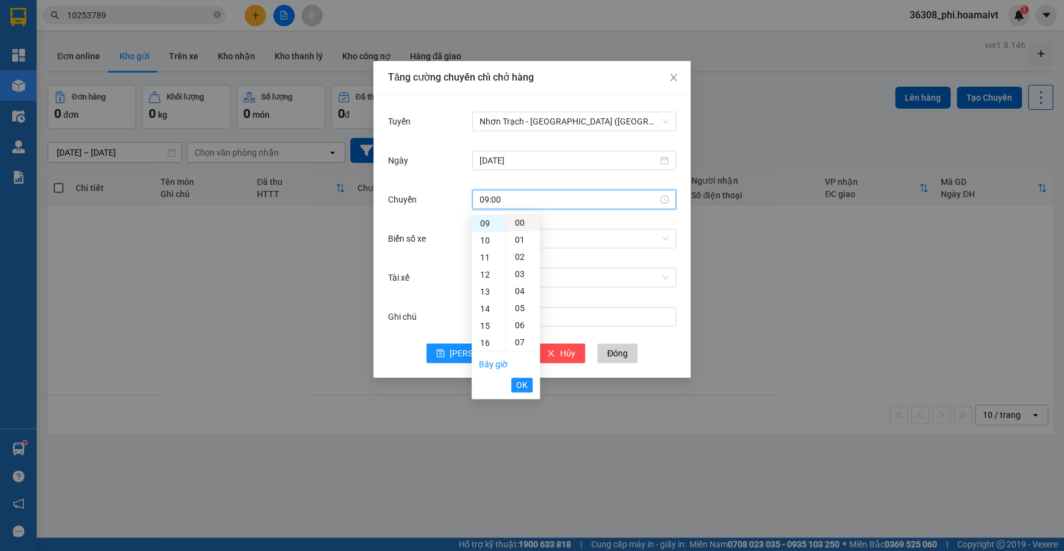
click at [510, 223] on div "00" at bounding box center [524, 222] width 34 height 17
click at [514, 222] on div "00" at bounding box center [524, 222] width 34 height 17
click at [518, 384] on span "OK" at bounding box center [522, 384] width 12 height 13
click at [508, 251] on div "Biển số xe Chọn xe" at bounding box center [532, 245] width 288 height 39
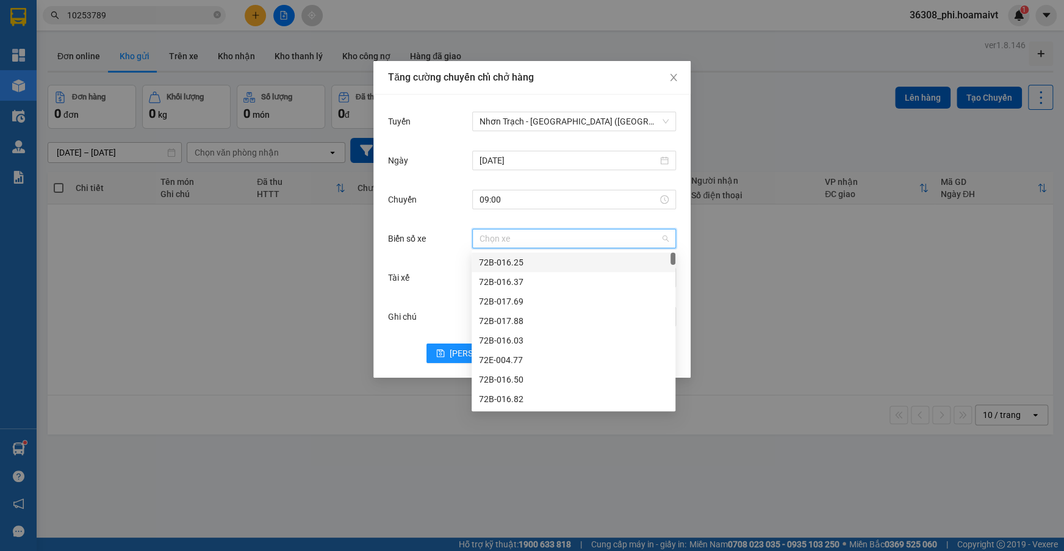
click at [508, 239] on input "Biển số xe" at bounding box center [570, 238] width 181 height 18
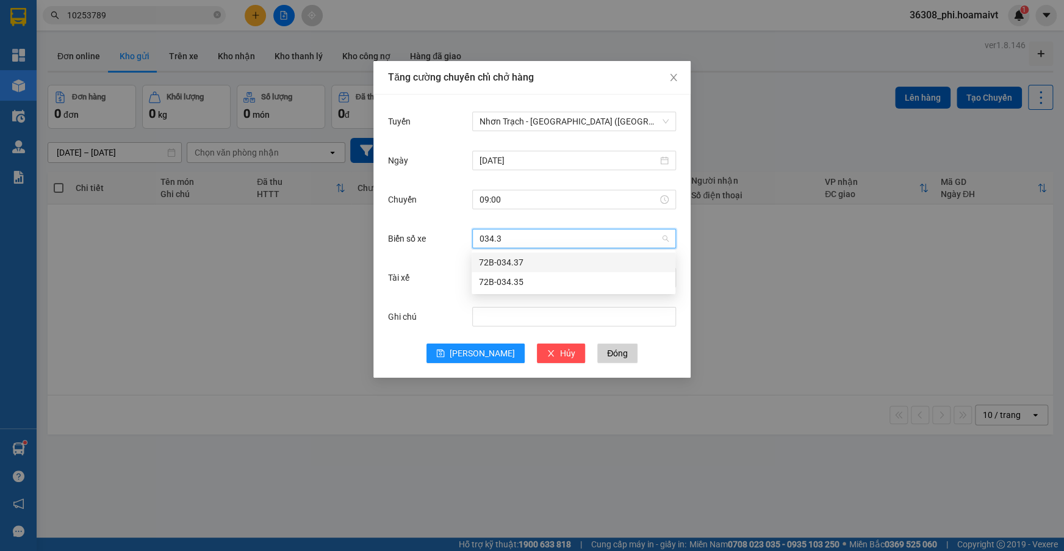
type input "034.37"
click at [509, 257] on div "72B-034.37" at bounding box center [573, 262] width 189 height 13
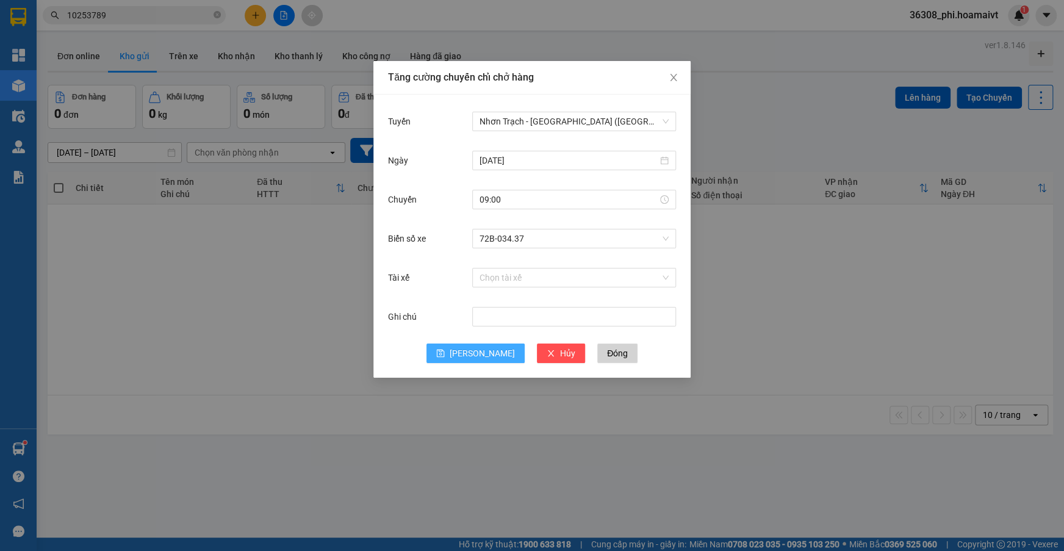
click at [477, 360] on button "[PERSON_NAME]" at bounding box center [476, 354] width 98 height 20
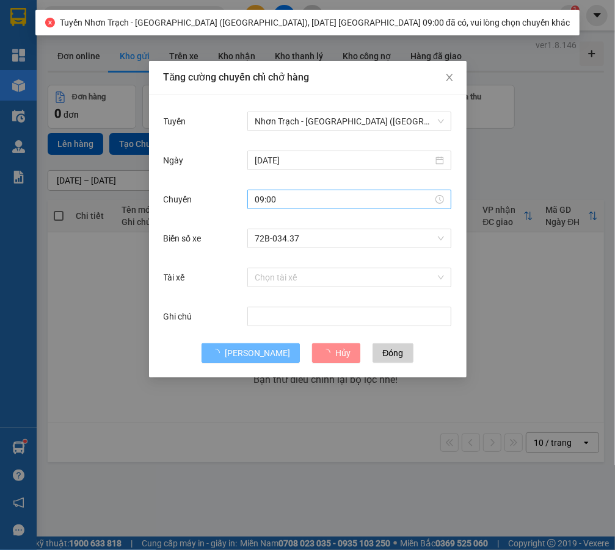
click at [305, 204] on input "09:00" at bounding box center [343, 199] width 178 height 13
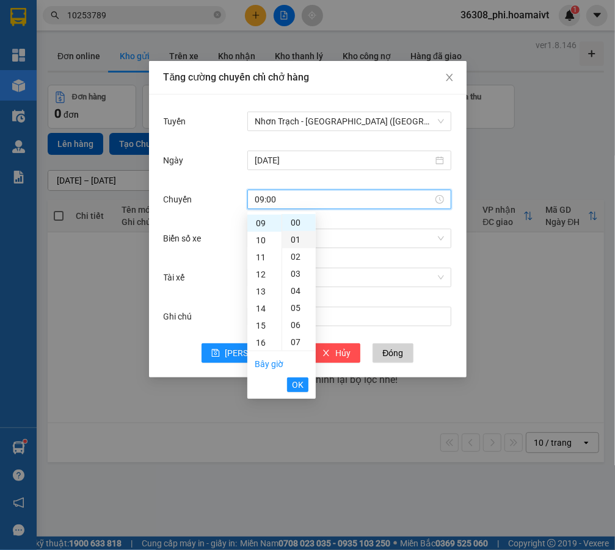
click at [295, 241] on div "01" at bounding box center [299, 239] width 34 height 17
type input "09:01"
click at [298, 384] on span "OK" at bounding box center [298, 384] width 12 height 13
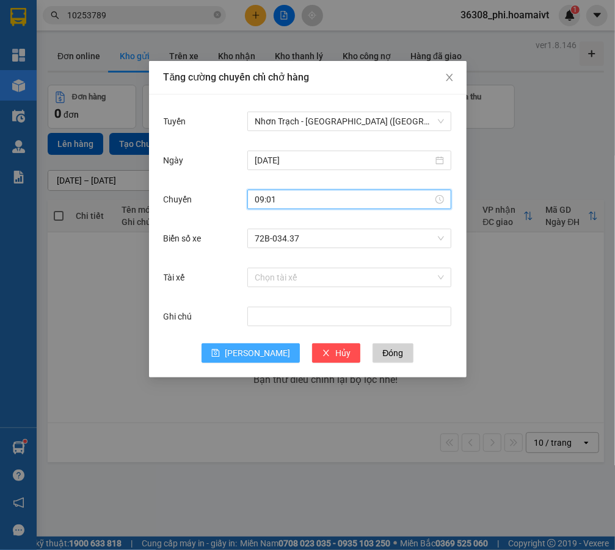
click at [220, 354] on icon "save" at bounding box center [215, 353] width 9 height 9
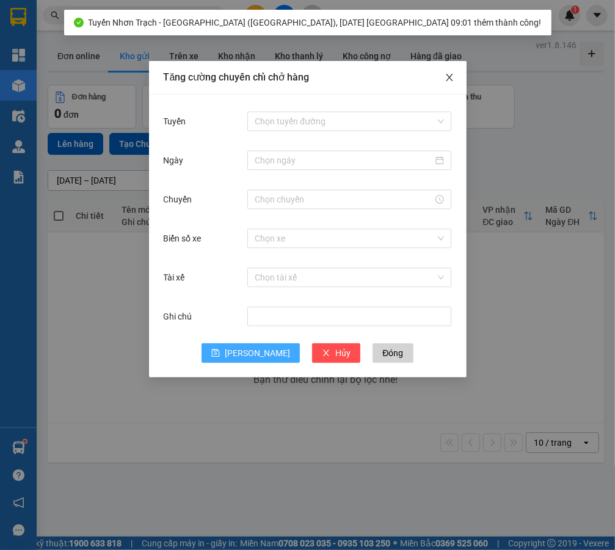
click at [446, 82] on icon "close" at bounding box center [449, 78] width 10 height 10
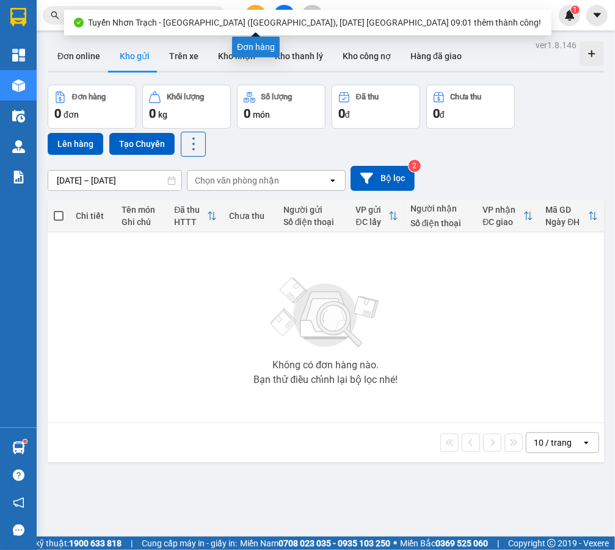
click at [251, 7] on button at bounding box center [255, 15] width 21 height 21
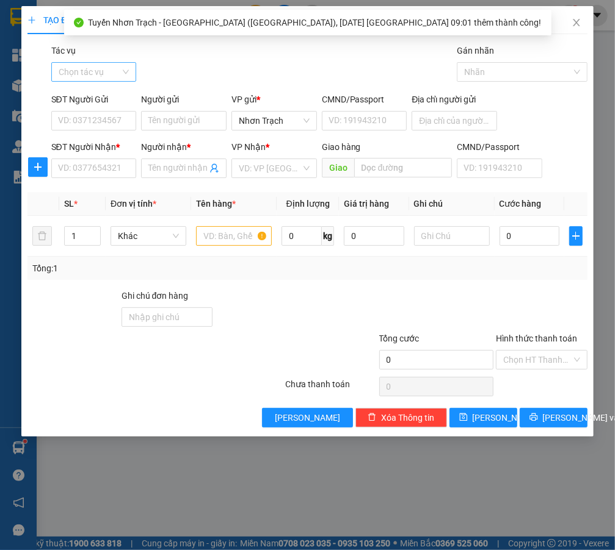
click at [110, 74] on input "Tác vụ" at bounding box center [90, 72] width 62 height 18
click at [88, 94] on div "Nhập hàng lên xe" at bounding box center [99, 96] width 81 height 13
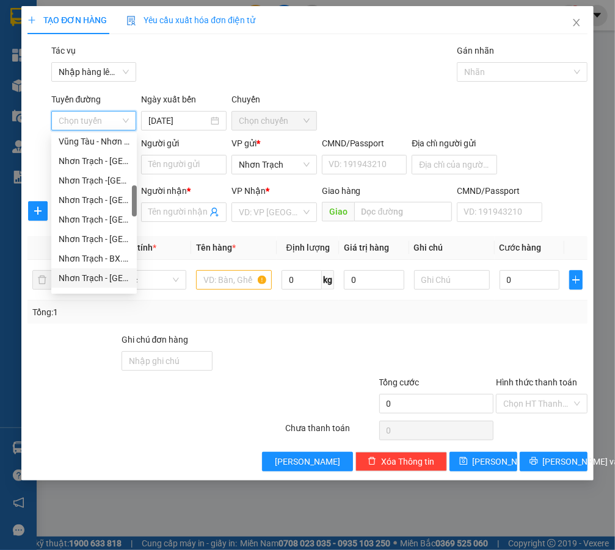
scroll to position [333, 0]
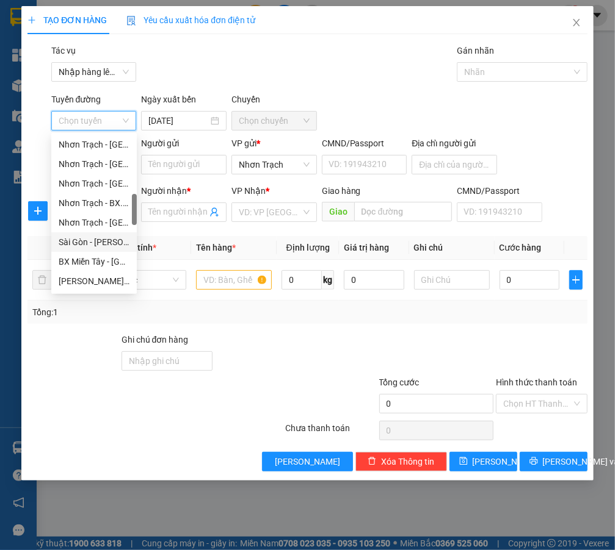
click at [112, 231] on div "Nhơn Trạch - [GEOGRAPHIC_DATA] ([GEOGRAPHIC_DATA])" at bounding box center [93, 223] width 85 height 20
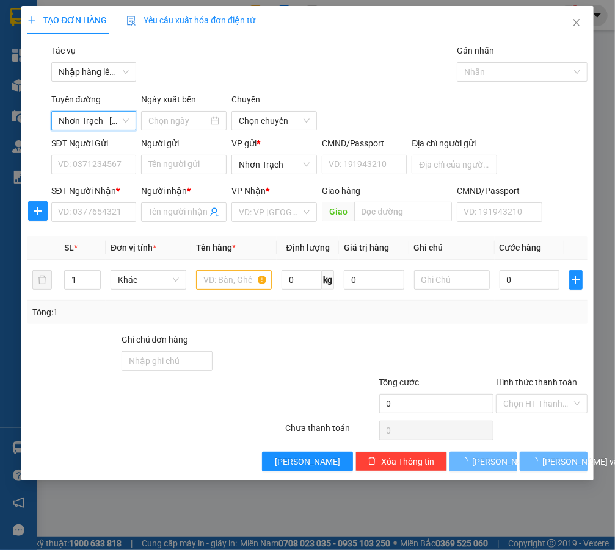
type input "[DATE]"
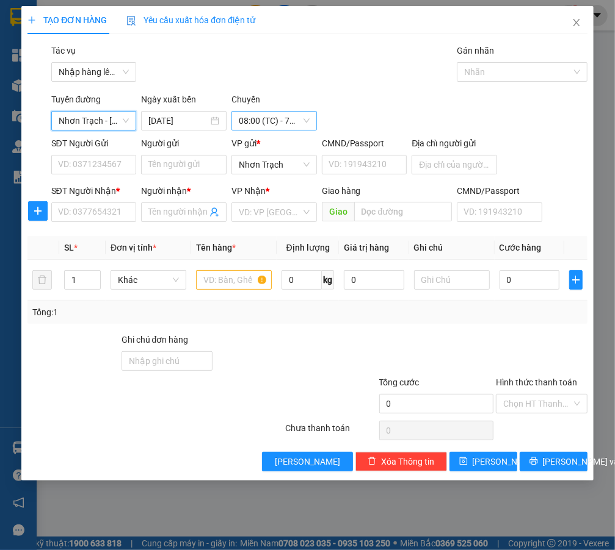
click at [261, 112] on span "08:00 (TC) - 72F-003.31" at bounding box center [274, 121] width 71 height 18
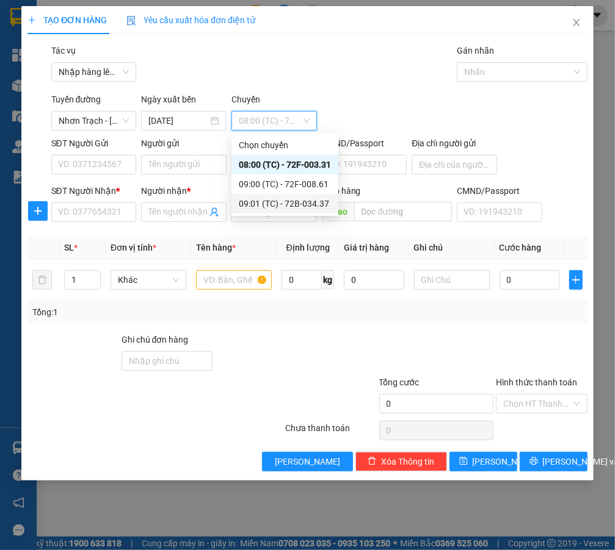
click at [289, 201] on div "09:01 (TC) - 72B-034.37" at bounding box center [285, 203] width 92 height 13
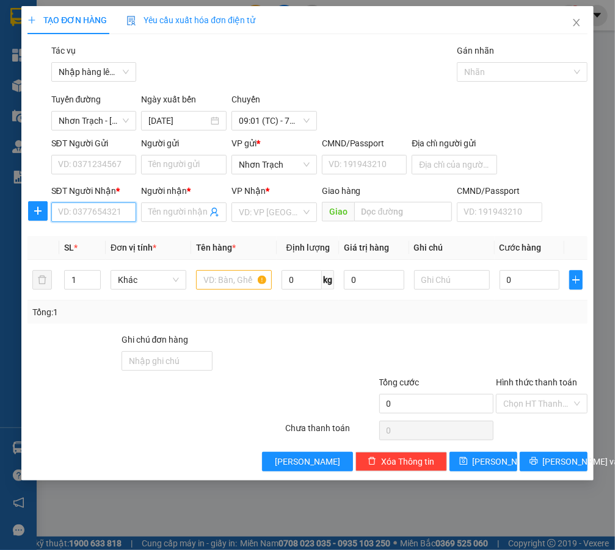
click at [110, 212] on input "SĐT Người Nhận *" at bounding box center [93, 213] width 85 height 20
type input "0949668377"
drag, startPoint x: 116, startPoint y: 235, endPoint x: 128, endPoint y: 233, distance: 11.8
click at [108, 237] on div "0949668377 - triet" at bounding box center [94, 236] width 71 height 13
type input "triet"
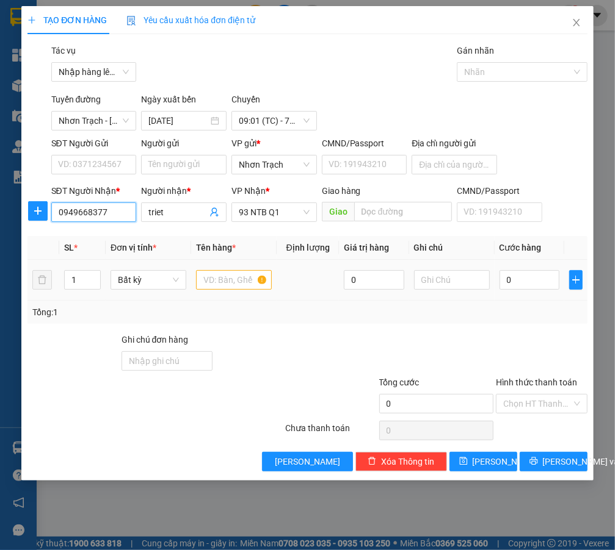
type input "0949668377"
click at [229, 283] on input "text" at bounding box center [234, 280] width 76 height 20
type input "1 PHONG BÌ"
click at [540, 284] on input "0" at bounding box center [529, 280] width 60 height 20
type input "3"
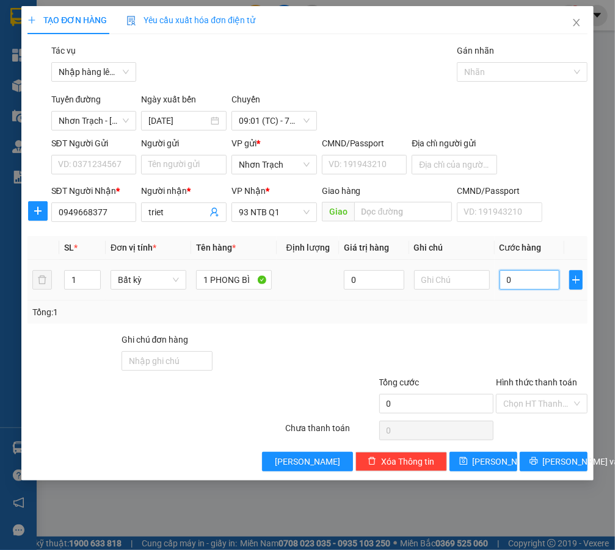
type input "3"
type input "30"
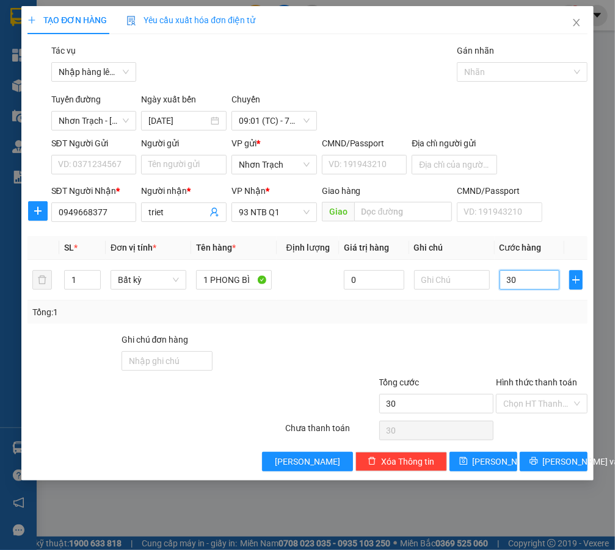
type input "300"
type input "3.000"
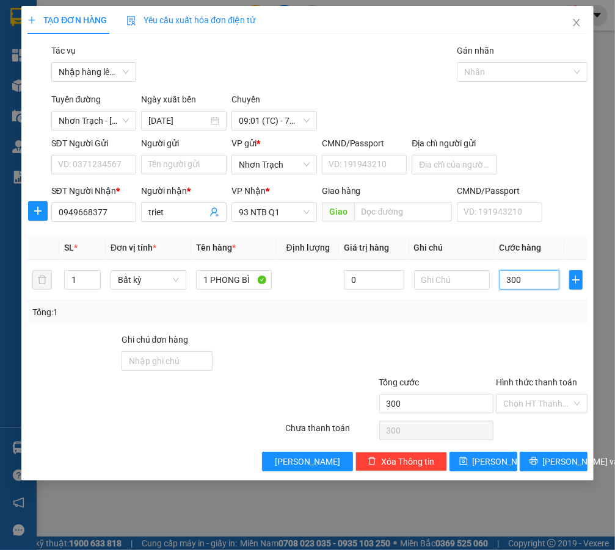
type input "3.000"
type input "30.000"
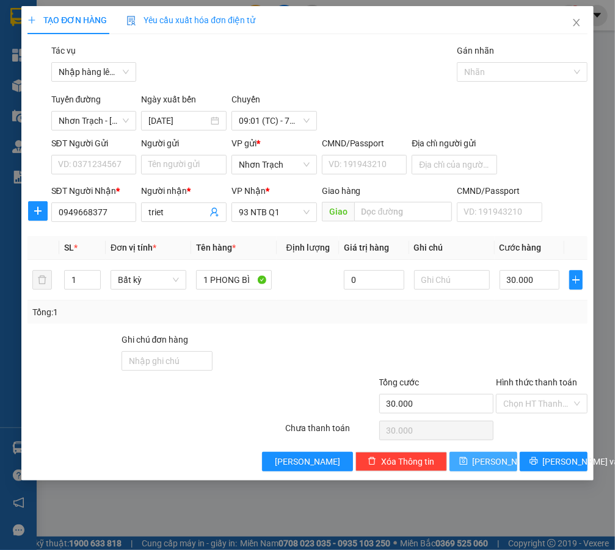
click at [492, 457] on span "[PERSON_NAME]" at bounding box center [504, 461] width 65 height 13
type input "0"
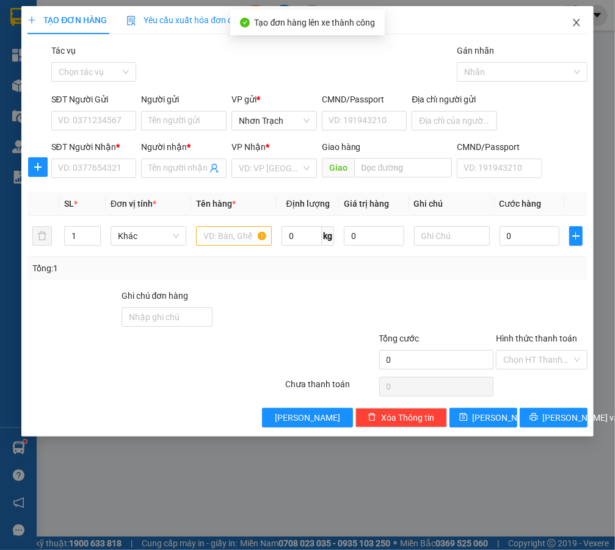
click at [575, 18] on span "Close" at bounding box center [576, 23] width 34 height 34
